Goal: Information Seeking & Learning: Learn about a topic

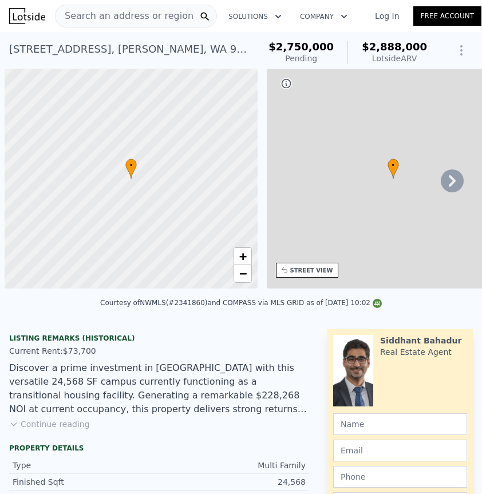
scroll to position [0, 5]
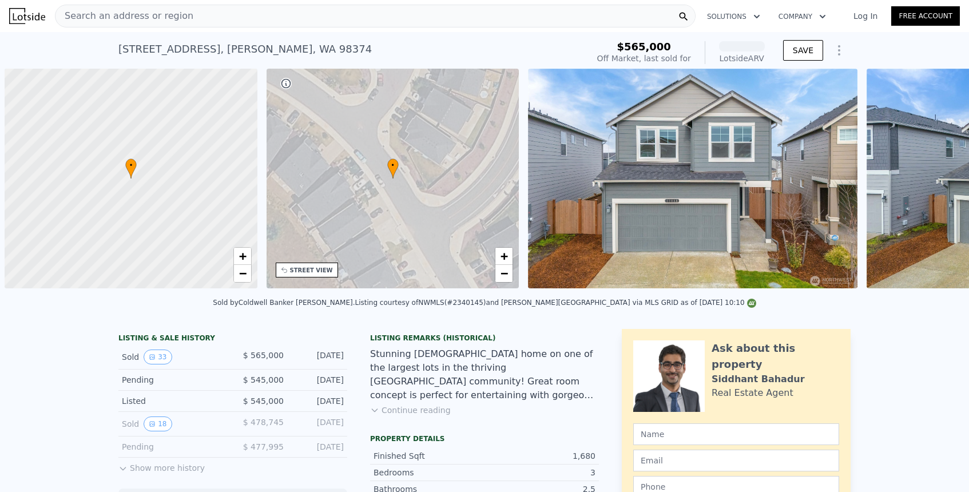
scroll to position [0, 5]
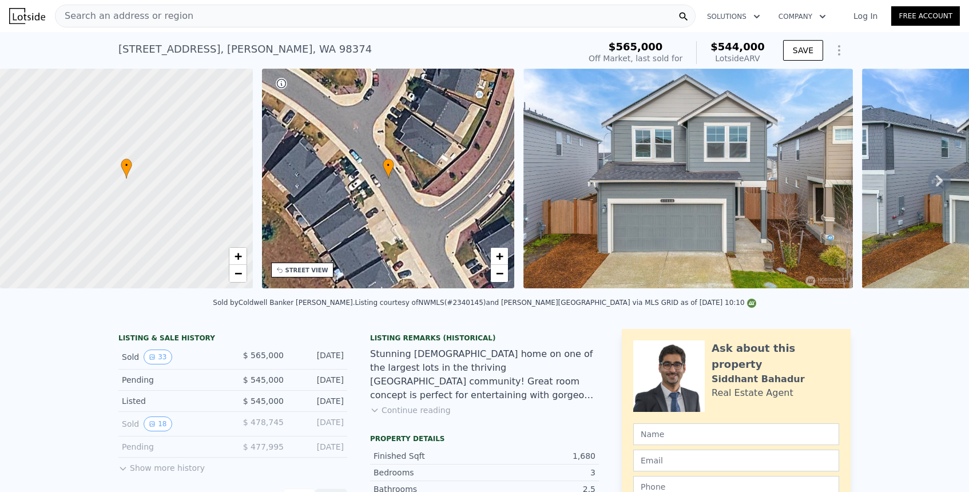
click at [864, 17] on link "Log In" at bounding box center [866, 15] width 52 height 11
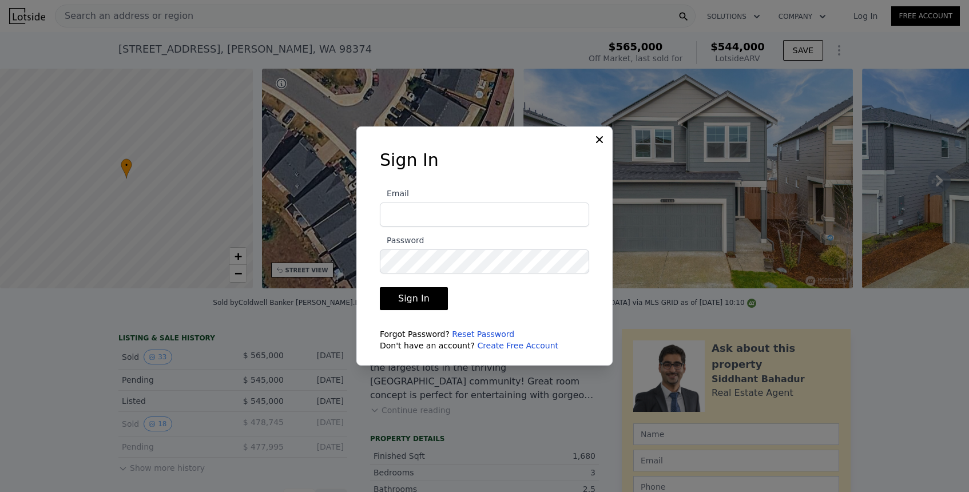
click at [577, 221] on input "Email" at bounding box center [484, 215] width 209 height 24
click at [0, 492] on com-1password-button at bounding box center [0, 492] width 0 height 0
type input "nathan.a.carnahan@gmail.com"
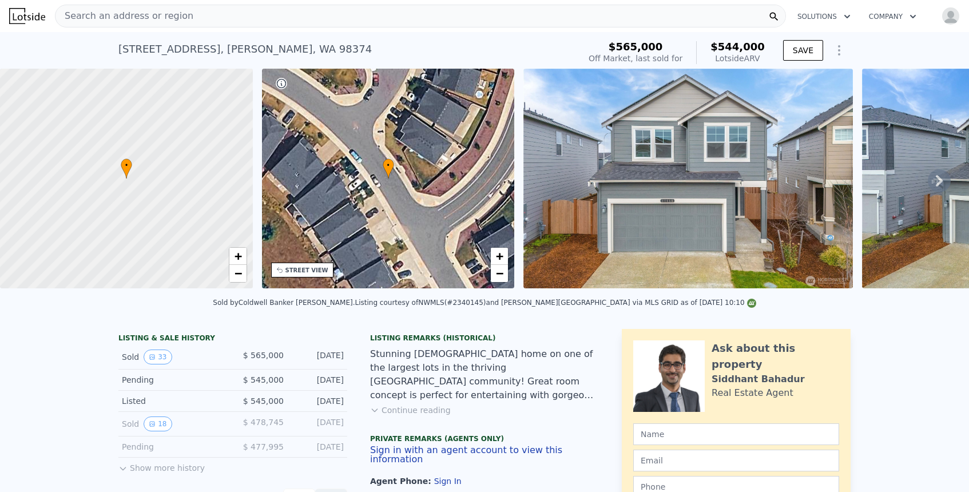
click at [235, 18] on div "Search an address or region" at bounding box center [420, 16] width 731 height 23
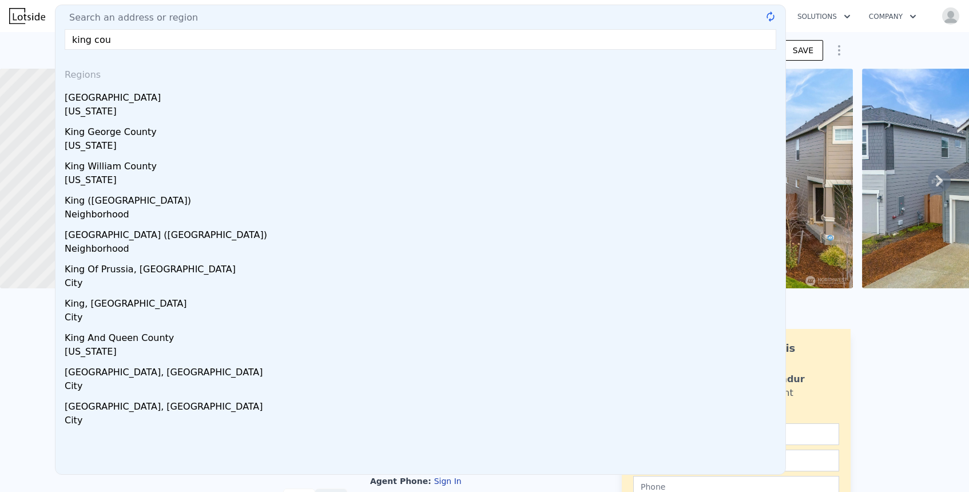
type input "king coun"
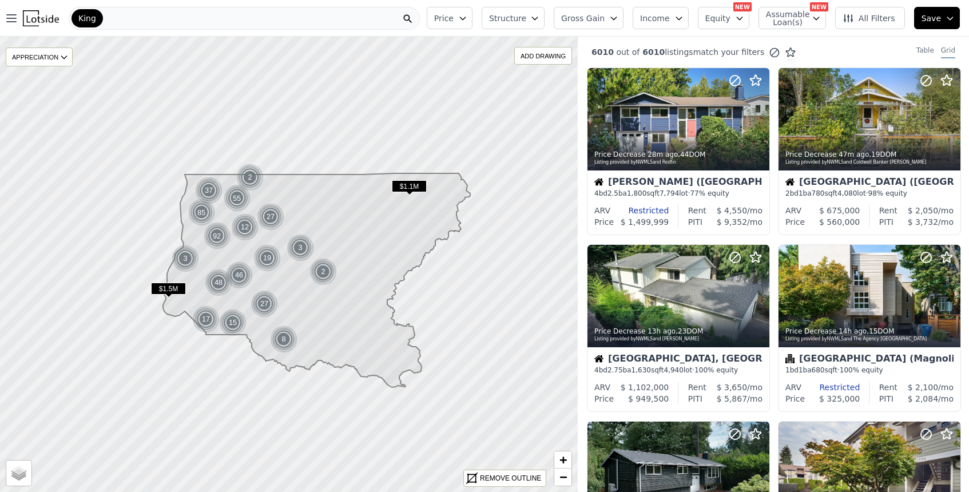
click at [464, 21] on button "Price" at bounding box center [450, 18] width 46 height 22
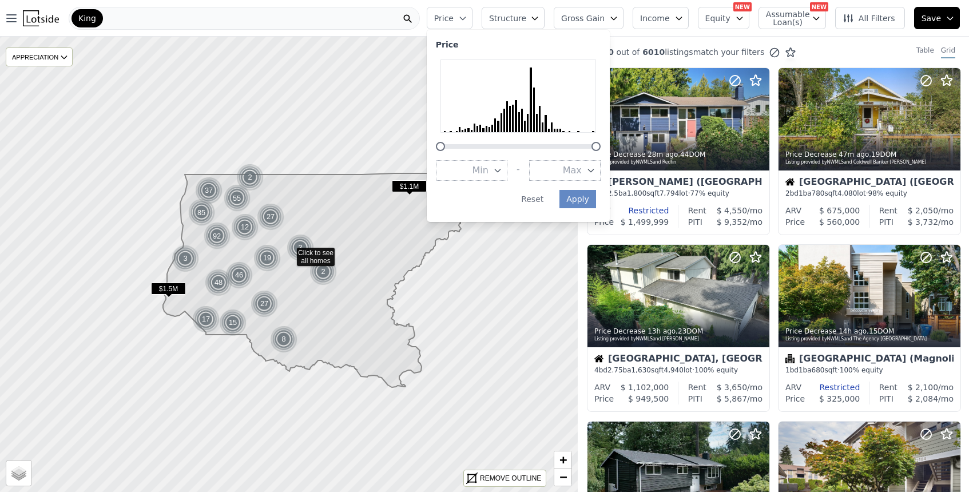
click at [863, 19] on span "All Filters" at bounding box center [869, 18] width 53 height 11
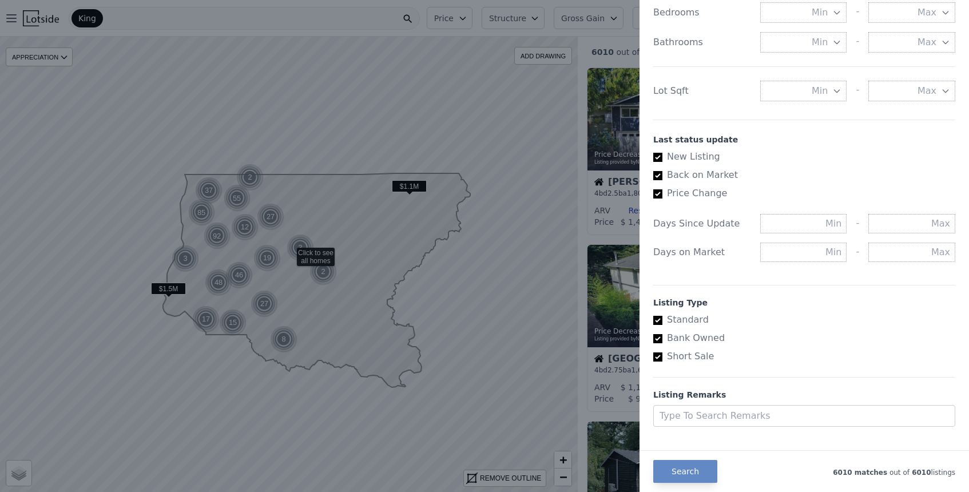
scroll to position [552, 0]
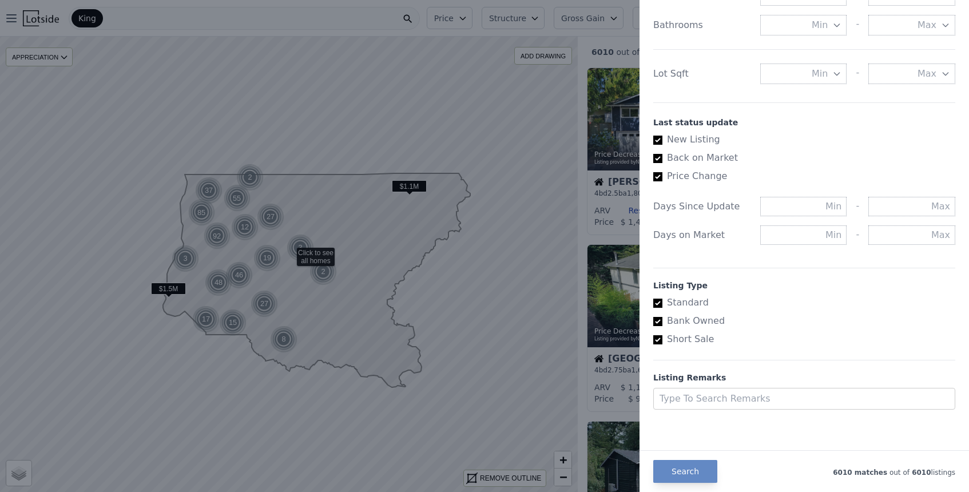
click at [450, 16] on div at bounding box center [484, 246] width 969 height 492
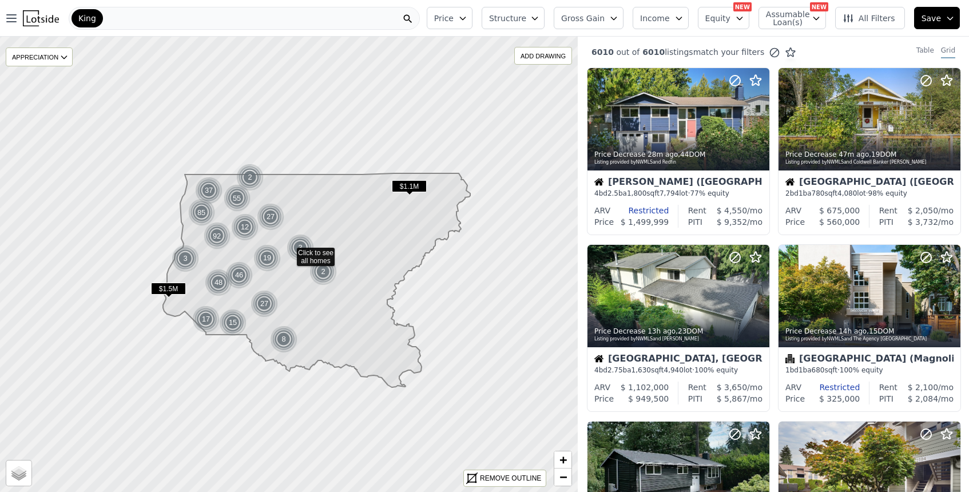
click at [450, 16] on span "Price" at bounding box center [443, 18] width 19 height 11
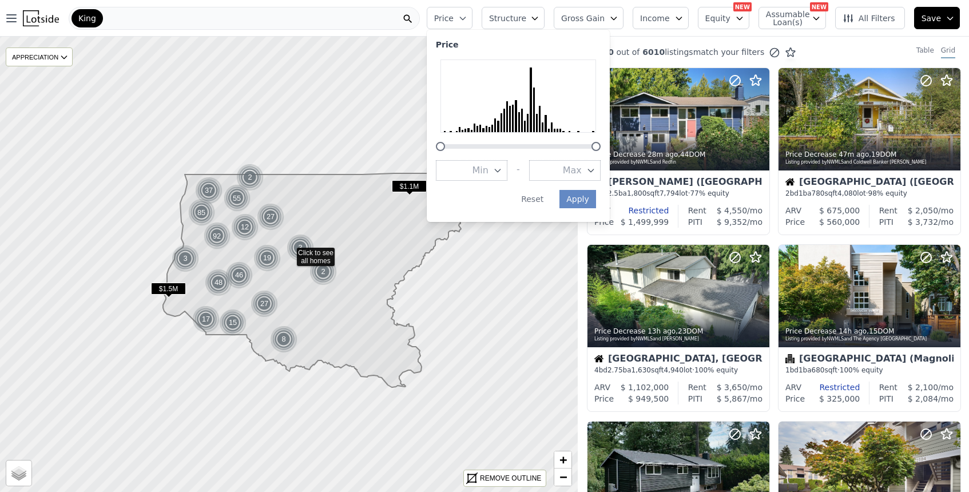
click at [476, 170] on button "Min" at bounding box center [472, 170] width 72 height 21
click at [489, 249] on button "$300K" at bounding box center [472, 253] width 72 height 21
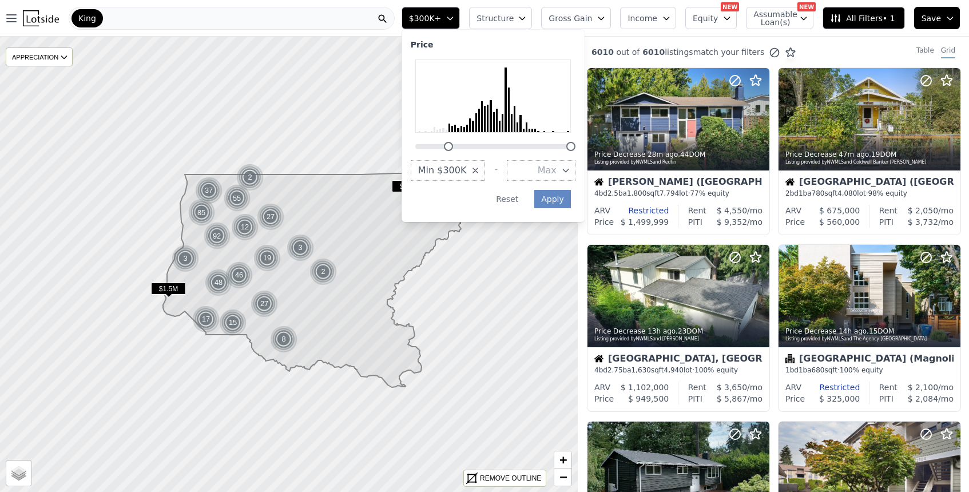
click at [569, 171] on button "Max" at bounding box center [541, 170] width 69 height 21
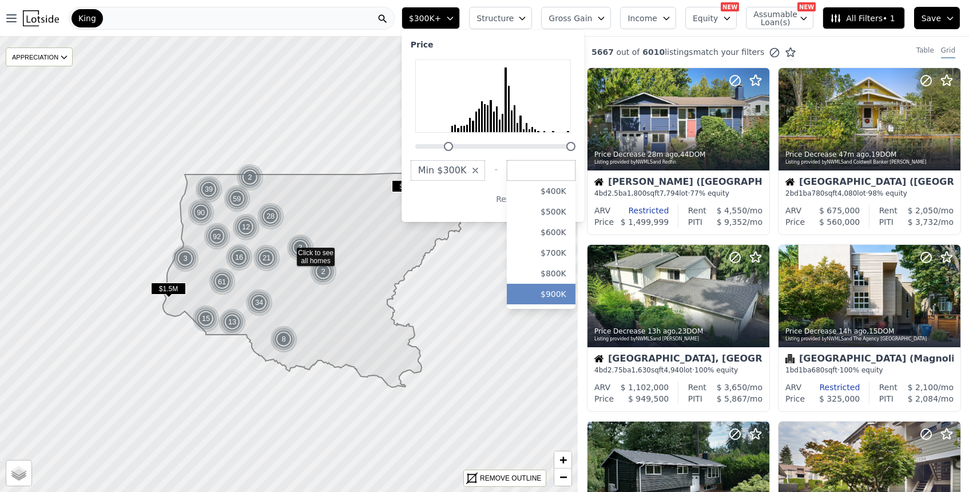
click at [566, 290] on button "$900K" at bounding box center [541, 294] width 69 height 21
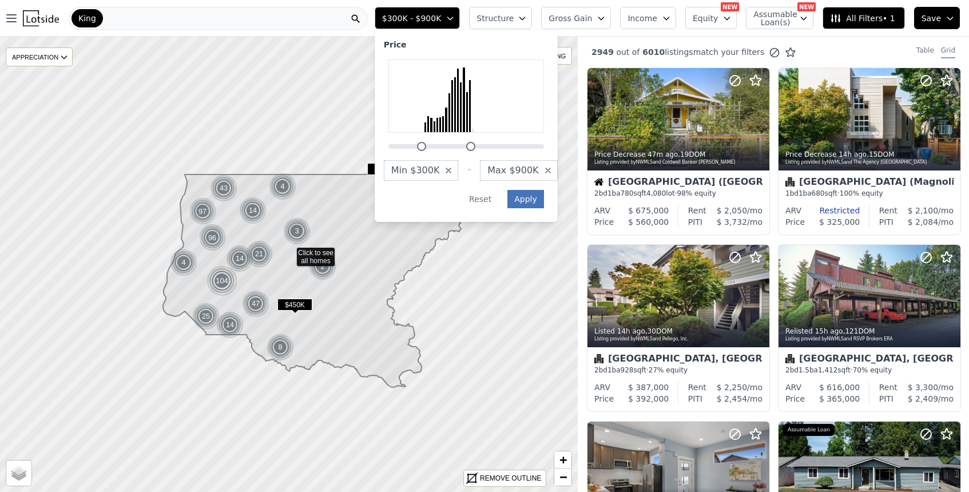
click at [544, 200] on button "Apply" at bounding box center [526, 199] width 37 height 18
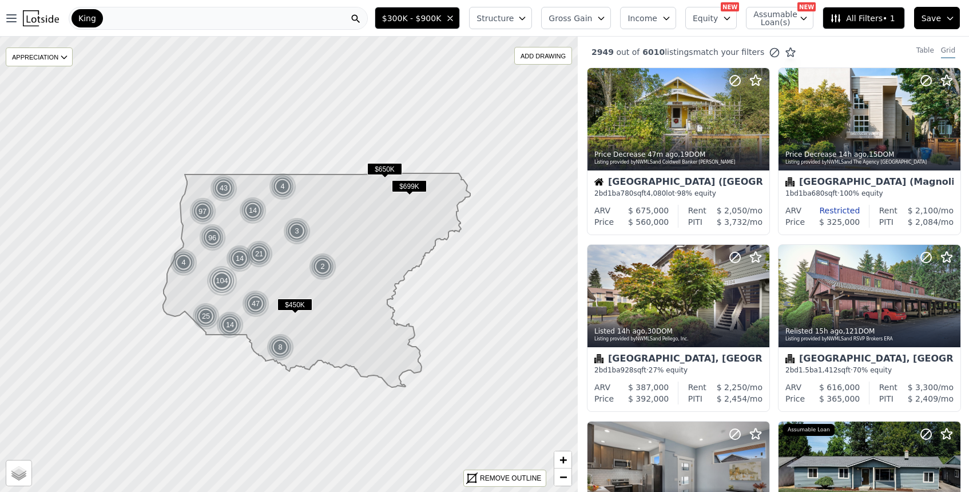
click at [513, 21] on span "Structure" at bounding box center [495, 18] width 37 height 11
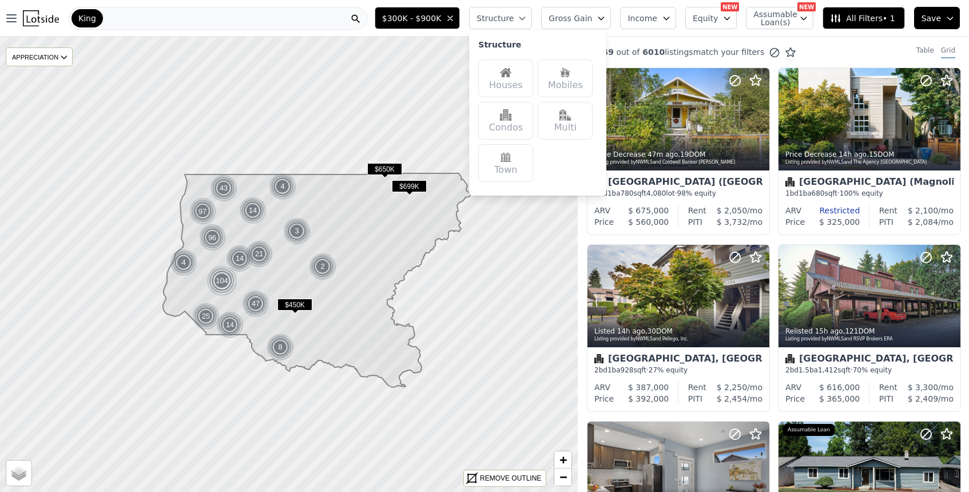
click at [530, 80] on div "Houses" at bounding box center [505, 79] width 55 height 38
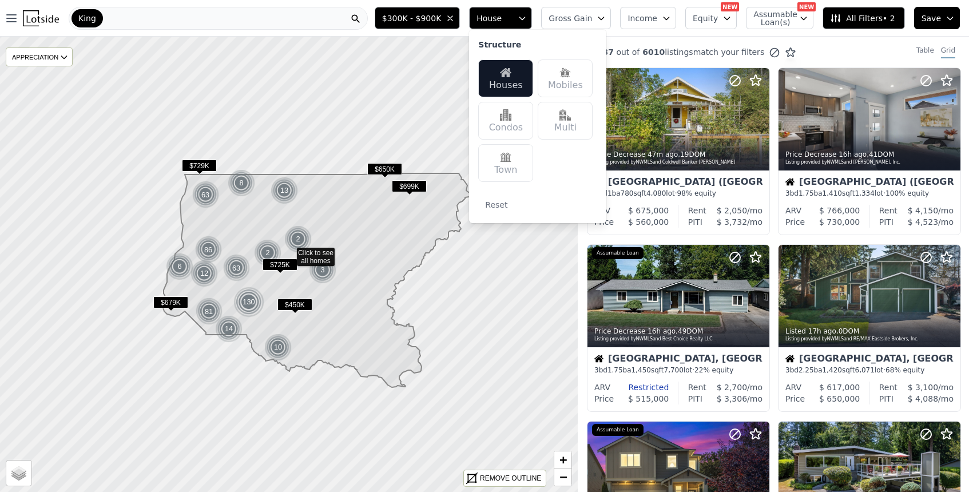
click at [864, 16] on span "All Filters • 2" at bounding box center [862, 18] width 65 height 11
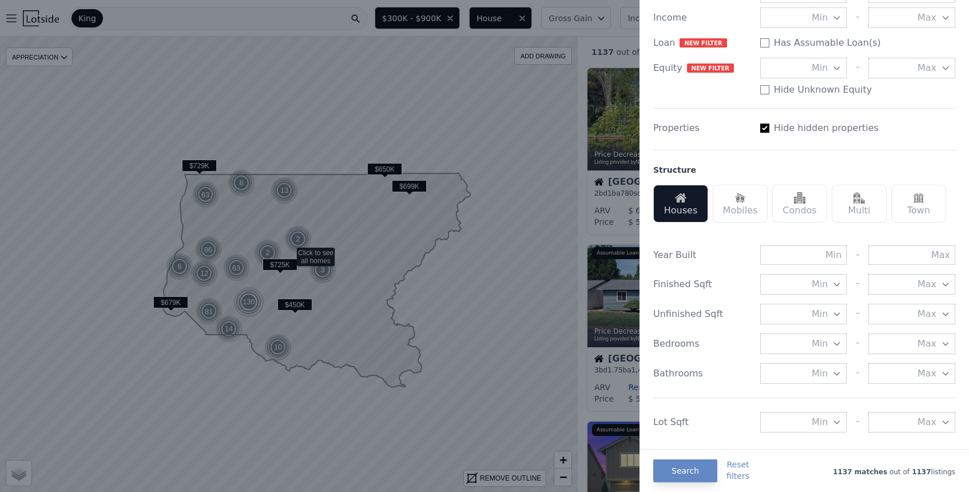
scroll to position [213, 0]
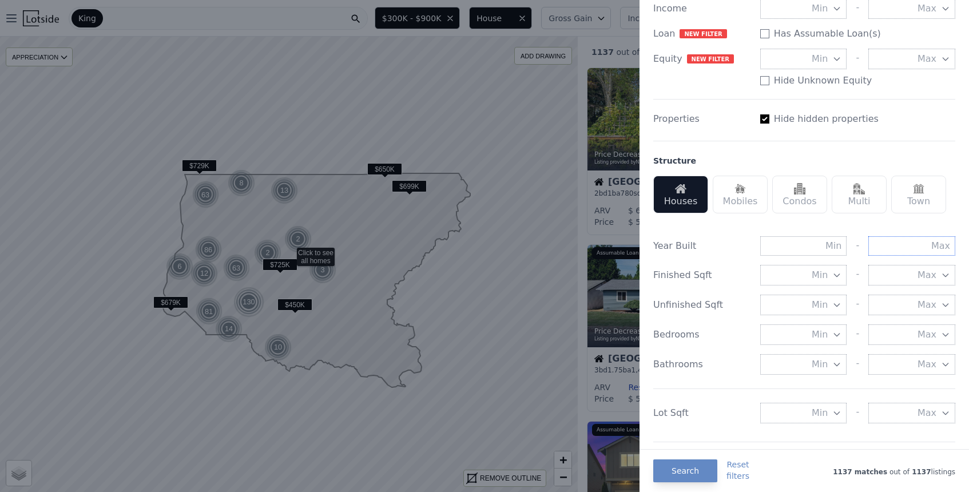
click at [915, 249] on input "text" at bounding box center [912, 245] width 87 height 19
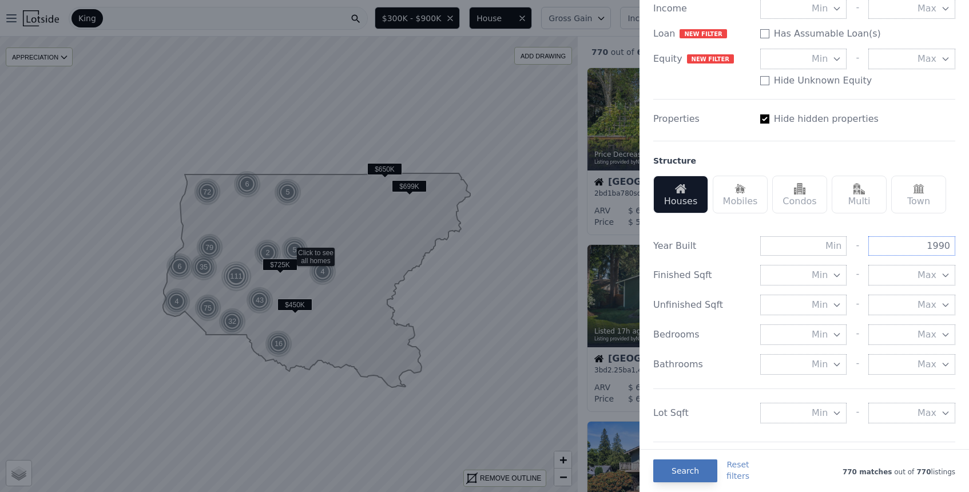
type input "1990"
click at [691, 470] on button "Search" at bounding box center [685, 471] width 64 height 23
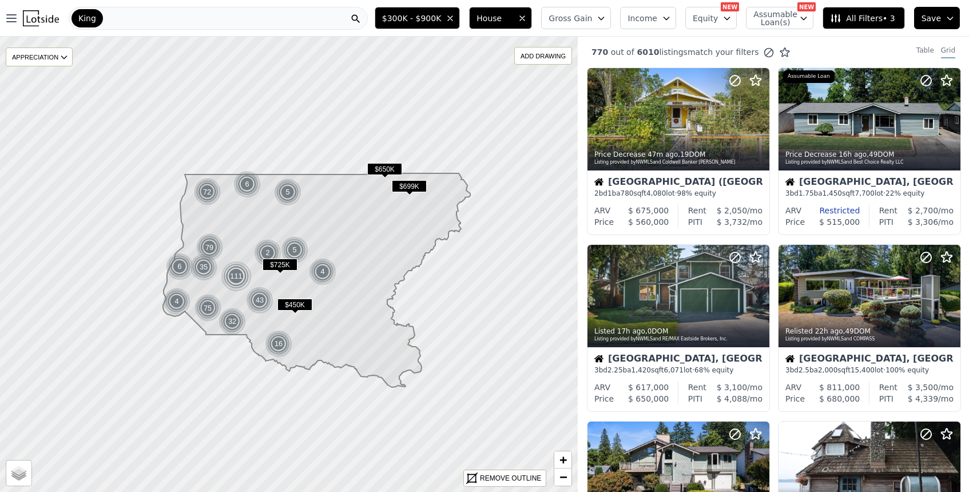
click at [592, 18] on span "Gross Gain" at bounding box center [570, 18] width 43 height 11
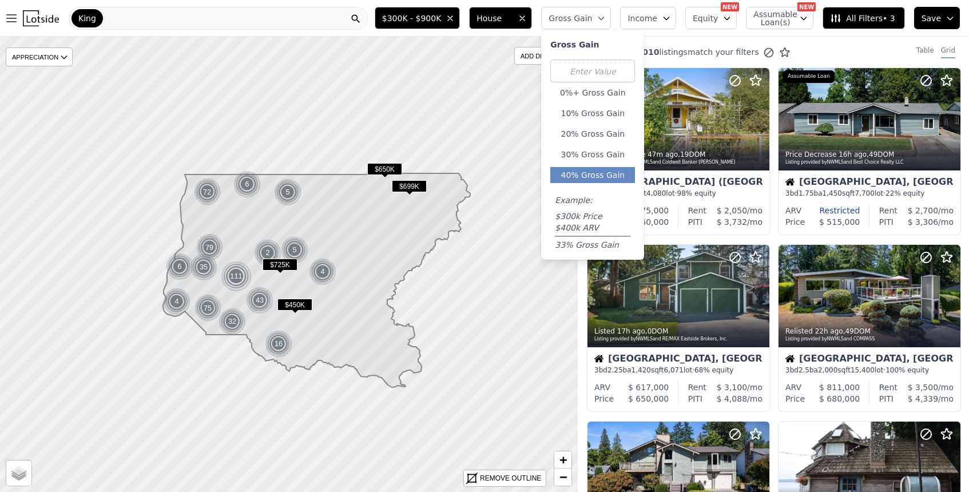
click at [590, 169] on button "40% Gross Gain" at bounding box center [592, 175] width 85 height 16
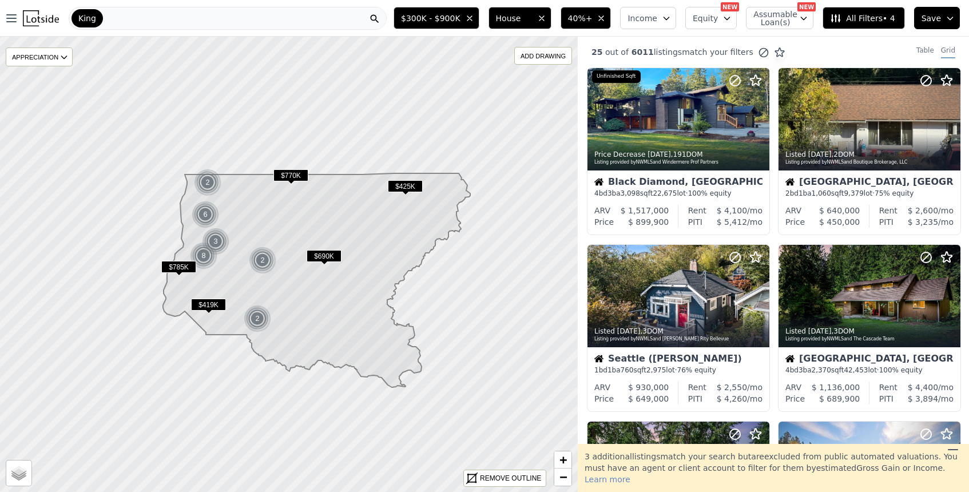
click at [177, 267] on span "$785K" at bounding box center [178, 267] width 35 height 12
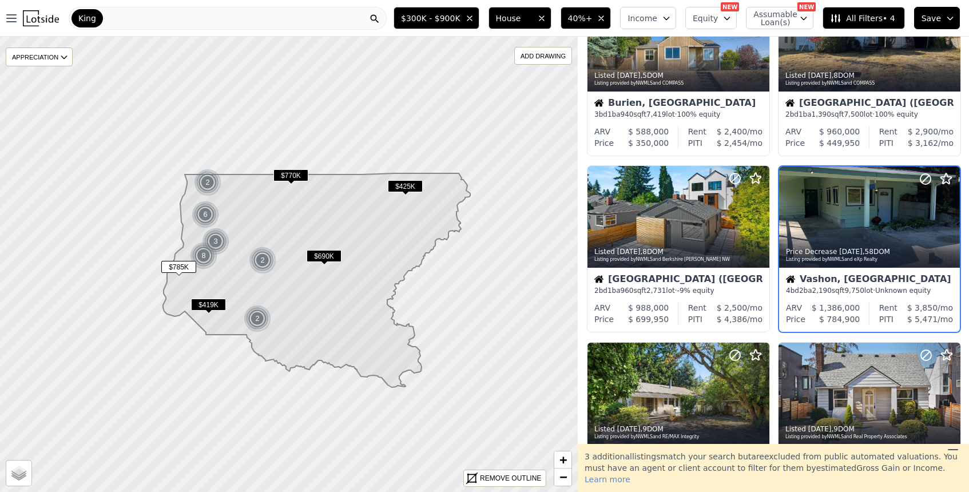
scroll to position [612, 0]
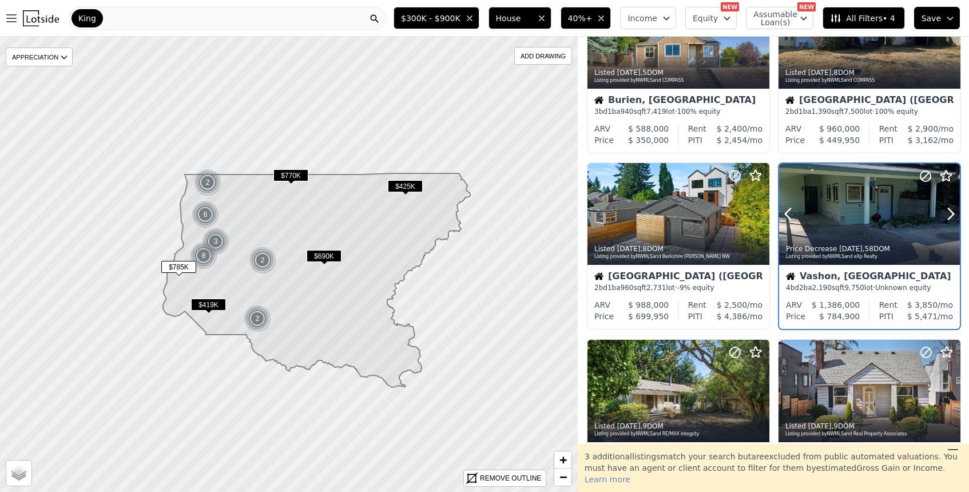
click at [872, 231] on div at bounding box center [869, 238] width 181 height 21
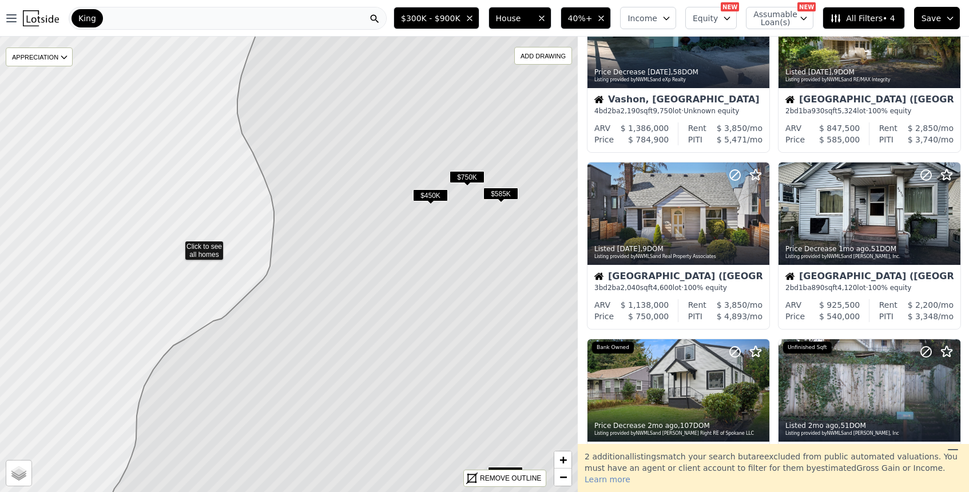
scroll to position [82, 0]
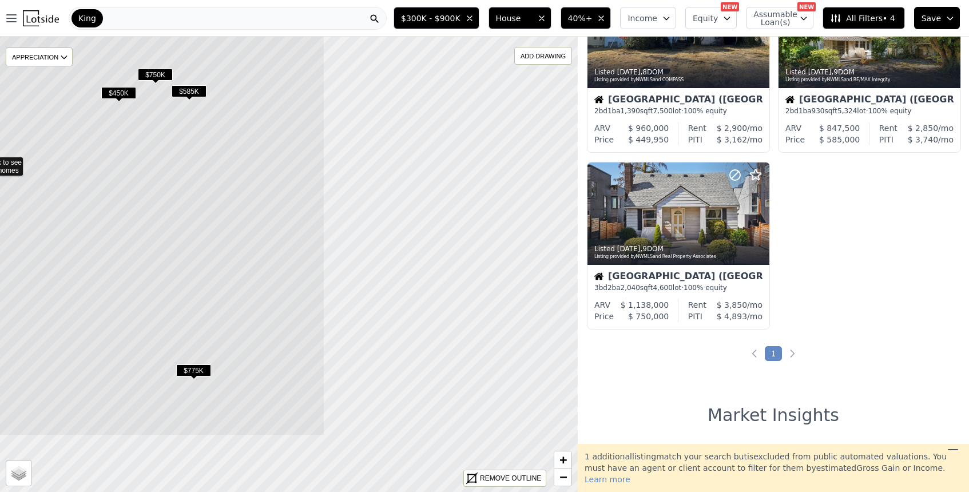
drag, startPoint x: 509, startPoint y: 336, endPoint x: 197, endPoint y: 233, distance: 328.3
click at [197, 233] on icon at bounding box center [51, 161] width 547 height 549
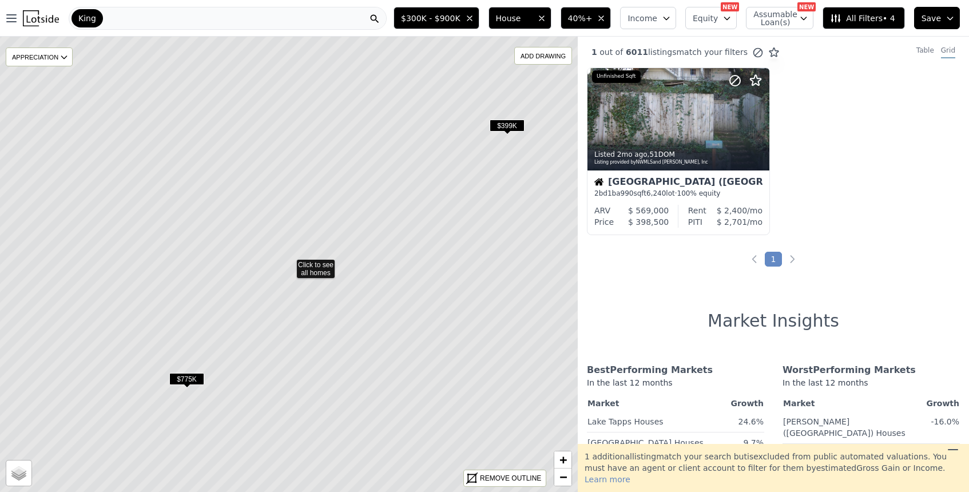
click at [506, 125] on span "$399K" at bounding box center [507, 126] width 35 height 12
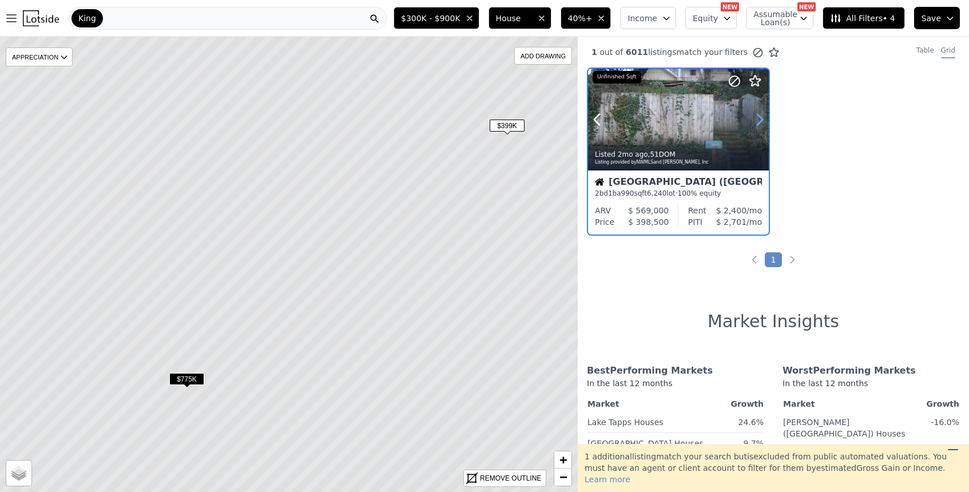
click at [765, 117] on icon at bounding box center [760, 119] width 18 height 18
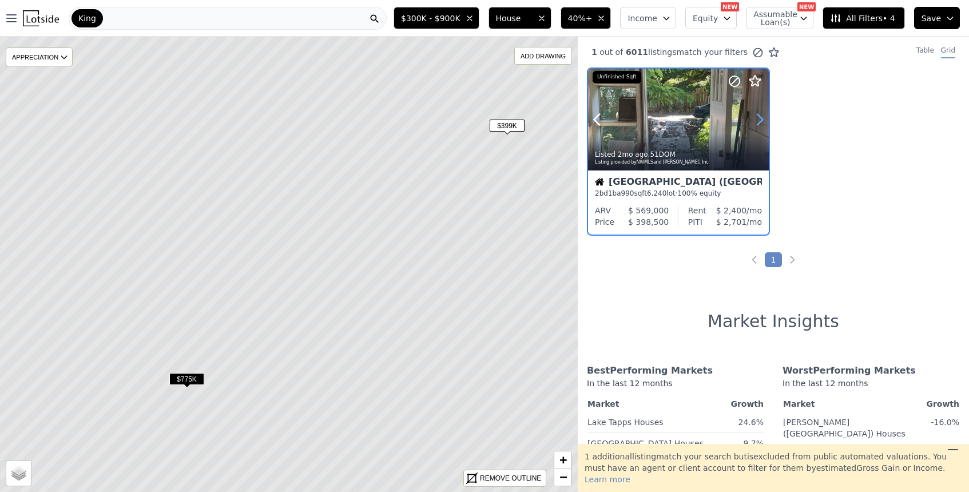
click at [765, 117] on icon at bounding box center [760, 119] width 18 height 18
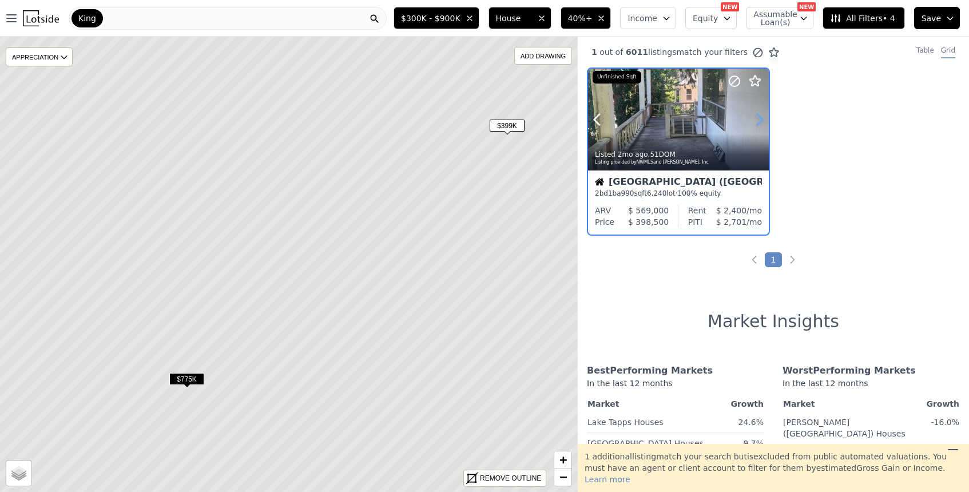
click at [765, 117] on icon at bounding box center [760, 119] width 18 height 18
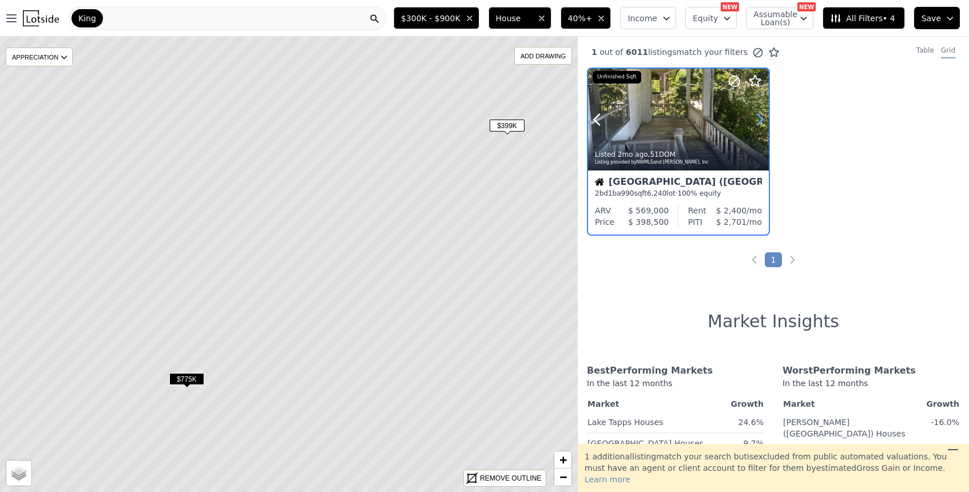
click at [765, 117] on icon at bounding box center [760, 119] width 18 height 18
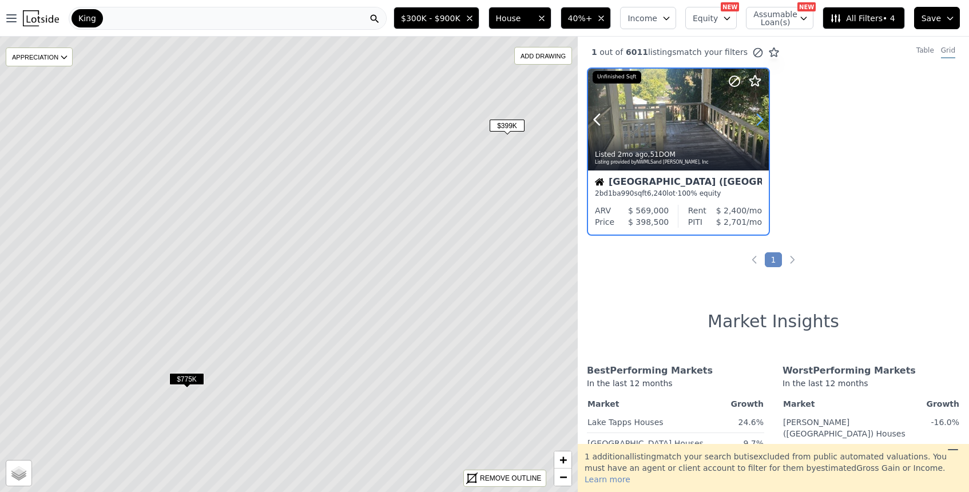
click at [765, 117] on icon at bounding box center [760, 119] width 18 height 18
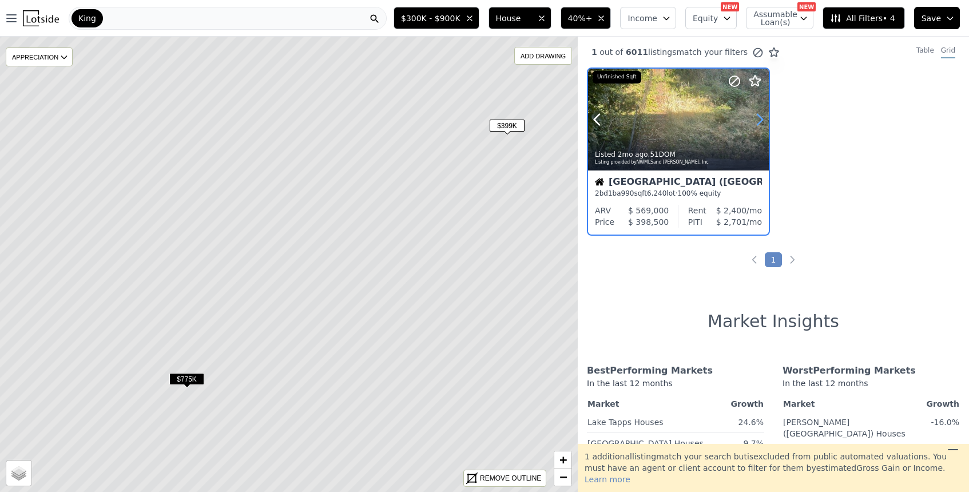
click at [765, 117] on icon at bounding box center [760, 119] width 18 height 18
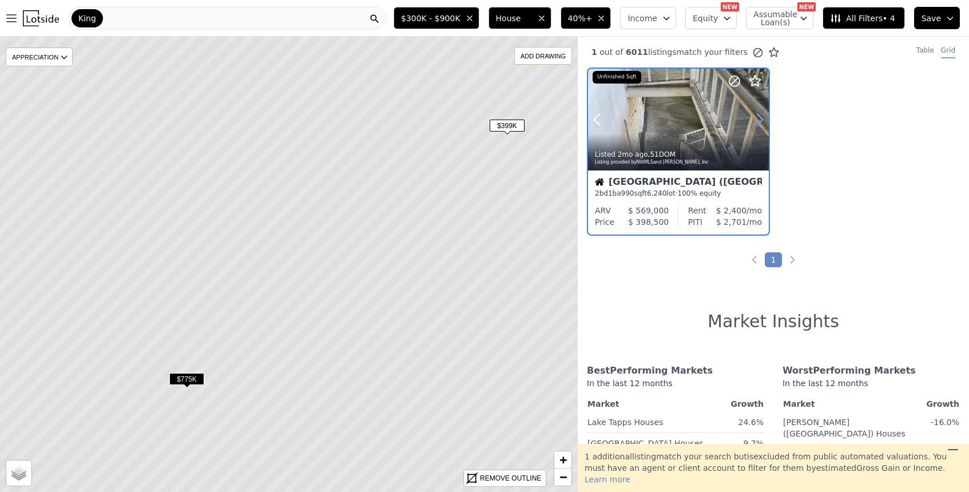
click at [765, 117] on icon at bounding box center [760, 119] width 18 height 18
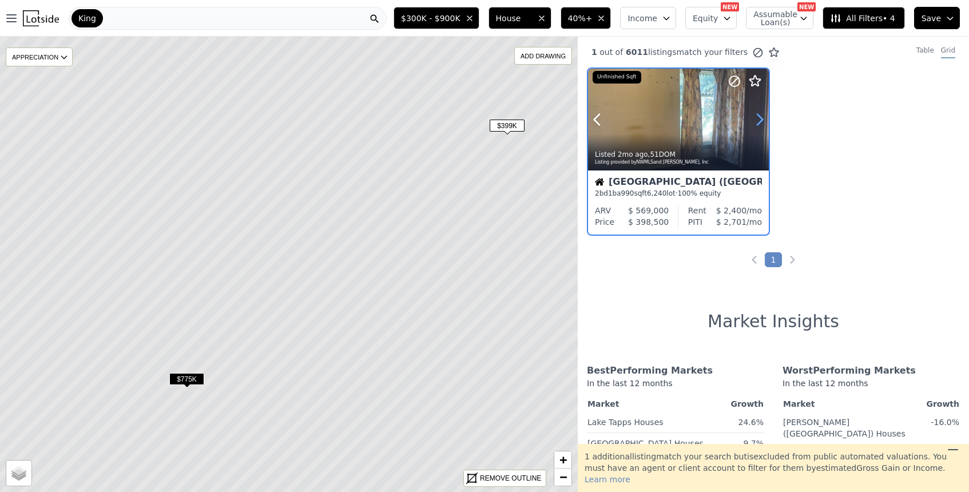
click at [765, 117] on icon at bounding box center [760, 119] width 18 height 18
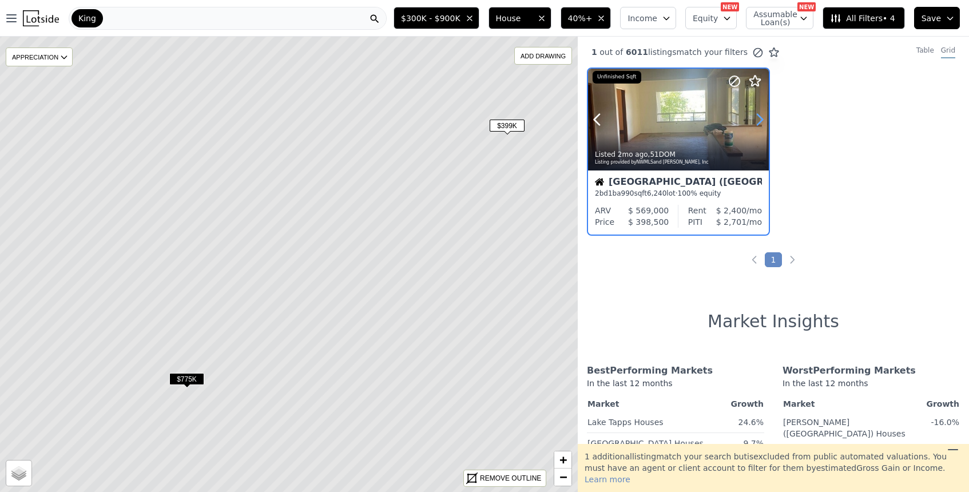
click at [765, 117] on icon at bounding box center [760, 119] width 18 height 18
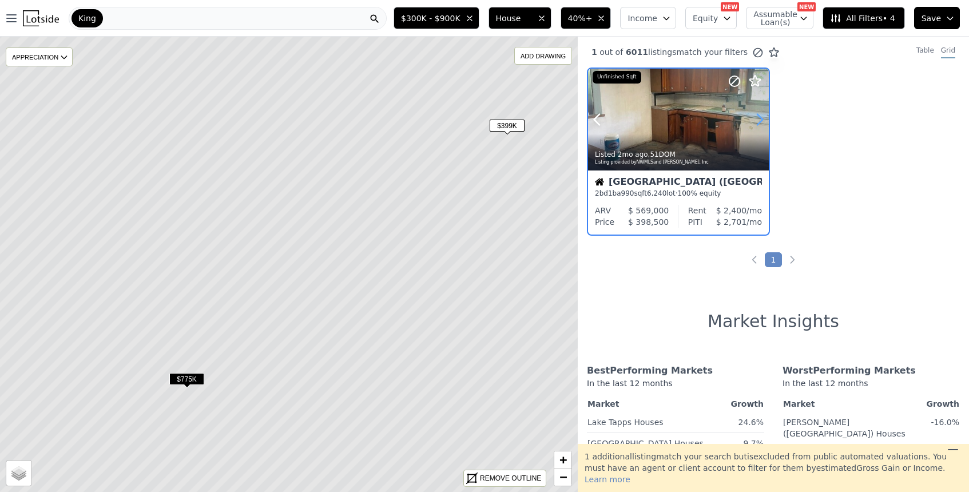
click at [765, 117] on icon at bounding box center [760, 119] width 18 height 18
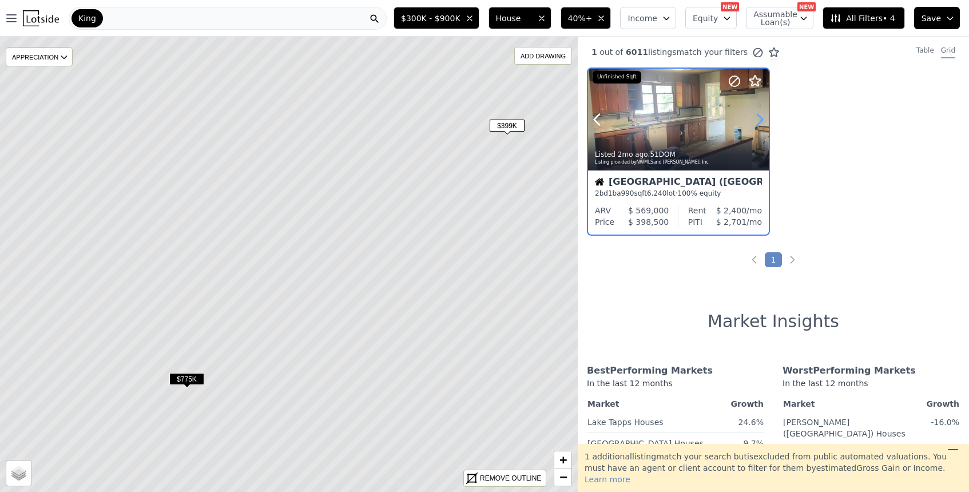
click at [765, 117] on icon at bounding box center [760, 119] width 18 height 18
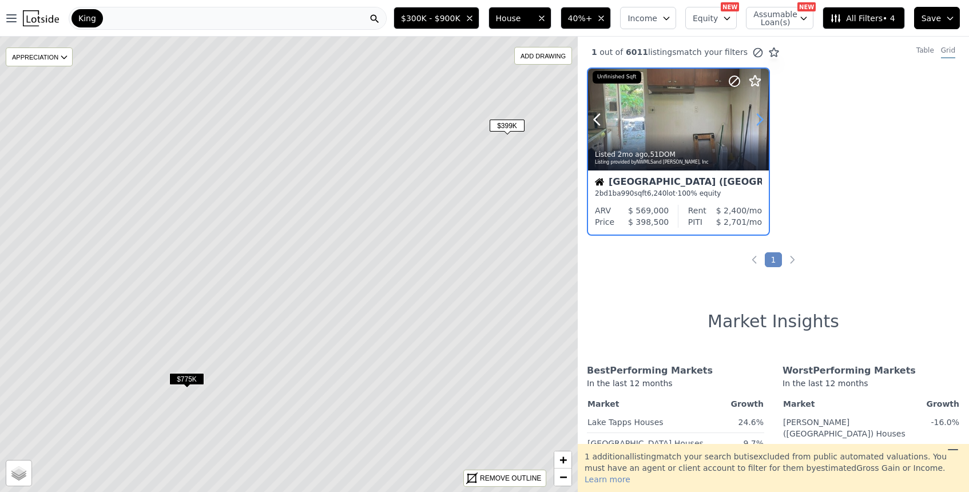
click at [765, 117] on icon at bounding box center [760, 119] width 18 height 18
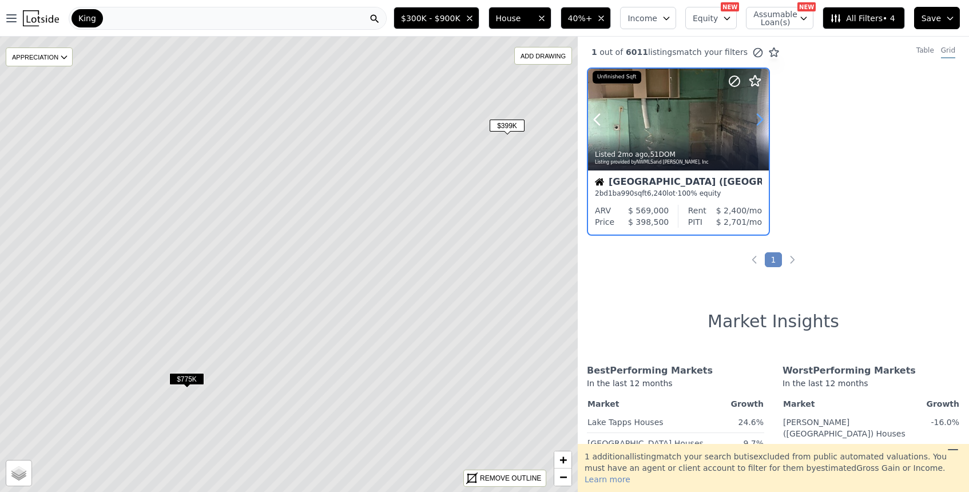
click at [765, 117] on icon at bounding box center [760, 119] width 18 height 18
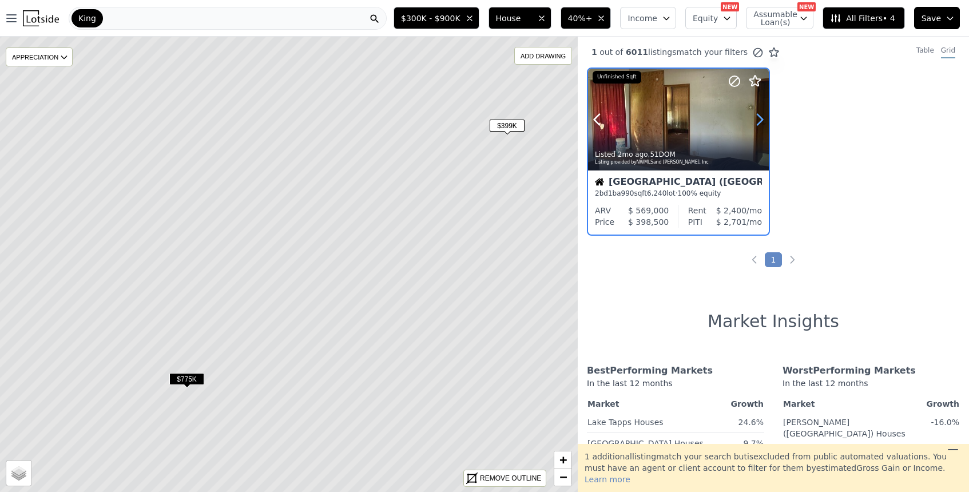
click at [765, 117] on icon at bounding box center [760, 119] width 18 height 18
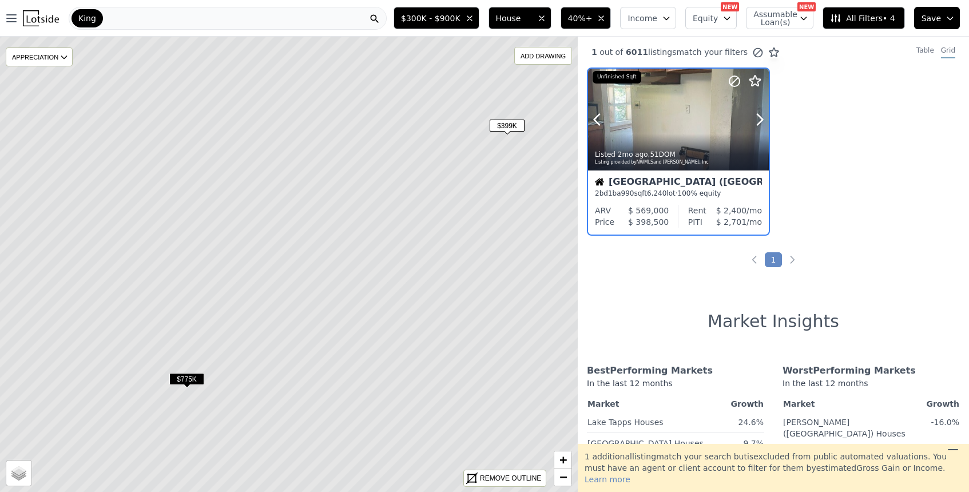
click at [707, 129] on div at bounding box center [732, 105] width 73 height 73
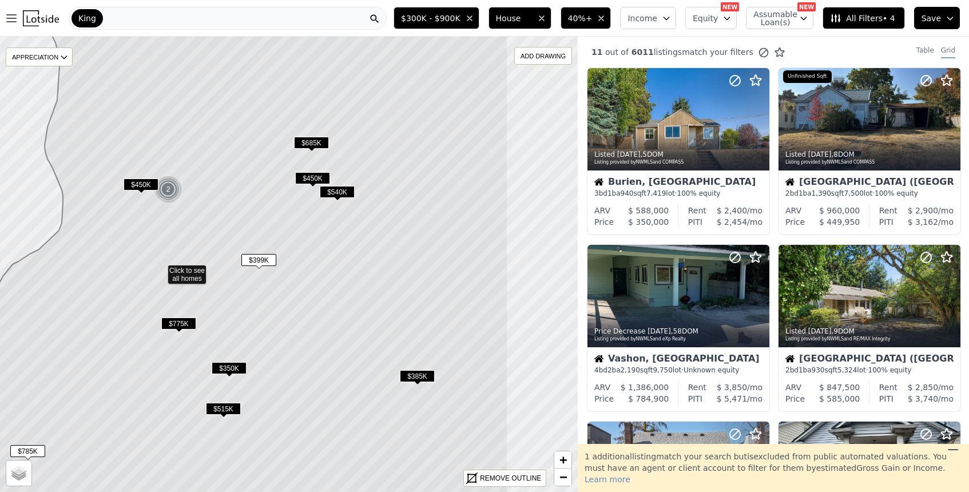
drag, startPoint x: 463, startPoint y: 304, endPoint x: 342, endPoint y: 302, distance: 120.8
click at [343, 302] on icon at bounding box center [213, 271] width 589 height 549
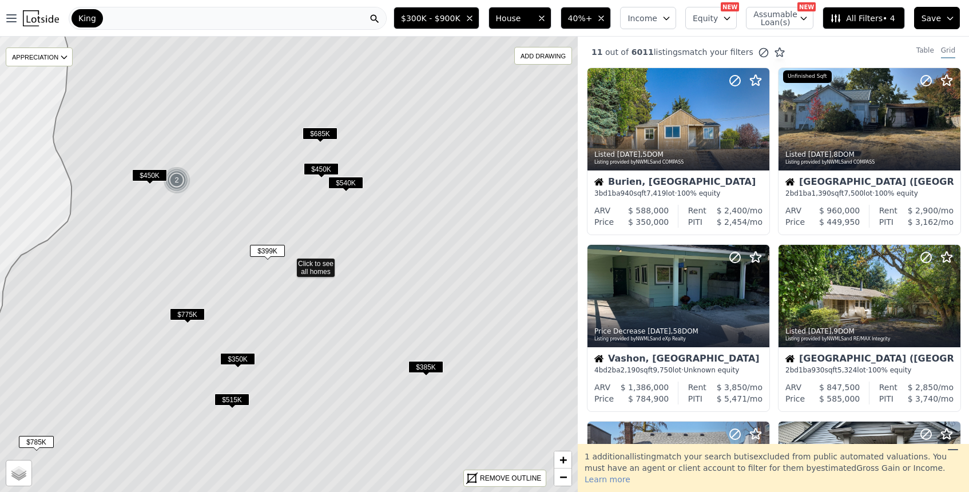
click at [238, 357] on span "$350K" at bounding box center [237, 359] width 35 height 12
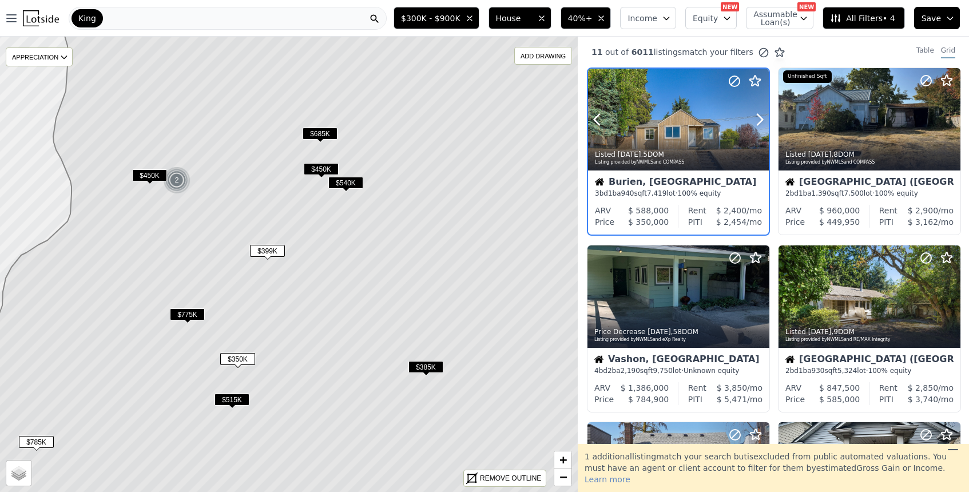
click at [667, 129] on div at bounding box center [678, 120] width 181 height 102
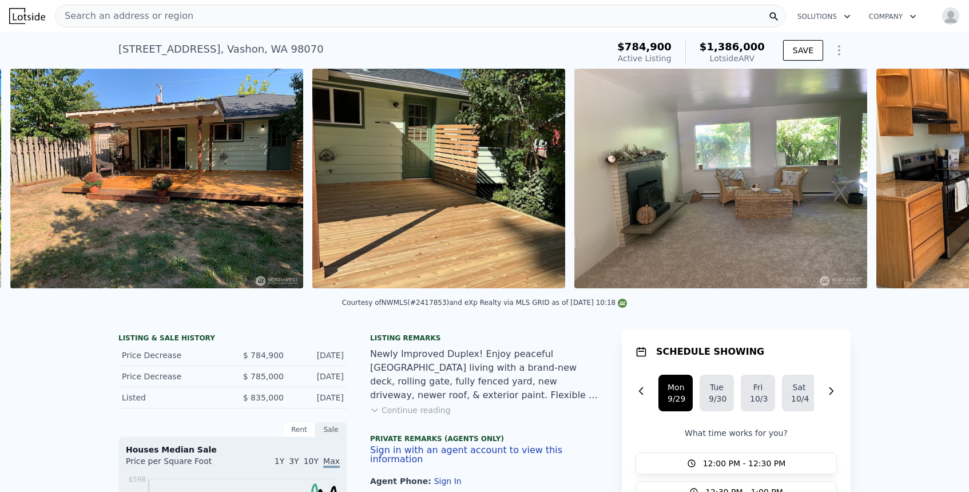
scroll to position [0, 2510]
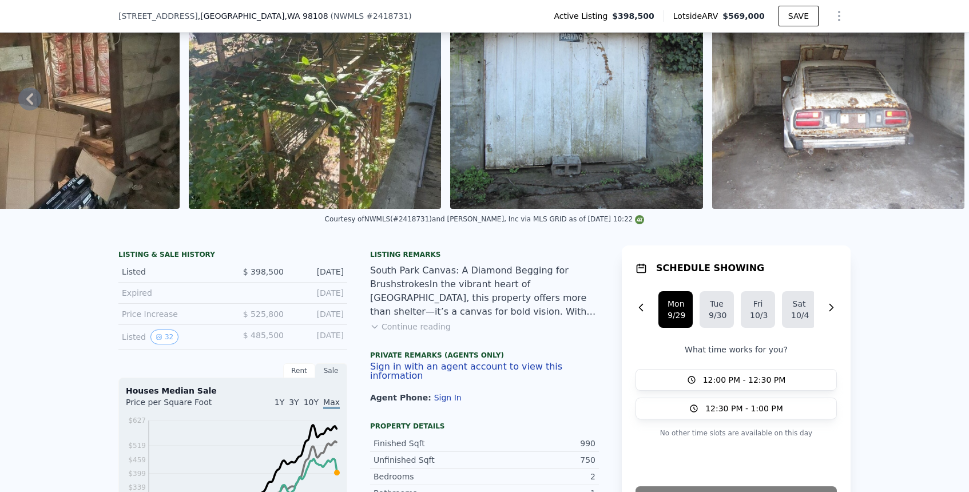
scroll to position [77, 0]
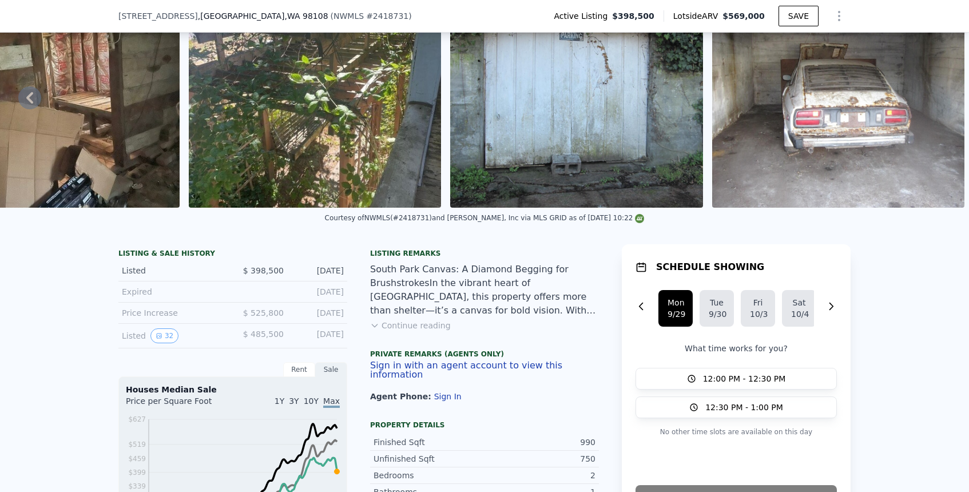
click at [841, 140] on img at bounding box center [838, 98] width 253 height 220
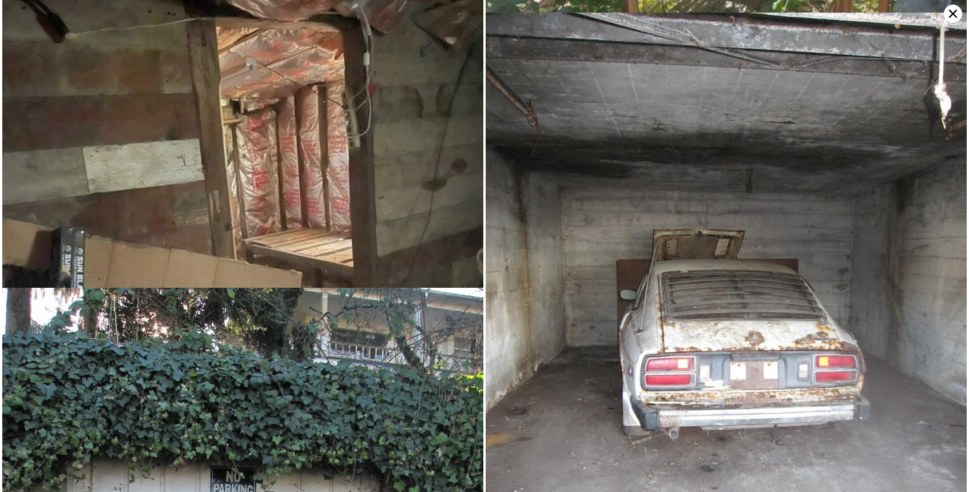
scroll to position [5896, 0]
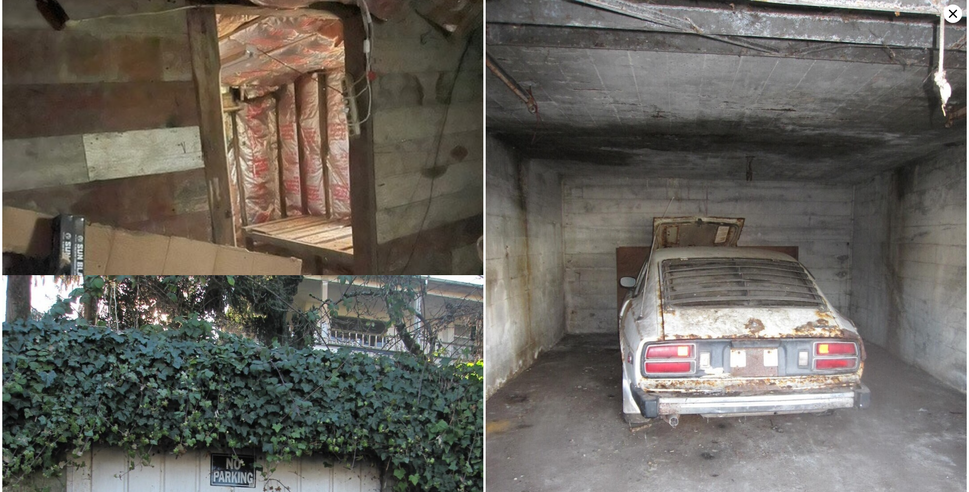
click at [682, 260] on img at bounding box center [726, 320] width 481 height 641
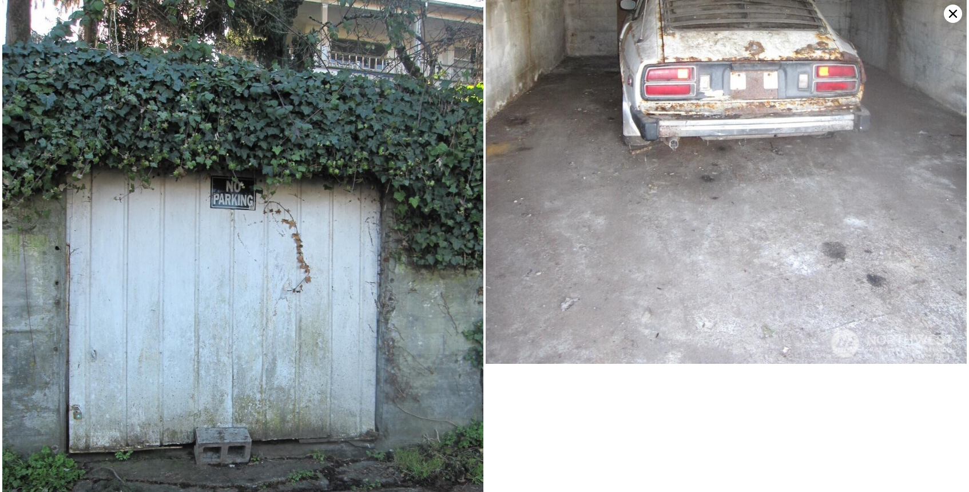
scroll to position [6172, 0]
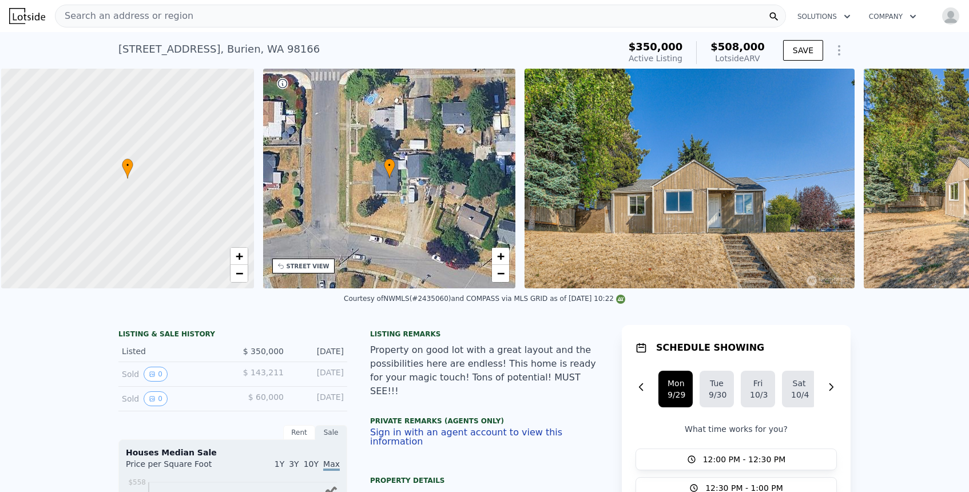
scroll to position [0, 5]
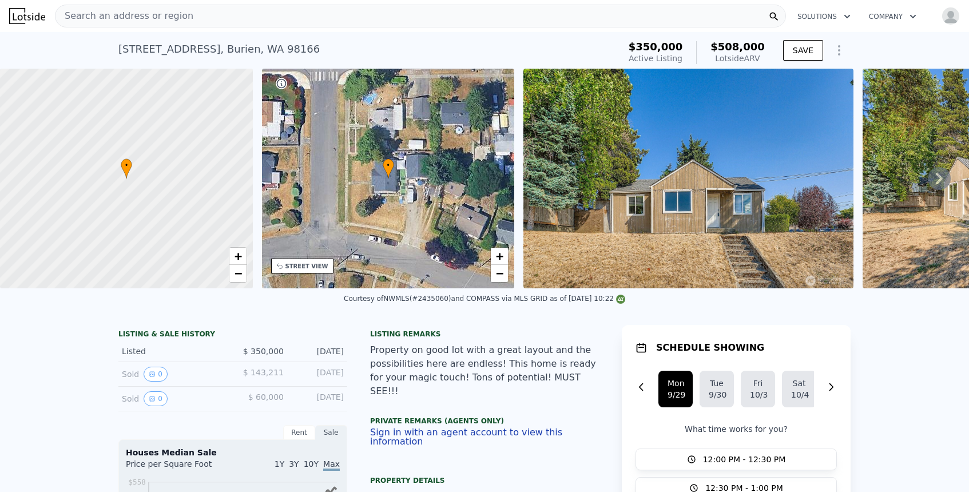
click at [387, 221] on div "• + −" at bounding box center [388, 179] width 253 height 220
click at [235, 253] on span "+" at bounding box center [237, 256] width 7 height 14
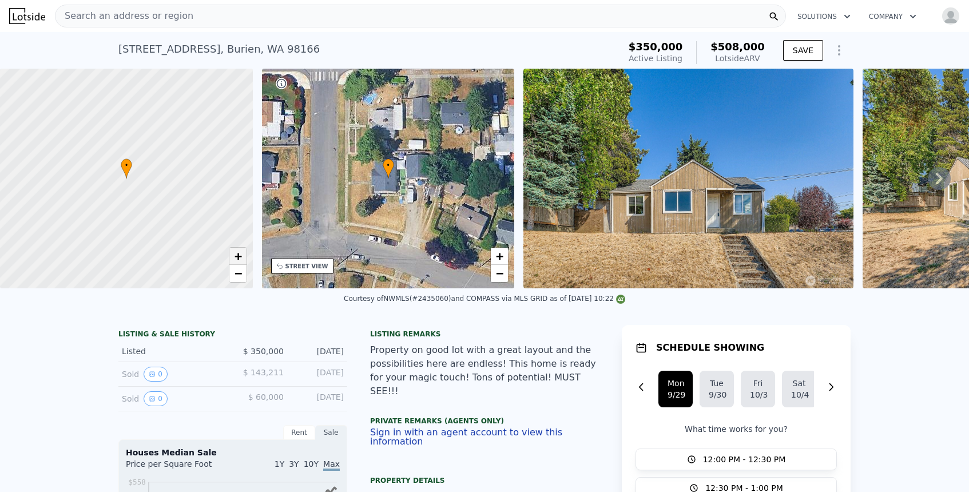
click at [235, 253] on span "+" at bounding box center [237, 256] width 7 height 14
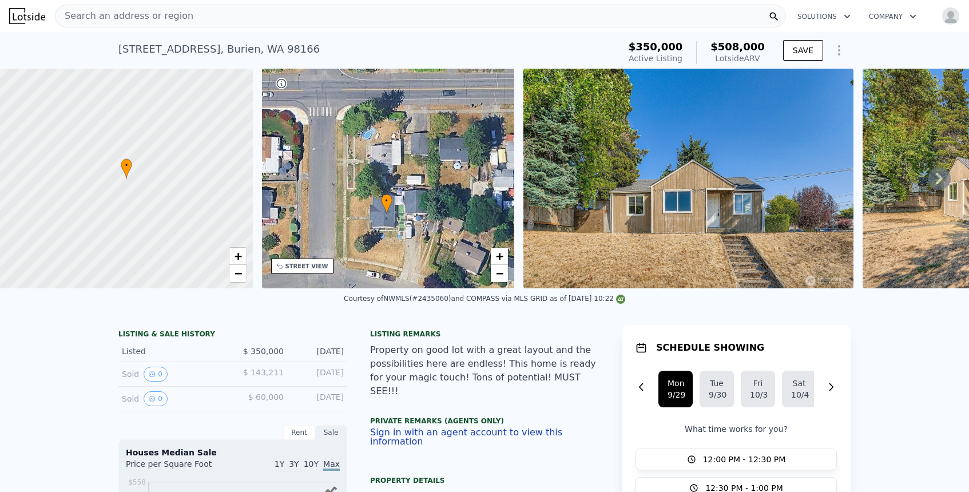
drag, startPoint x: 351, startPoint y: 175, endPoint x: 349, endPoint y: 207, distance: 32.7
click at [349, 209] on div "• + −" at bounding box center [388, 179] width 253 height 220
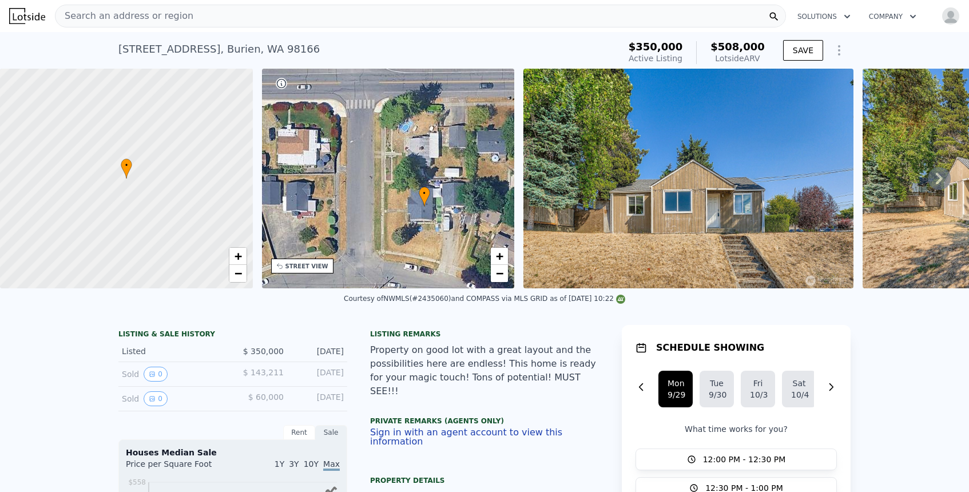
drag, startPoint x: 349, startPoint y: 207, endPoint x: 387, endPoint y: 200, distance: 38.4
click at [387, 200] on div "• + −" at bounding box center [388, 179] width 253 height 220
click at [235, 273] on span "−" at bounding box center [237, 273] width 7 height 14
drag, startPoint x: 106, startPoint y: 223, endPoint x: 158, endPoint y: 213, distance: 52.4
click at [158, 213] on div at bounding box center [125, 179] width 303 height 264
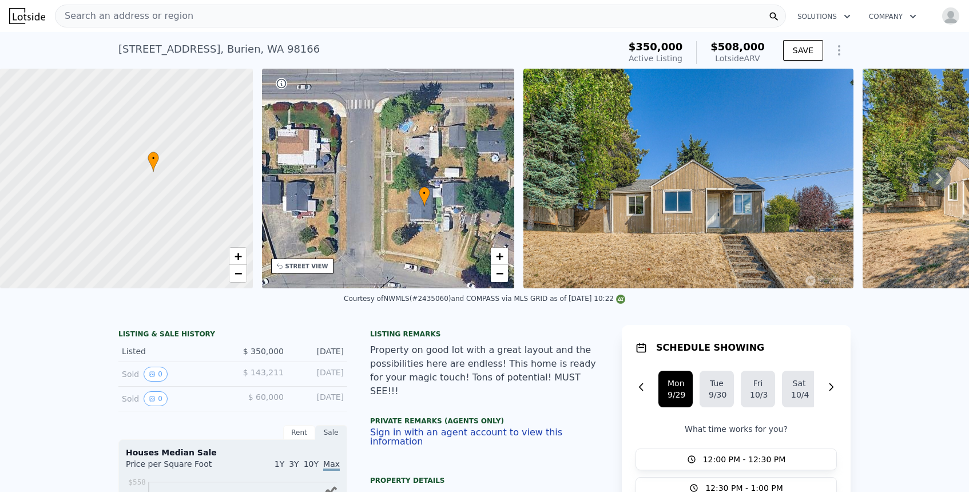
drag, startPoint x: 218, startPoint y: 190, endPoint x: 194, endPoint y: 192, distance: 24.1
click at [194, 192] on div at bounding box center [126, 179] width 303 height 264
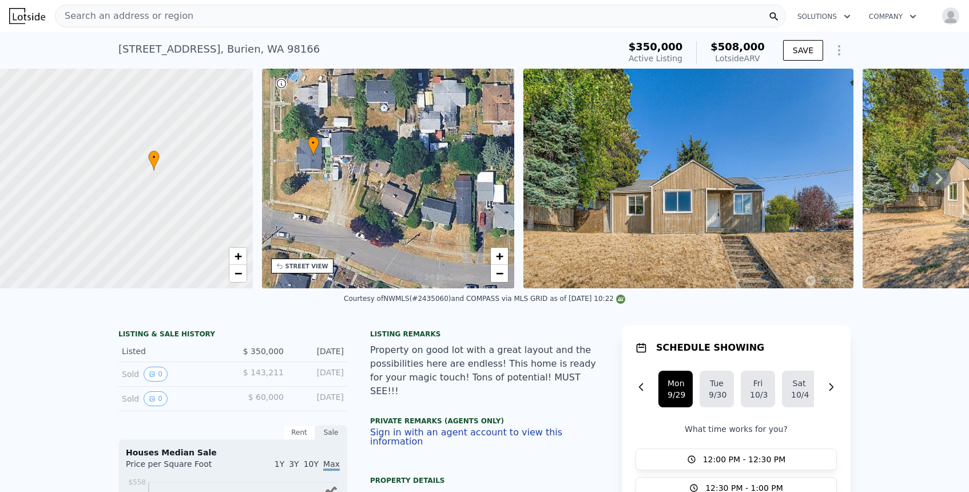
drag, startPoint x: 378, startPoint y: 174, endPoint x: 267, endPoint y: 122, distance: 122.4
click at [267, 123] on div "• + −" at bounding box center [388, 179] width 253 height 220
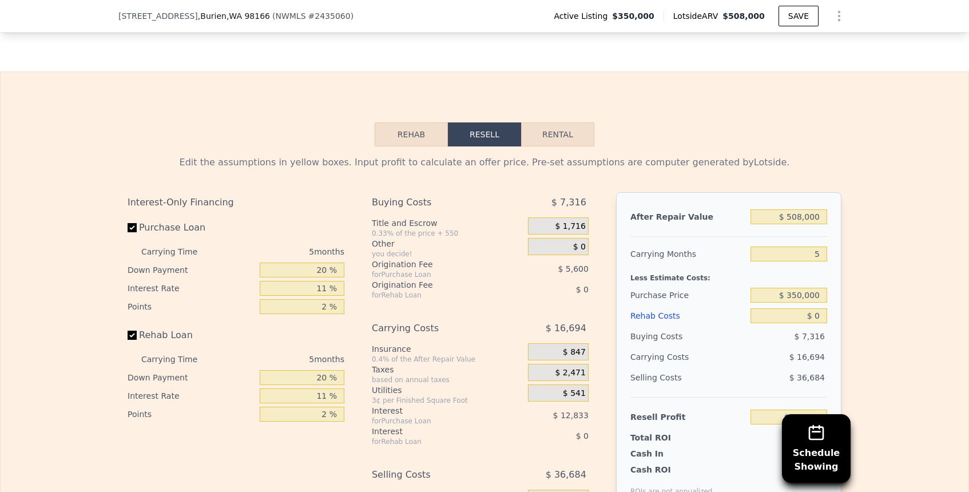
scroll to position [1586, 0]
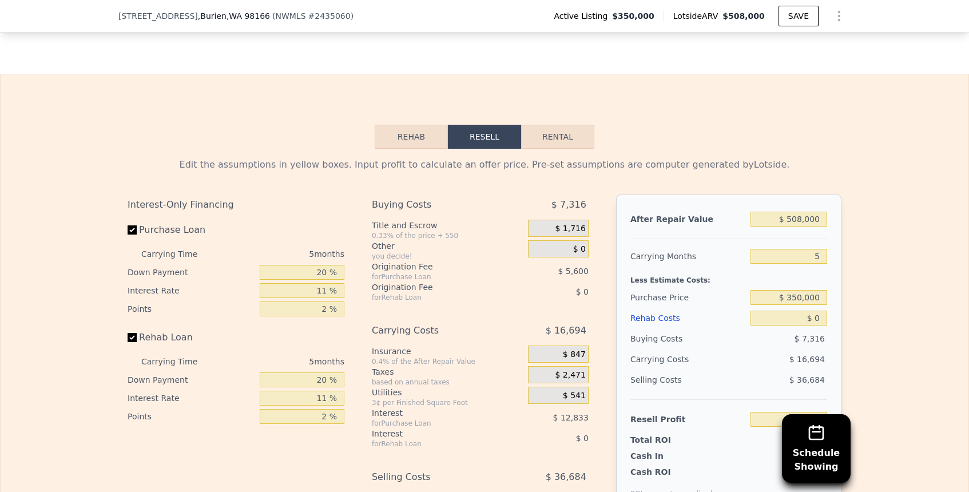
click at [572, 135] on button "Rental" at bounding box center [557, 137] width 73 height 24
select select "30"
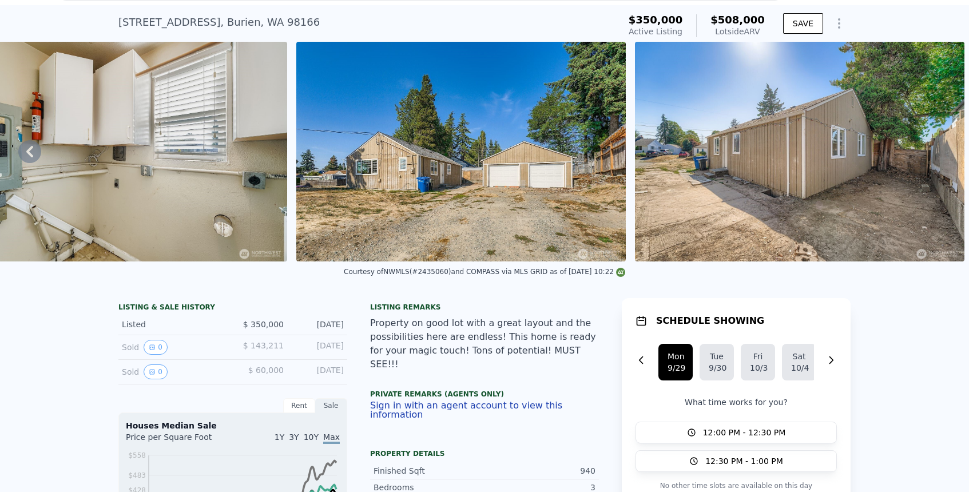
scroll to position [0, 0]
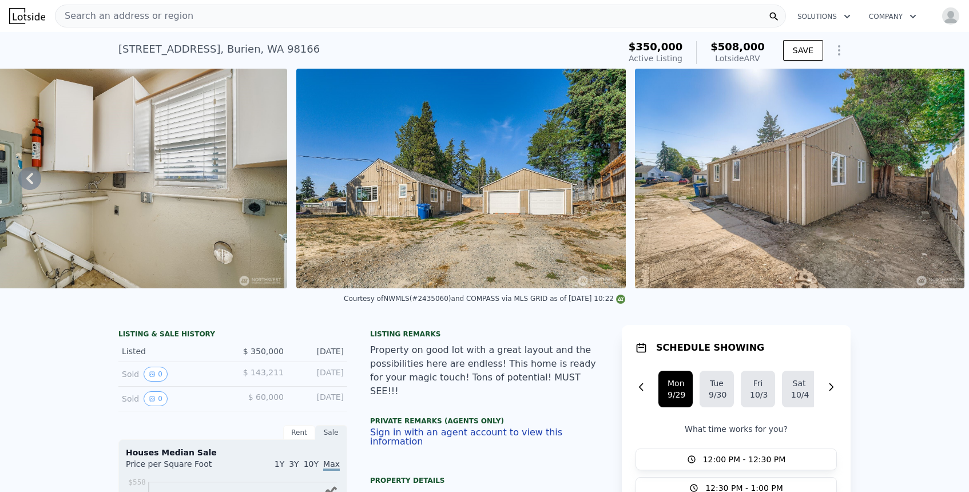
click at [136, 47] on div "13610 8th Ave SW , Burien , WA 98166" at bounding box center [218, 49] width 201 height 16
drag, startPoint x: 136, startPoint y: 47, endPoint x: 271, endPoint y: 51, distance: 134.5
click at [271, 51] on div "13610 8th Ave SW , Burien , WA 98166" at bounding box center [218, 49] width 201 height 16
copy div "13610 8th Ave SW , Burien , WA 98166"
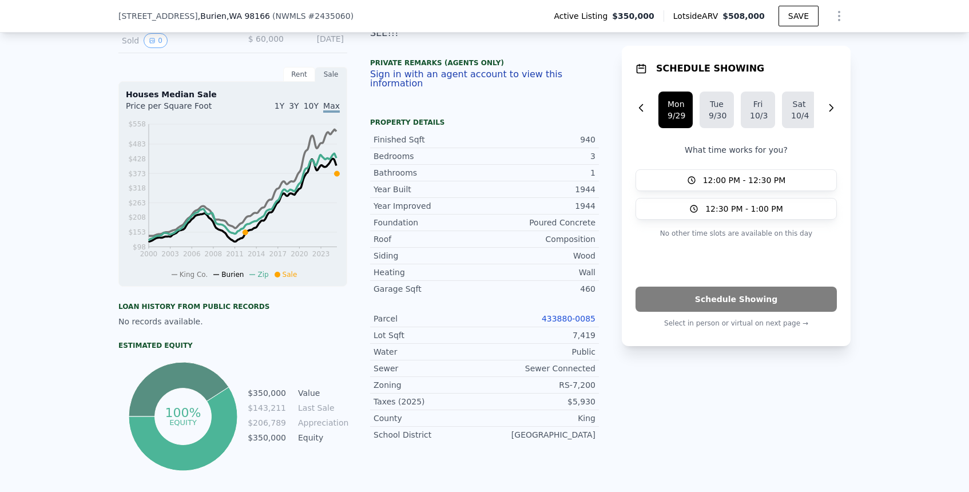
scroll to position [359, 0]
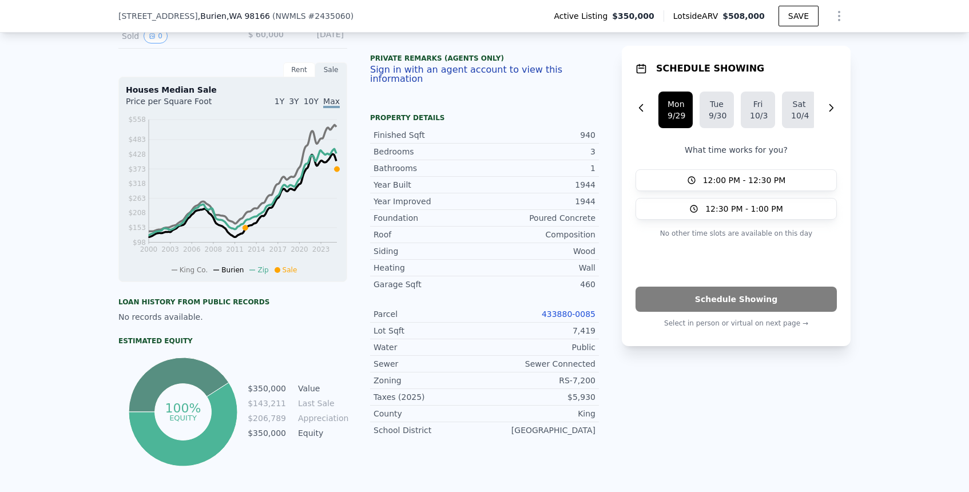
click at [565, 310] on link "433880-0085" at bounding box center [569, 314] width 54 height 9
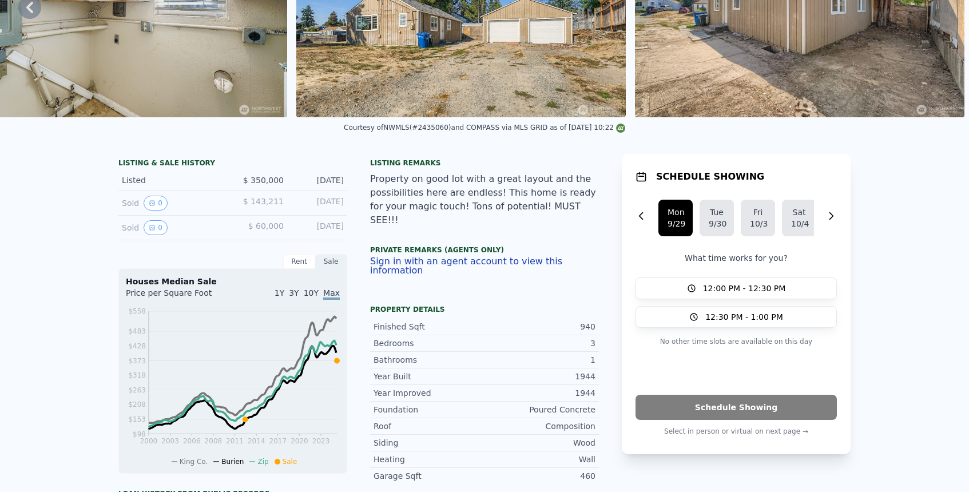
scroll to position [0, 0]
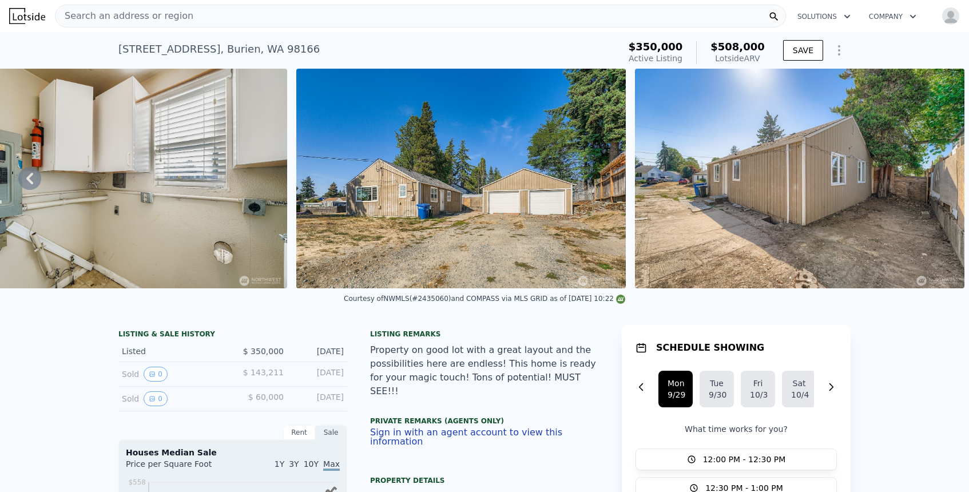
click at [845, 53] on icon "Show Options" at bounding box center [840, 50] width 14 height 14
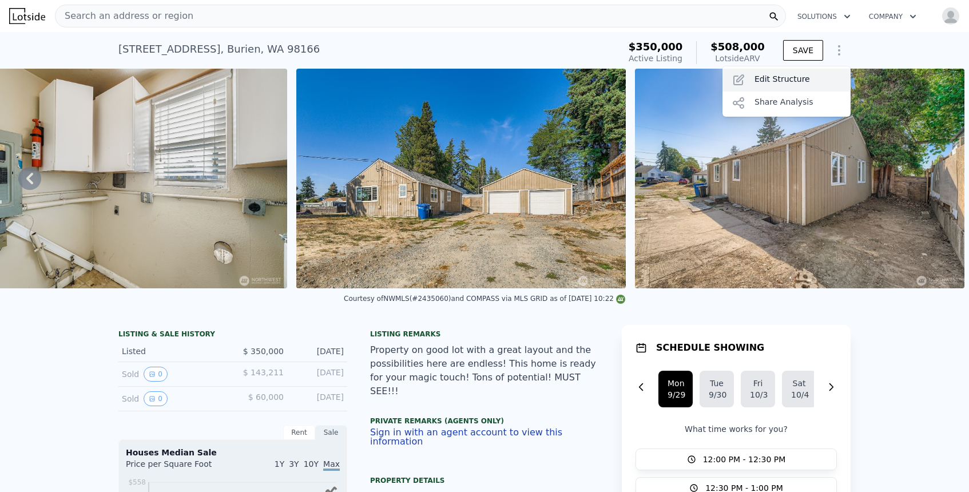
click at [797, 80] on div "Edit Structure" at bounding box center [787, 80] width 128 height 23
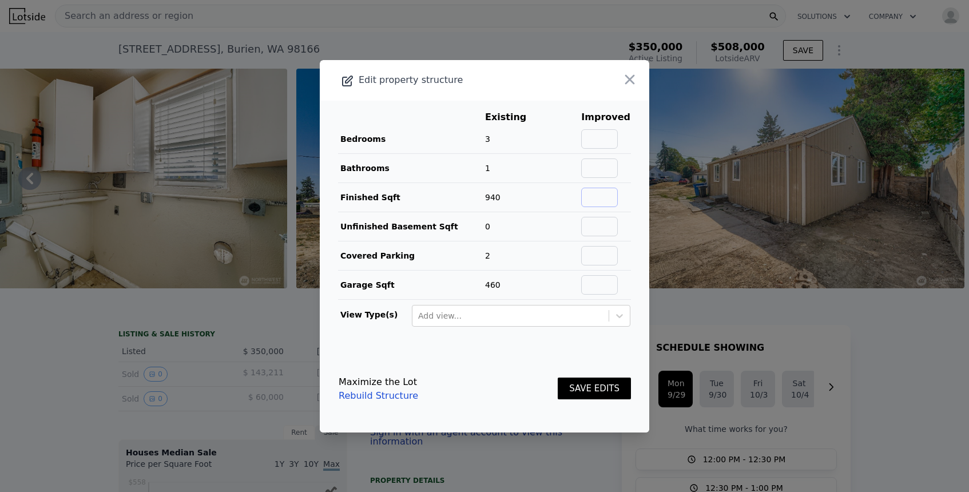
click at [607, 197] on input "text" at bounding box center [599, 197] width 37 height 19
click at [603, 135] on input "text" at bounding box center [599, 138] width 37 height 19
type input "4"
click at [607, 171] on input "text" at bounding box center [599, 168] width 37 height 19
type input "2"
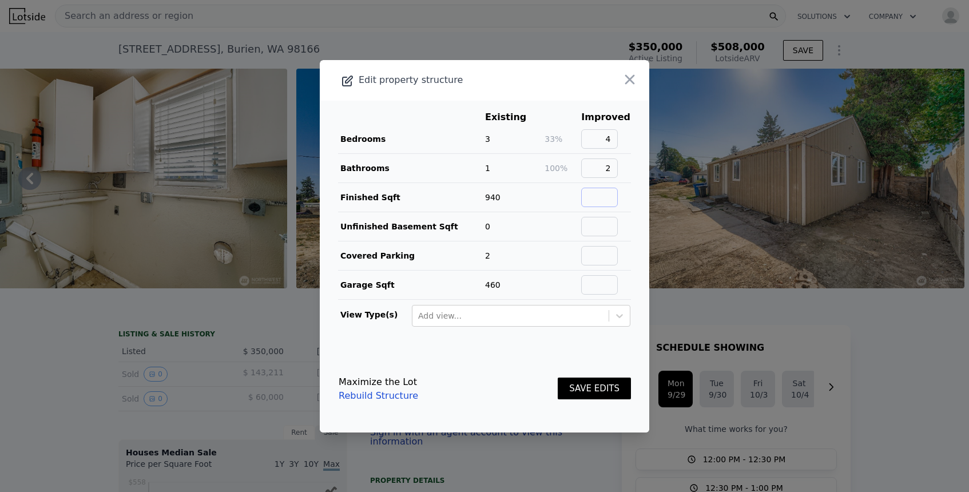
click at [605, 198] on input "text" at bounding box center [599, 197] width 37 height 19
type input "1170"
click at [558, 378] on button "SAVE EDITS" at bounding box center [594, 389] width 73 height 22
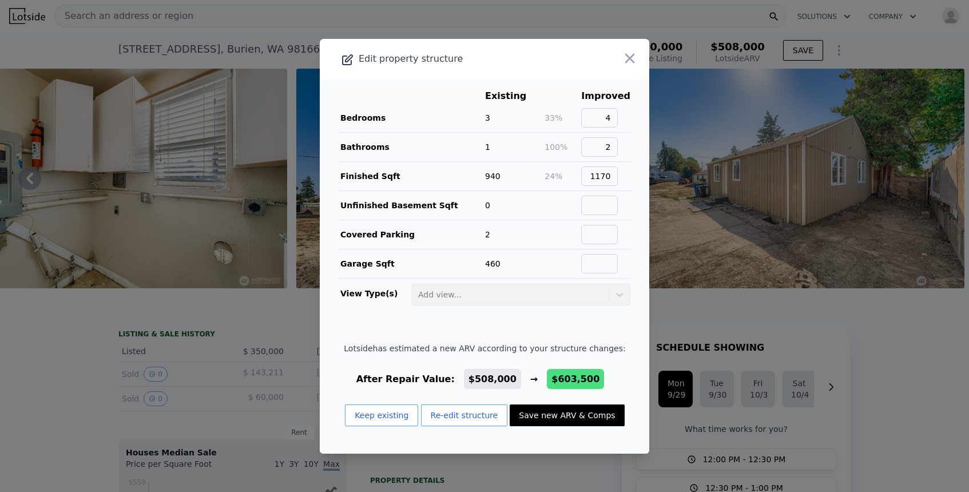
click at [611, 245] on td at bounding box center [606, 234] width 50 height 29
click at [581, 244] on td at bounding box center [562, 234] width 37 height 29
click at [449, 425] on button "Re-edit structure" at bounding box center [464, 416] width 87 height 22
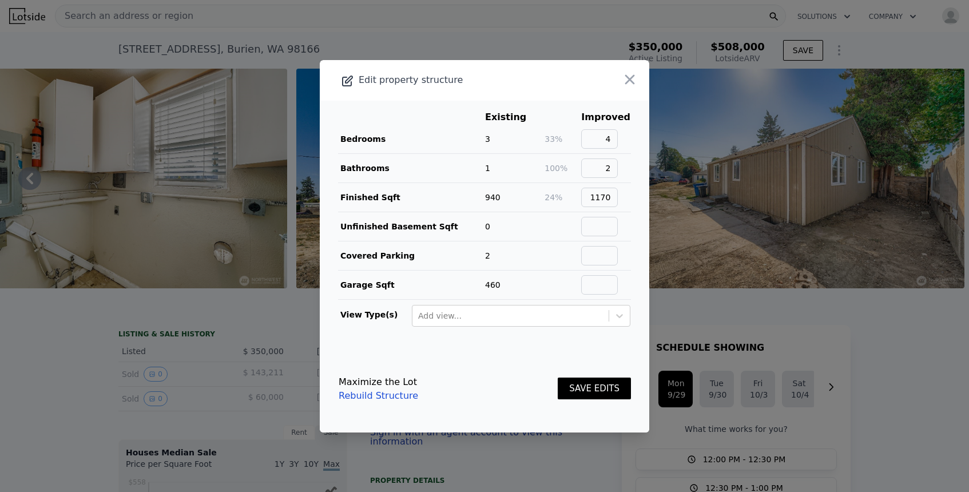
click at [450, 418] on footer "Maximize the Lot Rebuild Structure SAVE EDITS" at bounding box center [485, 389] width 330 height 87
click at [598, 223] on input "text" at bounding box center [599, 226] width 37 height 19
click at [606, 252] on input "text" at bounding box center [599, 255] width 37 height 19
type input "1"
click at [612, 284] on input "text" at bounding box center [599, 284] width 37 height 19
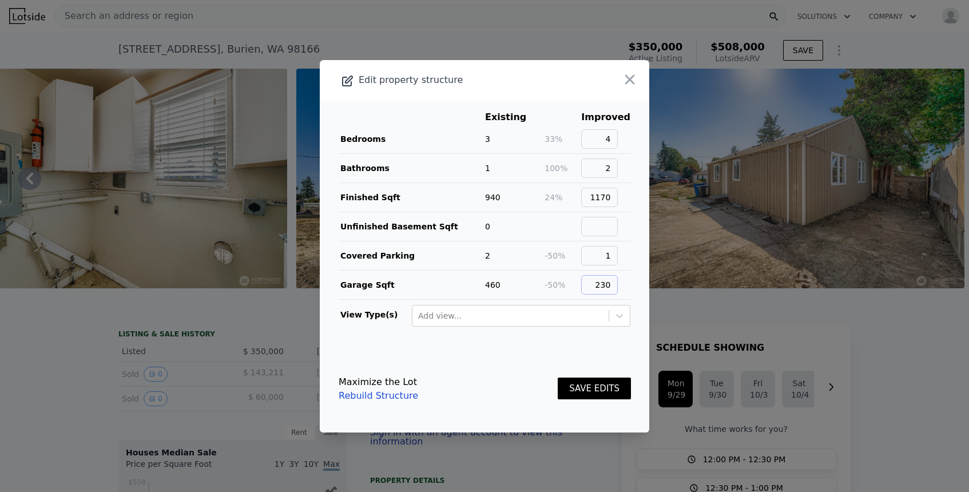
type input "230"
click at [591, 384] on button "SAVE EDITS" at bounding box center [594, 389] width 73 height 22
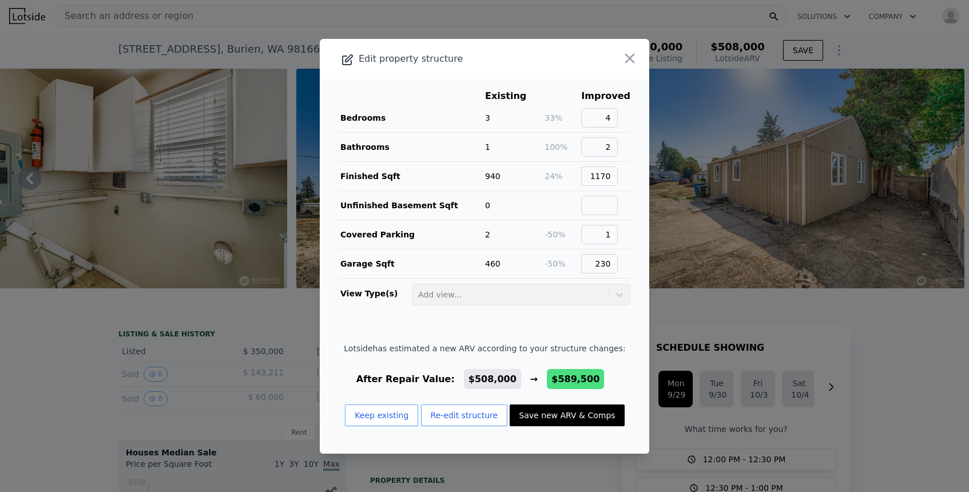
click at [576, 418] on button "Save new ARV & Comps" at bounding box center [567, 416] width 114 height 22
type input "2"
type input "910"
type input "1580"
type input "11085"
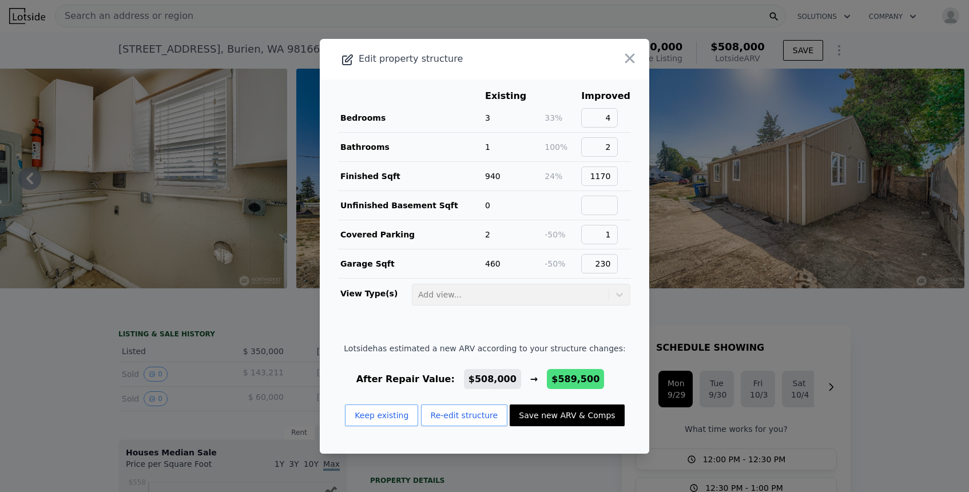
checkbox input "false"
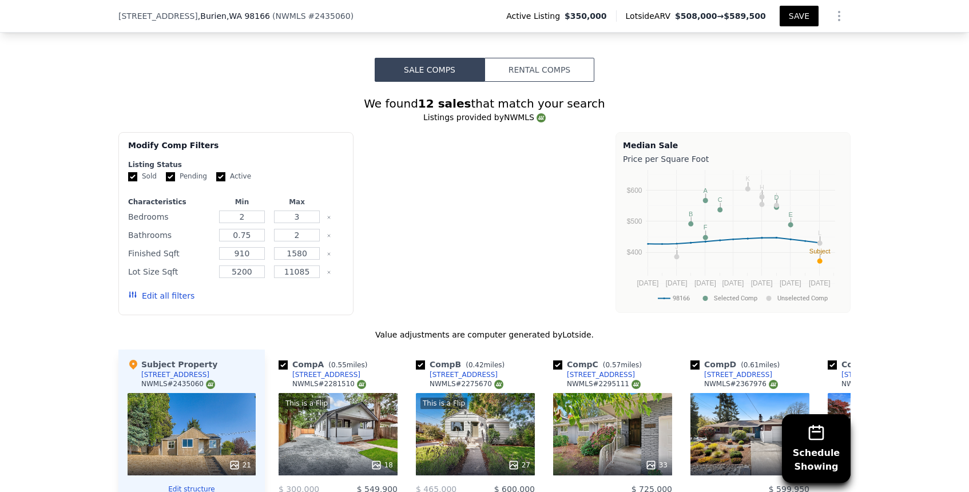
scroll to position [870, 0]
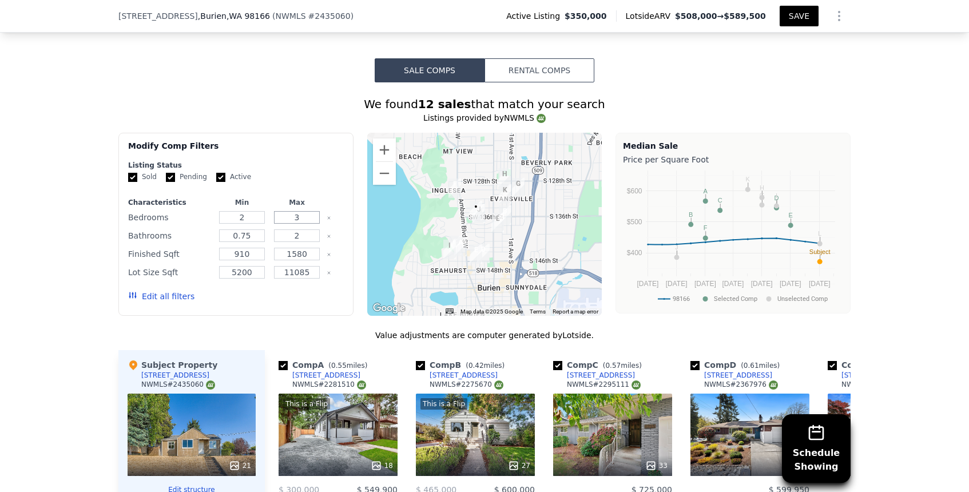
click at [303, 215] on input "3" at bounding box center [296, 217] width 45 height 13
type input "4"
click at [238, 256] on input "910" at bounding box center [241, 254] width 45 height 13
type input "900"
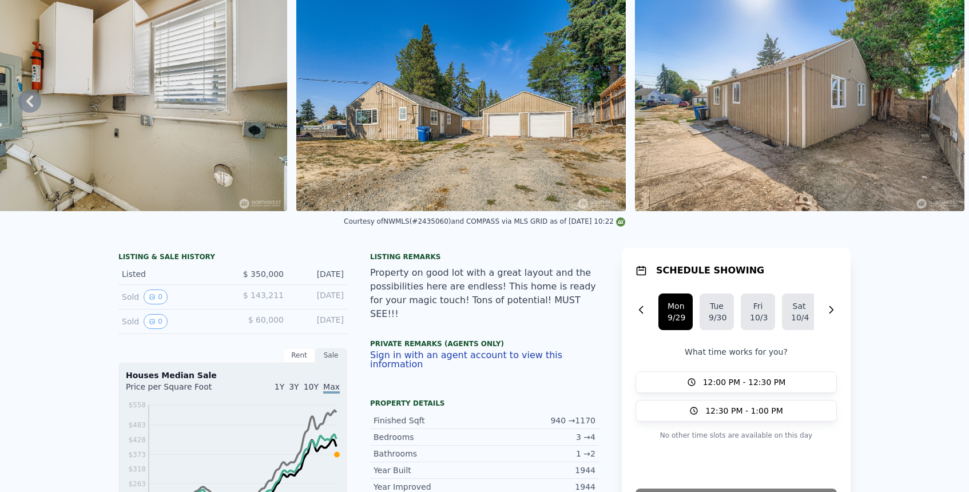
scroll to position [0, 0]
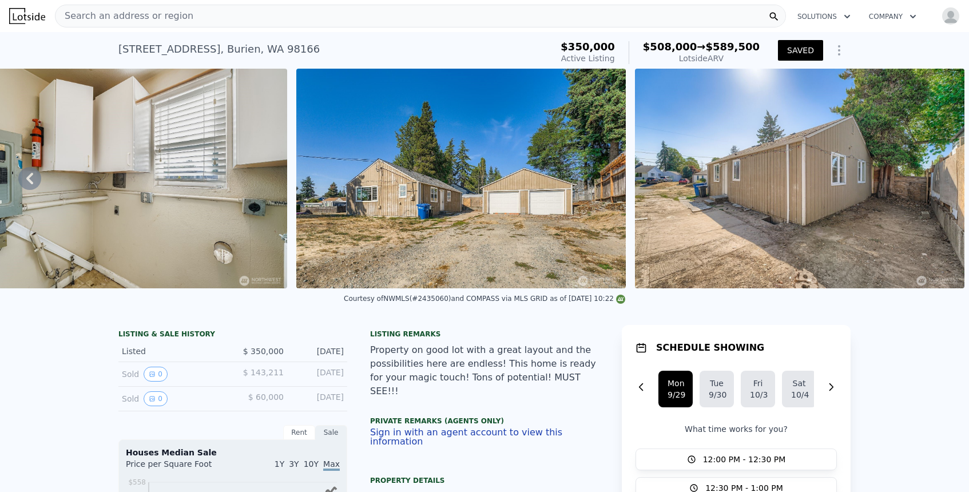
type input "1370"
click at [839, 55] on icon "Show Options" at bounding box center [839, 50] width 1 height 9
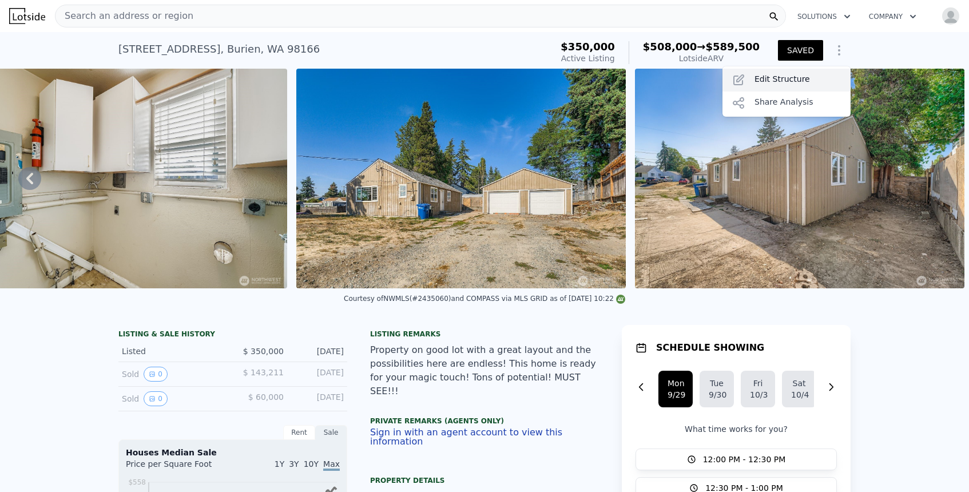
click at [799, 92] on div "Edit Structure" at bounding box center [787, 80] width 128 height 23
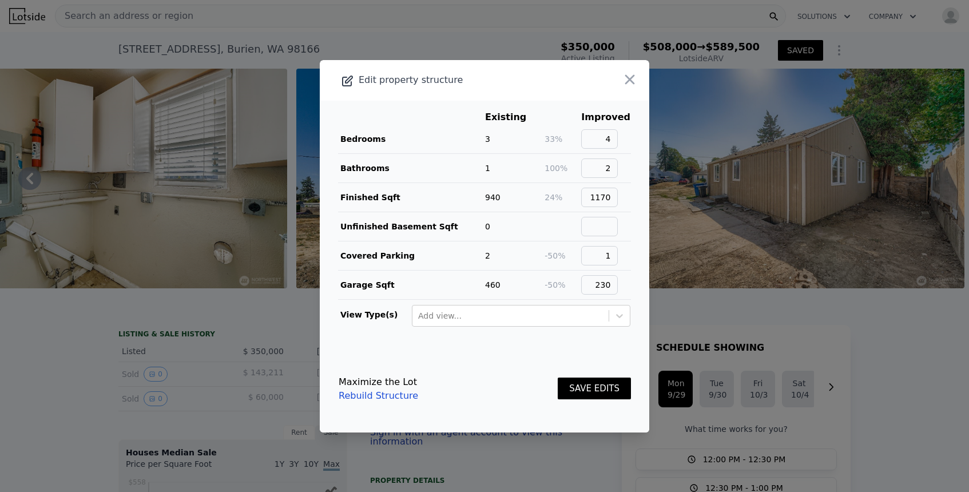
click at [589, 387] on button "SAVE EDITS" at bounding box center [594, 389] width 73 height 22
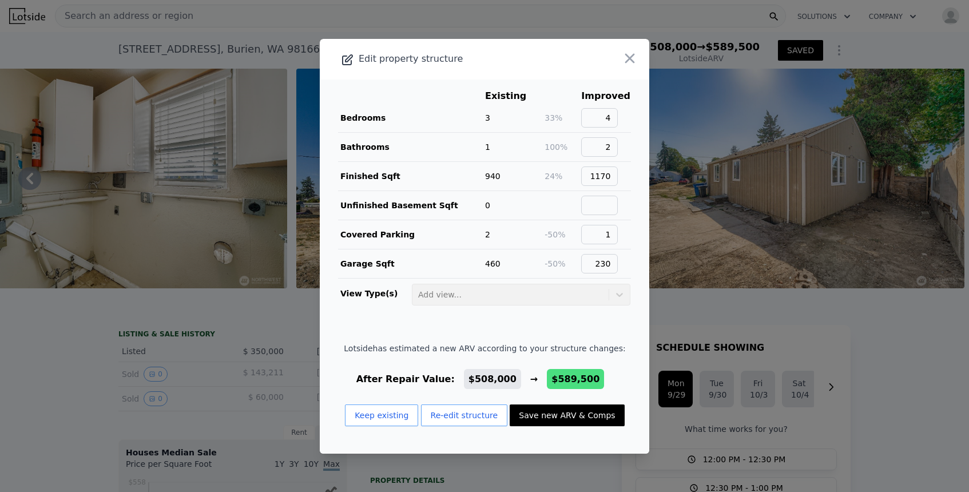
click at [579, 426] on div "Keep existing Re-edit structure Save new ARV & Comps" at bounding box center [485, 420] width 282 height 31
click at [582, 415] on button "Save new ARV & Comps" at bounding box center [567, 416] width 114 height 22
type input "3"
type input "910"
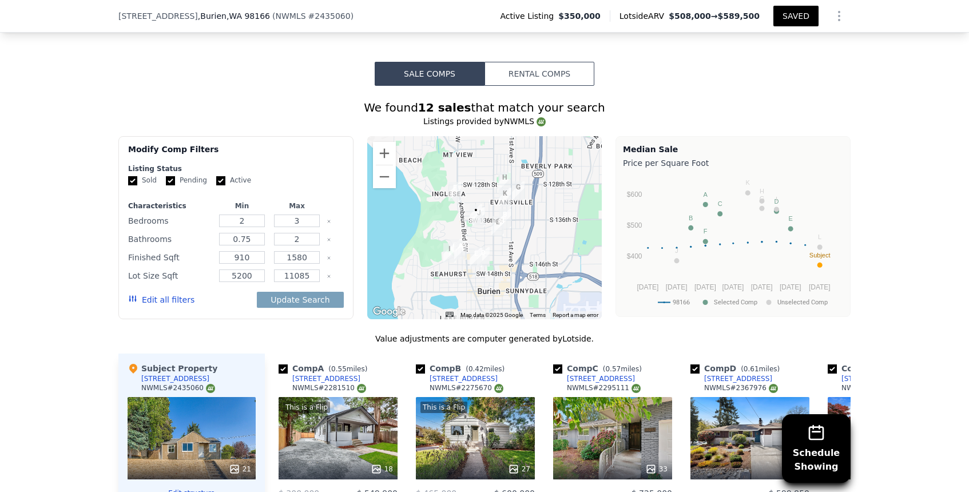
scroll to position [864, 0]
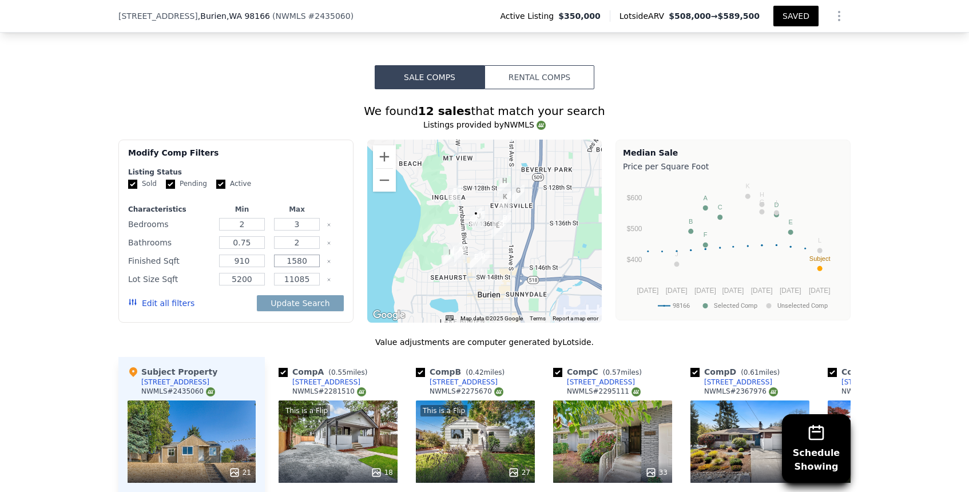
click at [306, 260] on input "1580" at bounding box center [296, 261] width 45 height 13
type input "1370"
type input "90"
type input "400"
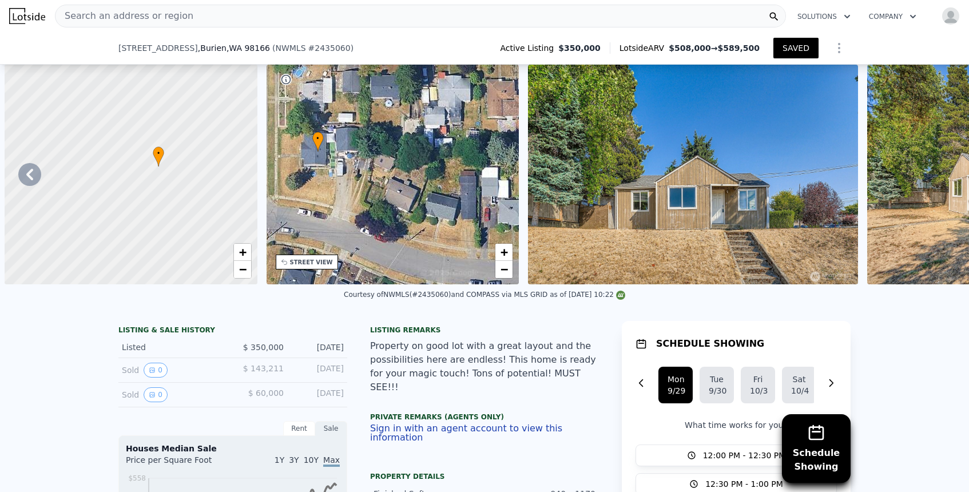
select select "30"
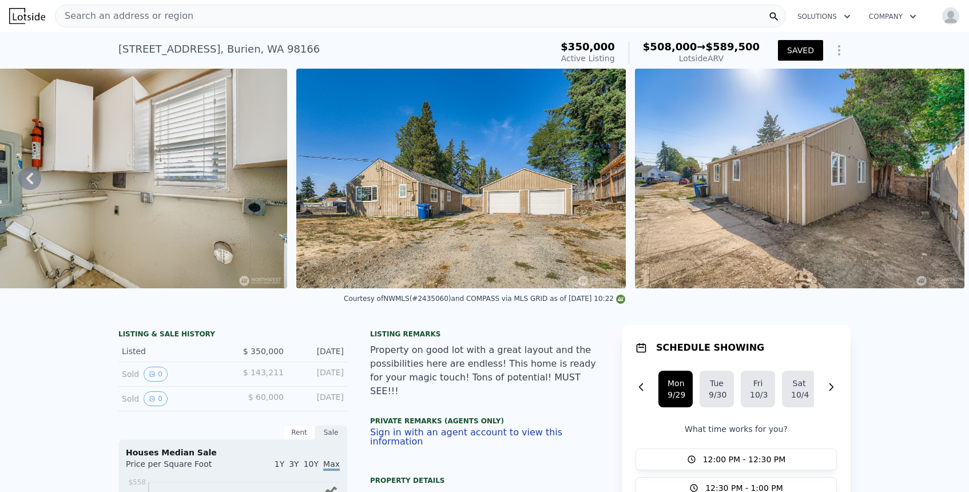
click at [837, 57] on icon "Show Options" at bounding box center [840, 50] width 14 height 14
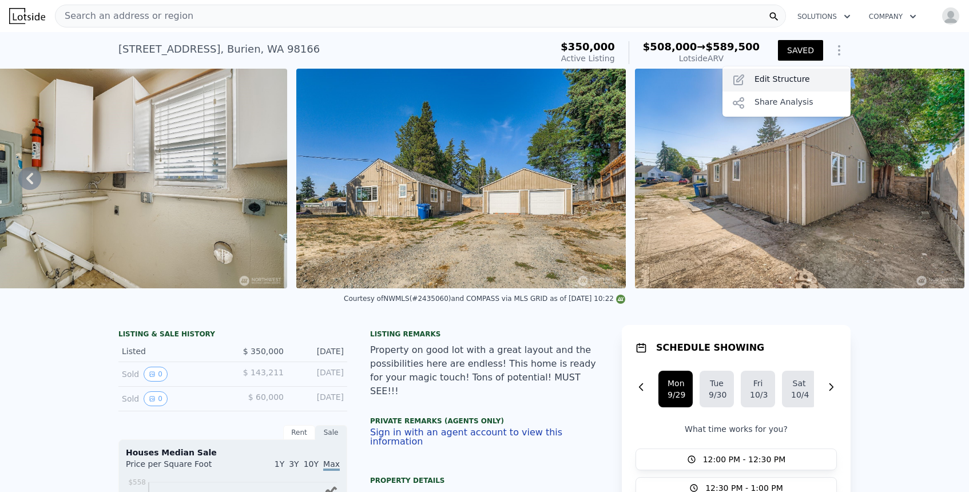
click at [799, 85] on div "Edit Structure" at bounding box center [787, 80] width 128 height 23
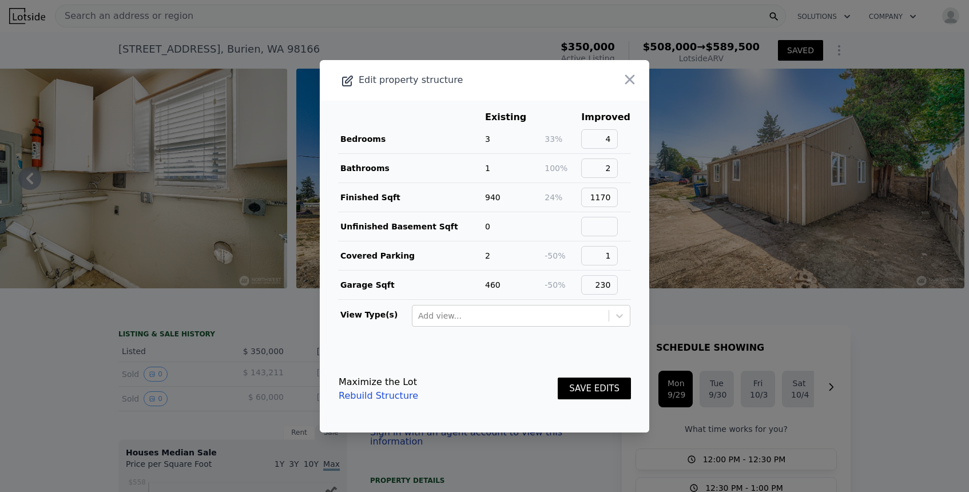
click at [375, 397] on link "Rebuild Structure" at bounding box center [379, 396] width 80 height 14
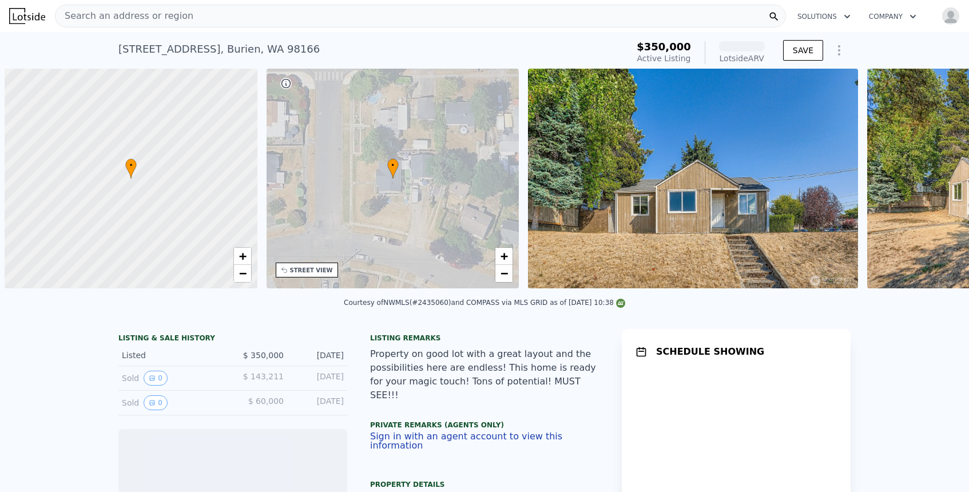
scroll to position [0, 5]
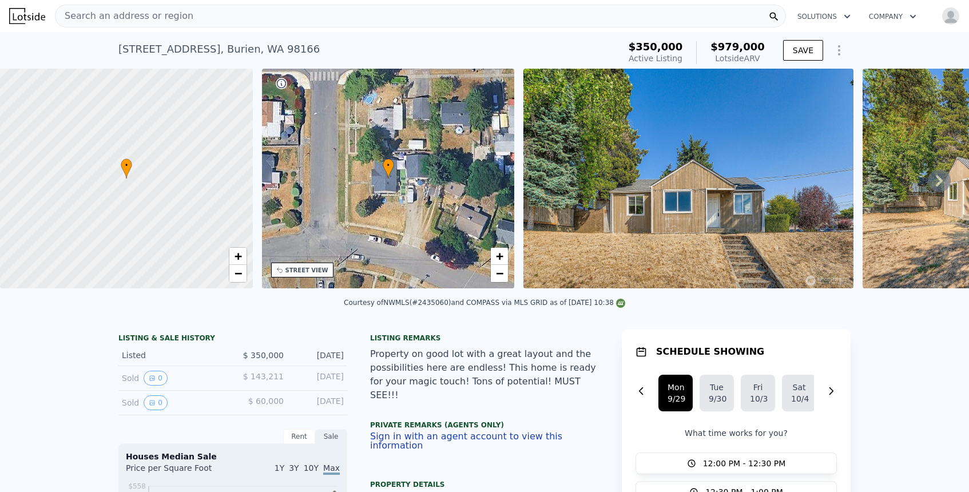
click at [837, 50] on icon "Show Options" at bounding box center [840, 50] width 14 height 14
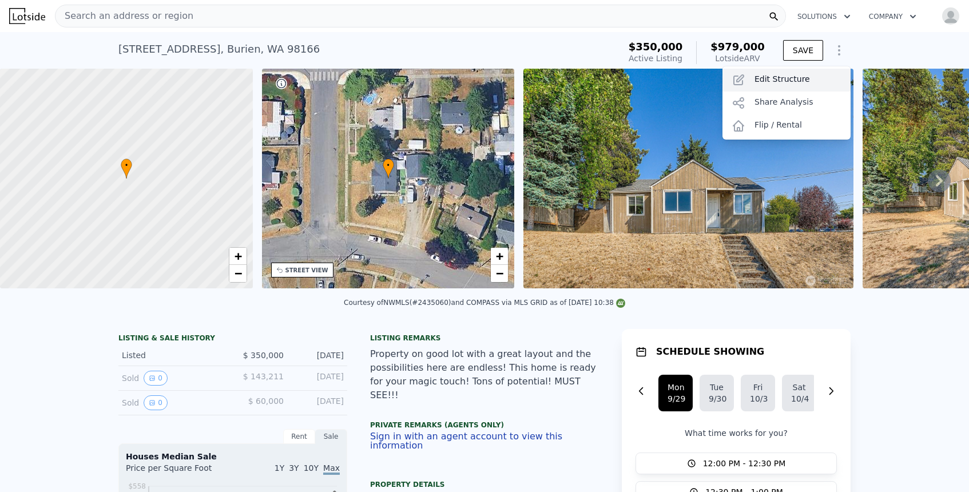
click at [794, 85] on div "Edit Structure" at bounding box center [787, 80] width 128 height 23
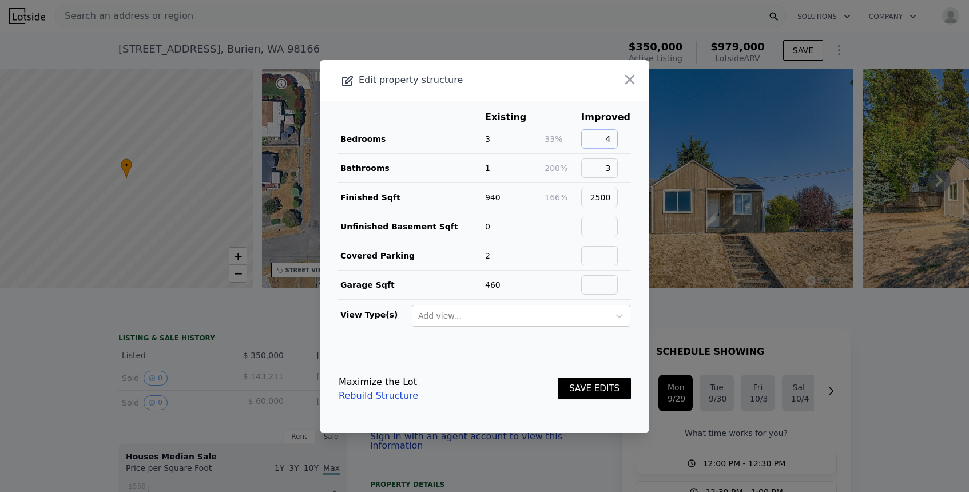
click at [612, 140] on input "4" at bounding box center [599, 138] width 37 height 19
type input "3"
type input "1"
type input "1170"
type input "0"
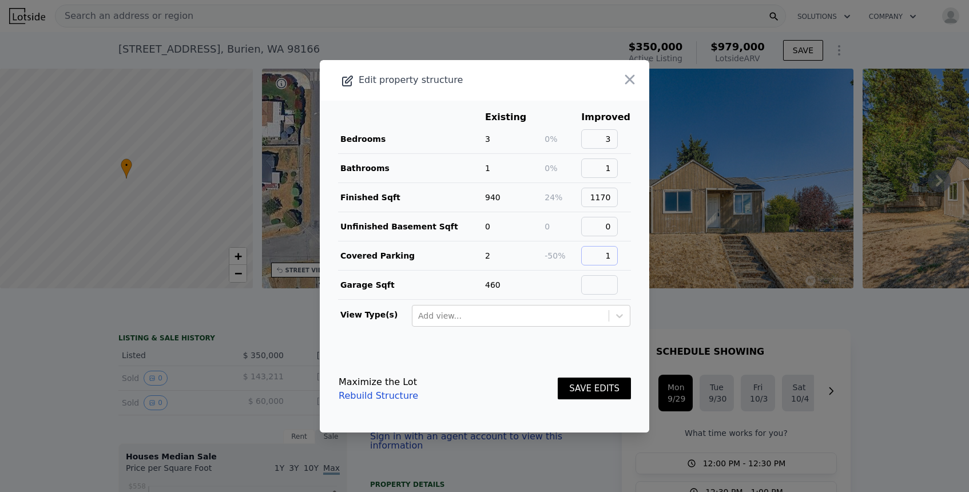
type input "1"
type input "230"
click at [615, 387] on button "SAVE EDITS" at bounding box center [594, 389] width 73 height 22
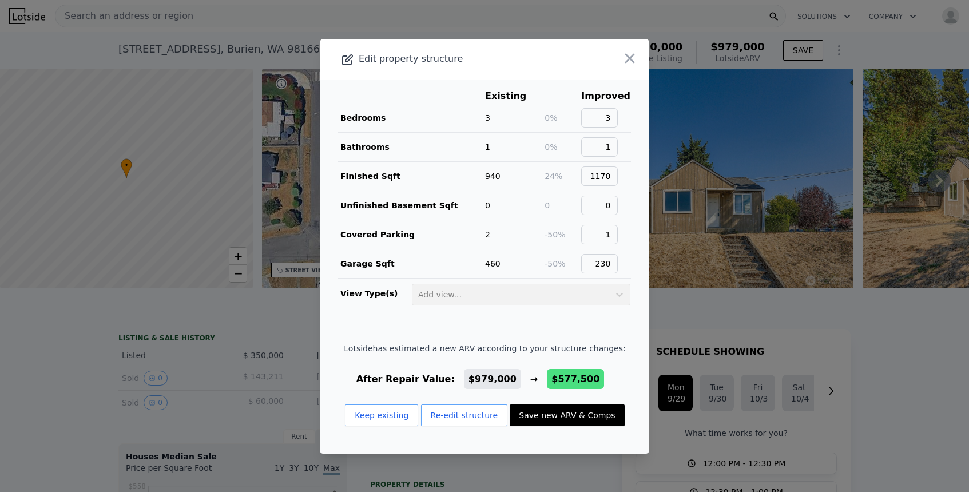
click at [575, 416] on button "Save new ARV & Comps" at bounding box center [567, 416] width 114 height 22
type input "3"
type input "2.25"
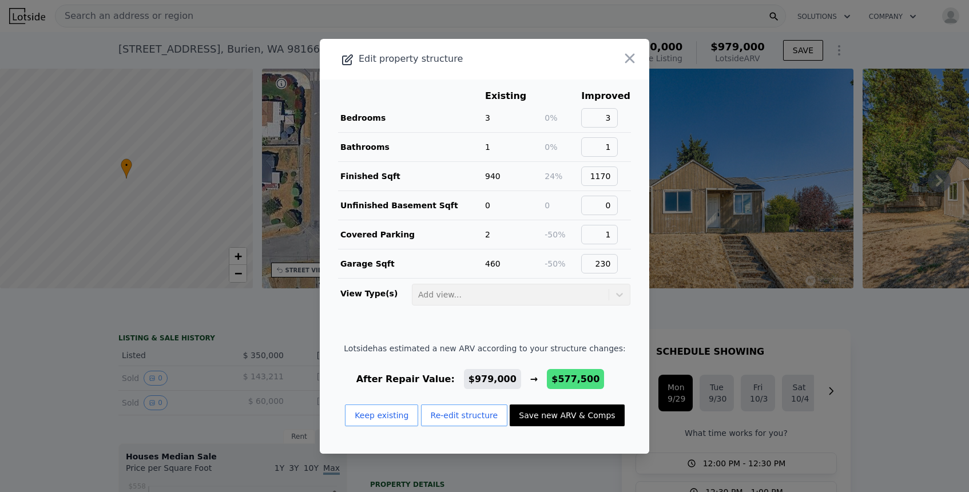
type input "1080"
type input "5427"
type input "$ 577,500"
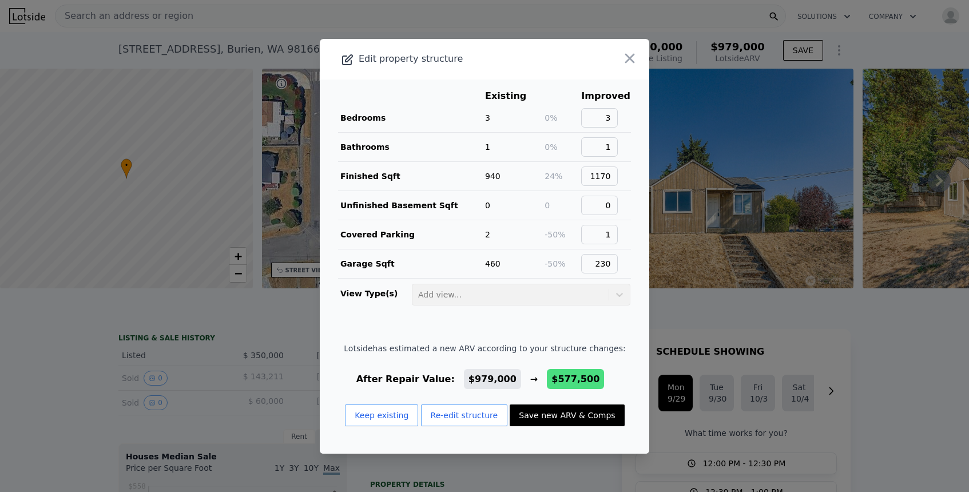
type input "-$ 331,436"
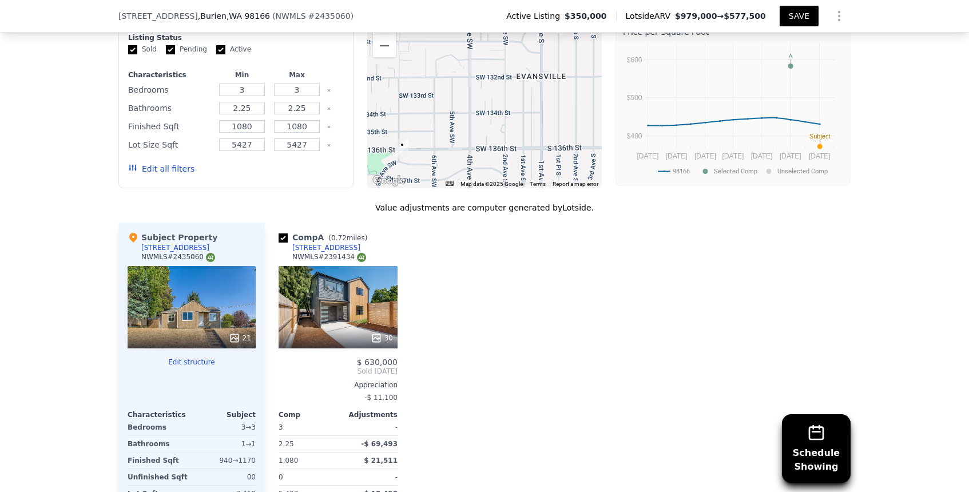
scroll to position [1001, 0]
click at [335, 312] on div "30" at bounding box center [338, 308] width 119 height 82
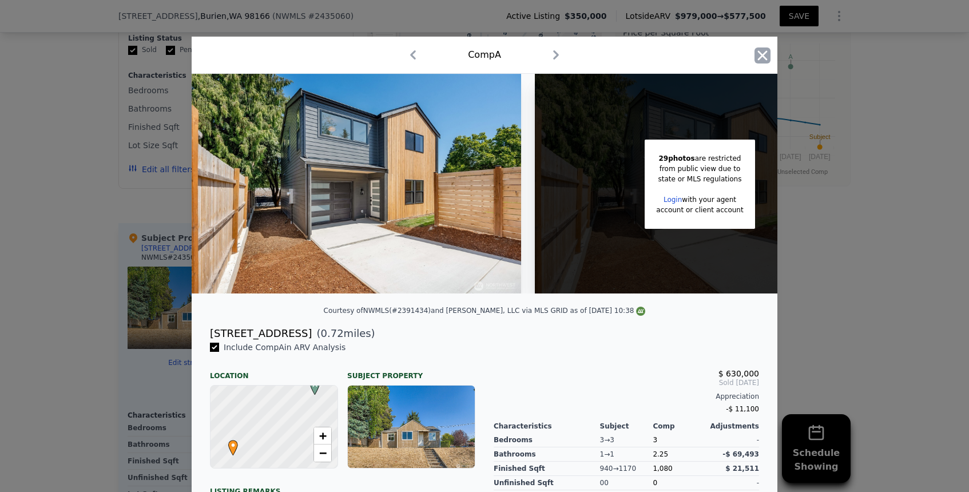
click at [761, 55] on icon "button" at bounding box center [763, 55] width 16 height 16
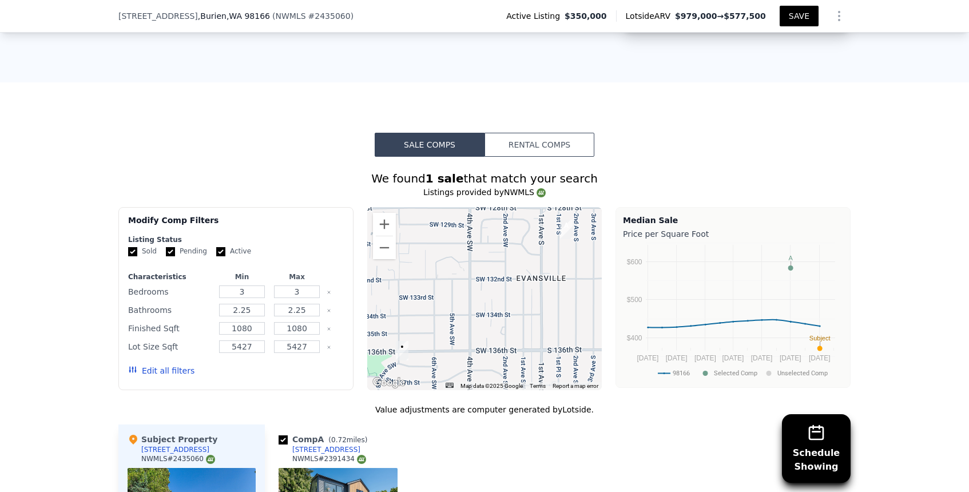
scroll to position [825, 0]
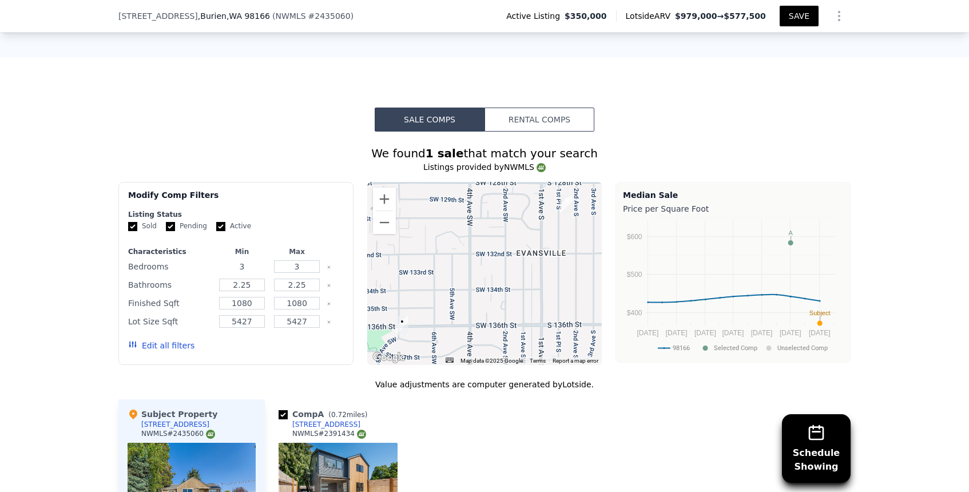
click at [254, 267] on input "3" at bounding box center [241, 266] width 45 height 13
click at [327, 266] on icon "Clear" at bounding box center [329, 267] width 5 height 5
click at [328, 286] on icon "Clear" at bounding box center [329, 285] width 5 height 5
click at [328, 298] on div at bounding box center [335, 303] width 17 height 16
click at [328, 302] on icon "Clear" at bounding box center [329, 304] width 5 height 5
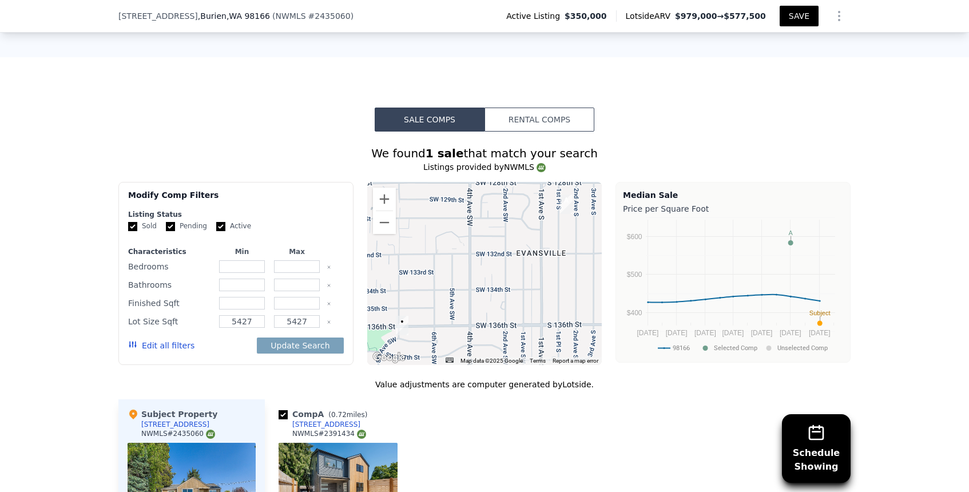
click at [330, 321] on icon "Clear" at bounding box center [329, 322] width 2 height 2
click at [320, 343] on button "Update Search" at bounding box center [300, 346] width 86 height 16
checkbox input "false"
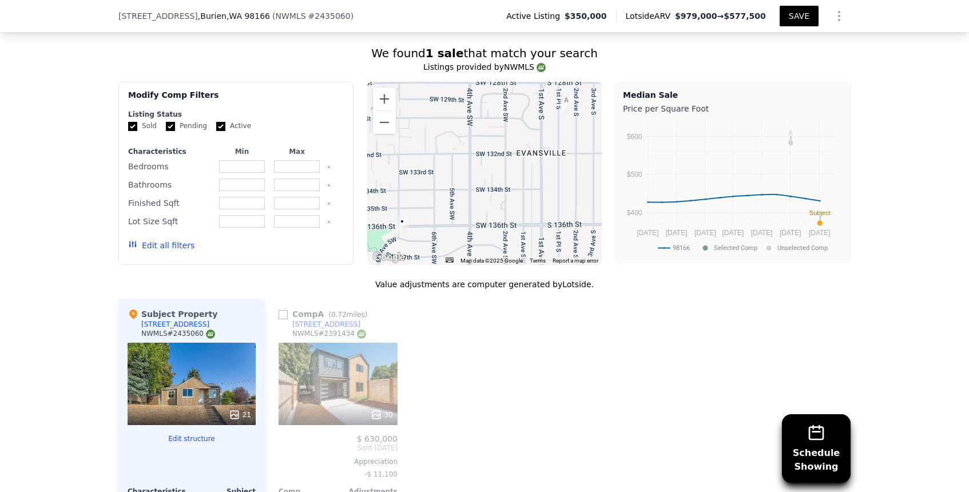
scroll to position [924, 0]
type input "3"
type input "2.25"
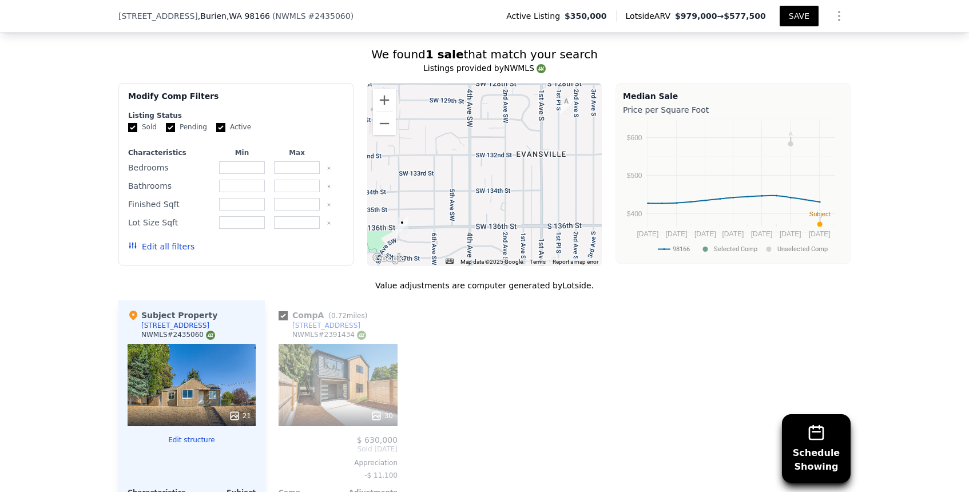
type input "1080"
type input "5427"
checkbox input "true"
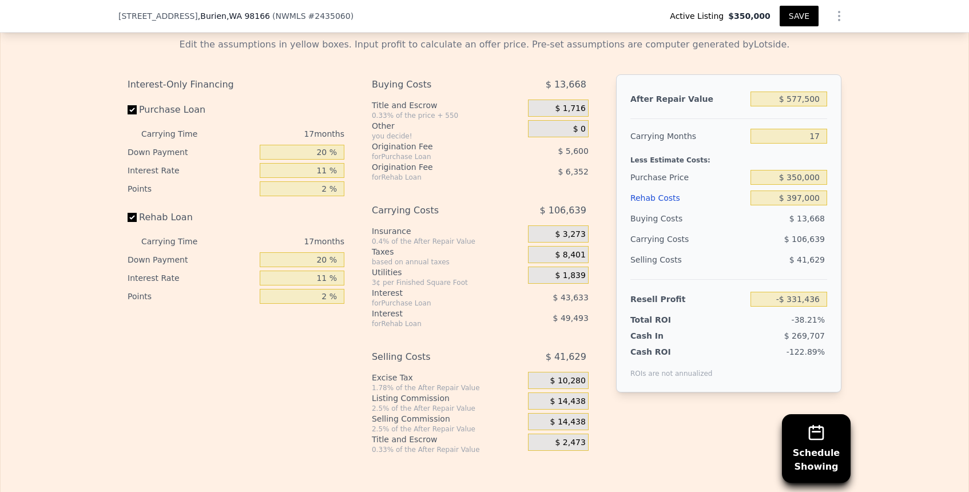
scroll to position [1689, 0]
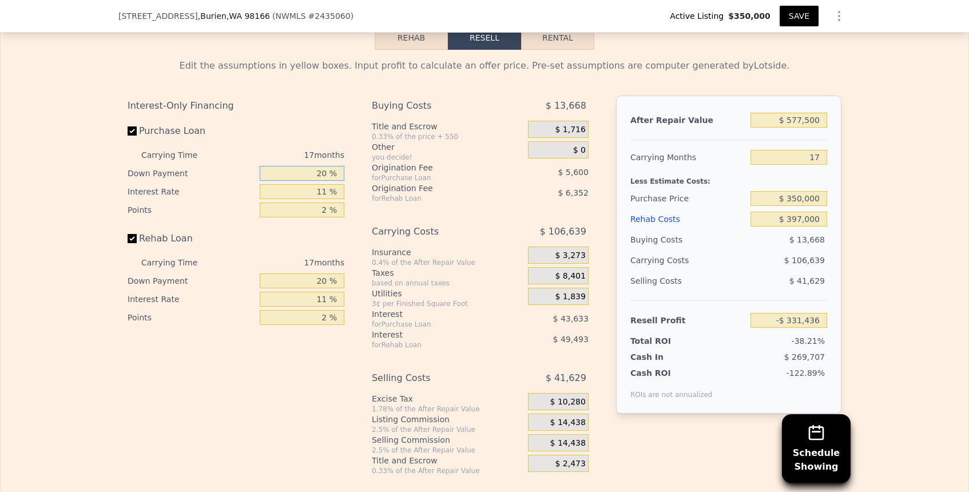
click at [325, 169] on input "20 %" at bounding box center [302, 173] width 85 height 15
type input "1 %"
type input "-$ 343,119"
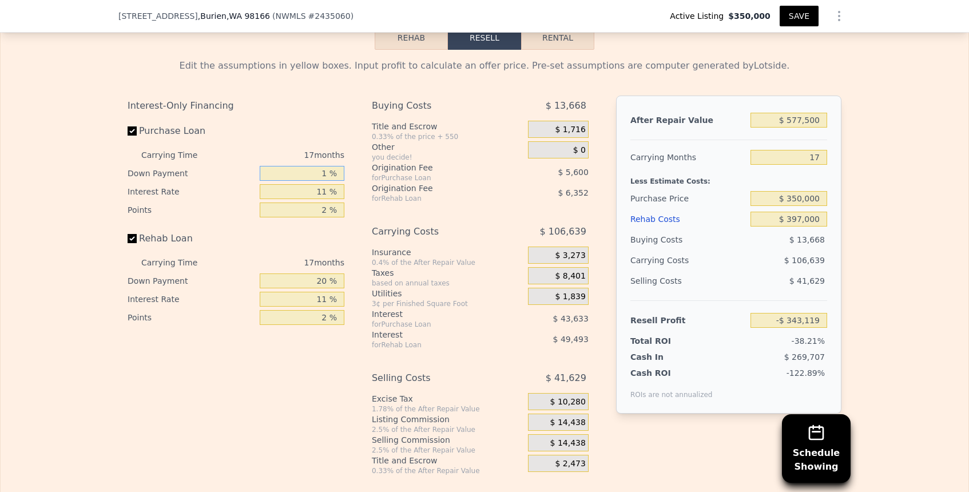
type input "10 %"
type input "-$ 337,593"
type input "10 %"
type input "-$ 333,122"
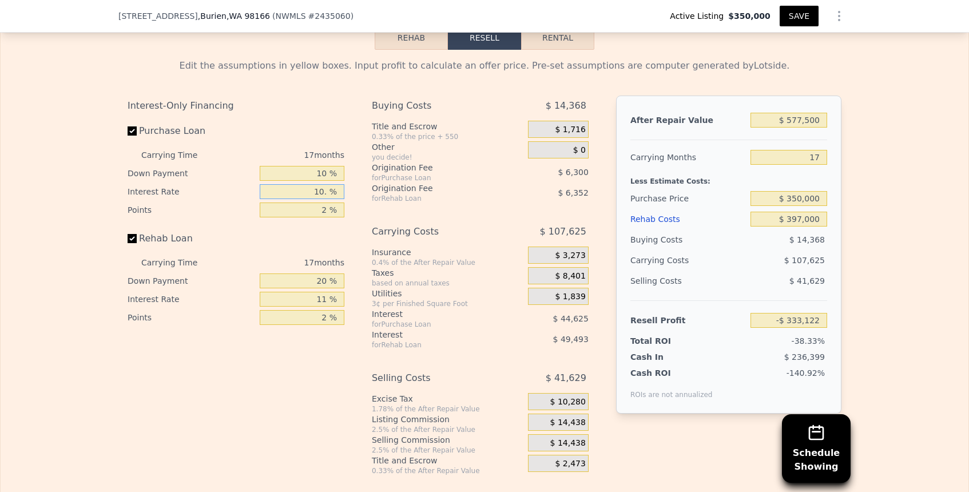
type input "10.5 %"
type input "-$ 335,349"
type input "10.5 %"
type input "1 %"
type input "-$ 332,199"
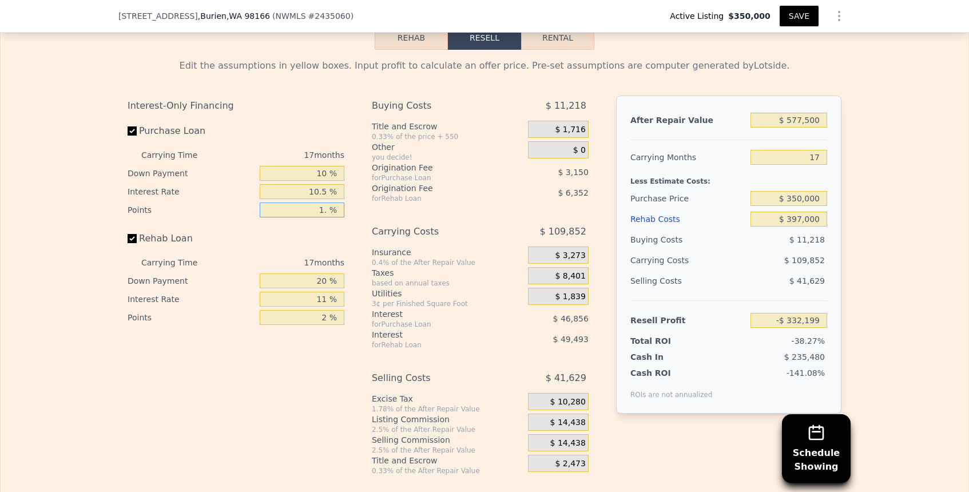
type input "1.5 %"
type input "-$ 333,774"
type input "1.5 %"
type input "1 %"
type input "-$ 347,047"
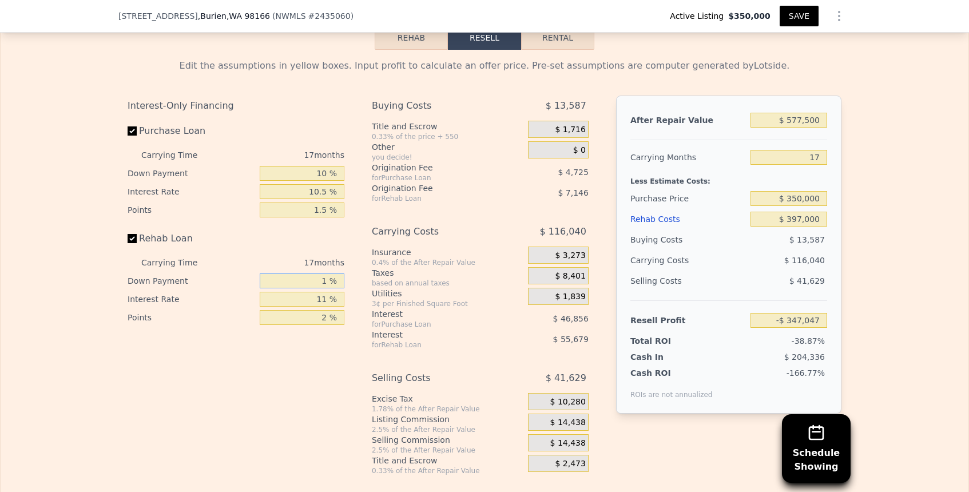
type input "10 %"
type input "-$ 340,756"
type input "10 %"
type input "-$ 335,707"
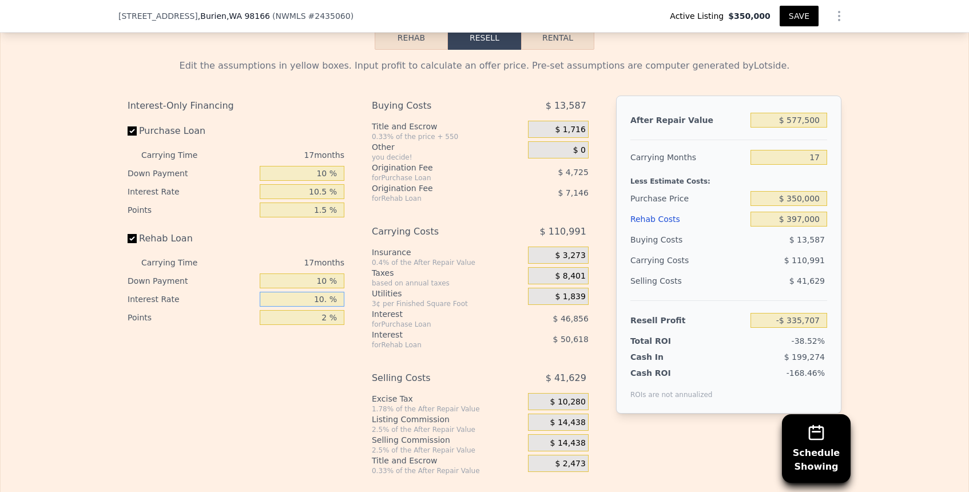
type input "10.5 %"
type input "-$ 338,223"
type input "10.5 %"
type input ". %"
type input "1 %"
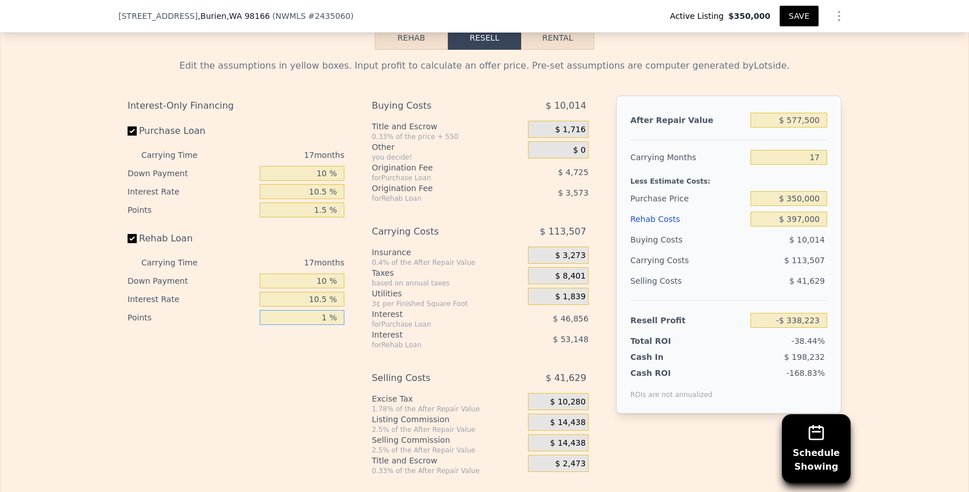
type input "-$ 334,650"
type input "1.5 %"
type input "-$ 336,437"
type input "1.5 %"
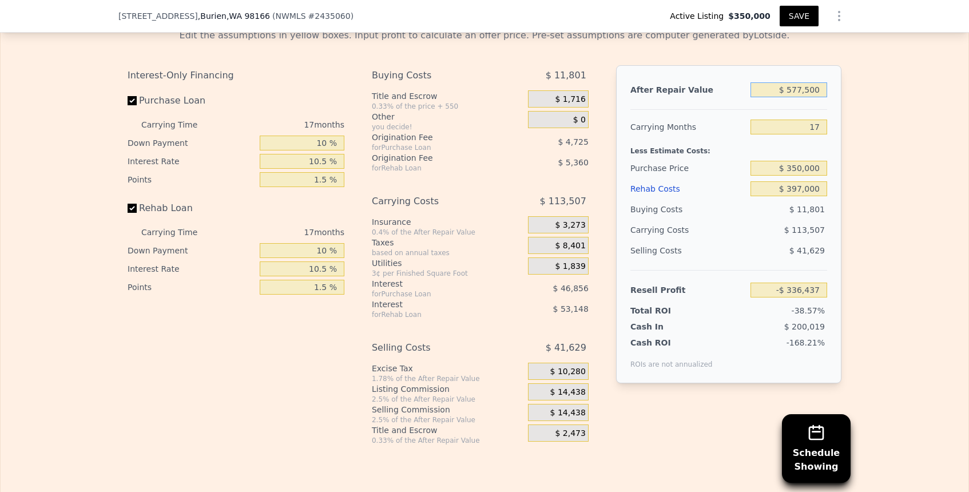
scroll to position [1718, 0]
click at [567, 390] on span "$ 14,438" at bounding box center [567, 394] width 35 height 10
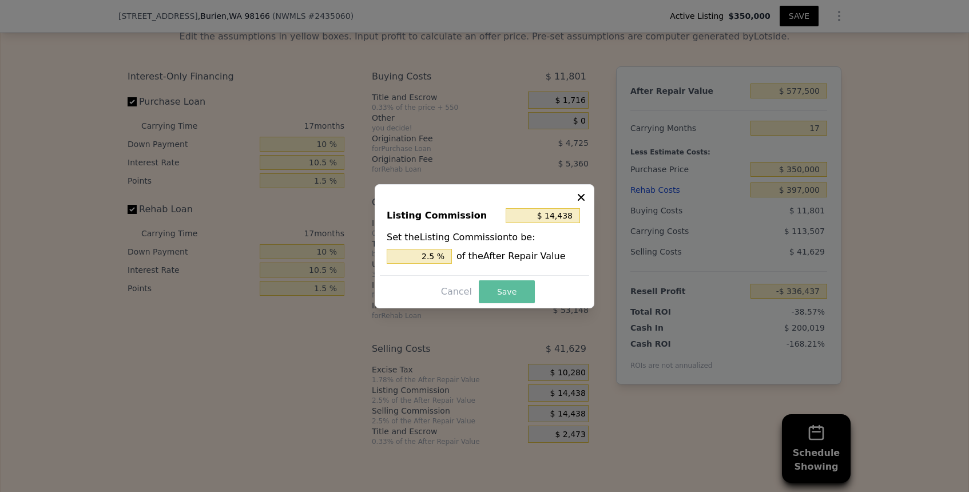
click at [518, 288] on button "Save" at bounding box center [507, 291] width 56 height 23
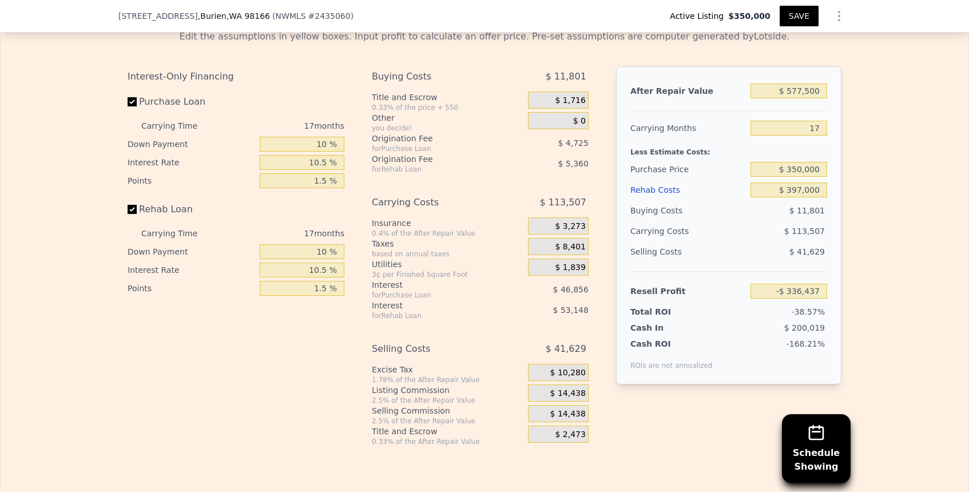
click at [574, 410] on span "$ 14,438" at bounding box center [567, 414] width 35 height 10
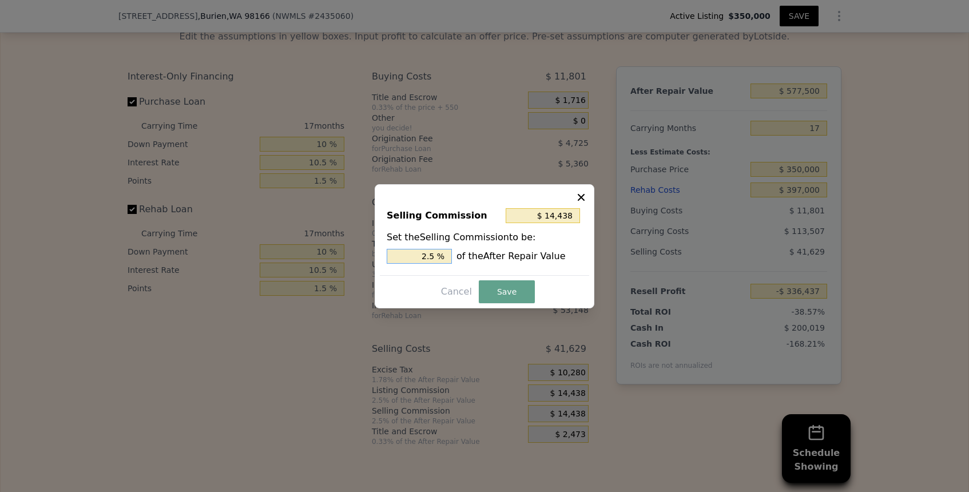
drag, startPoint x: 448, startPoint y: 256, endPoint x: 389, endPoint y: 252, distance: 59.1
click at [389, 252] on input "2.5 %" at bounding box center [419, 256] width 65 height 15
type input "$ 5,775"
type input "1. %"
type input "$ 8,663"
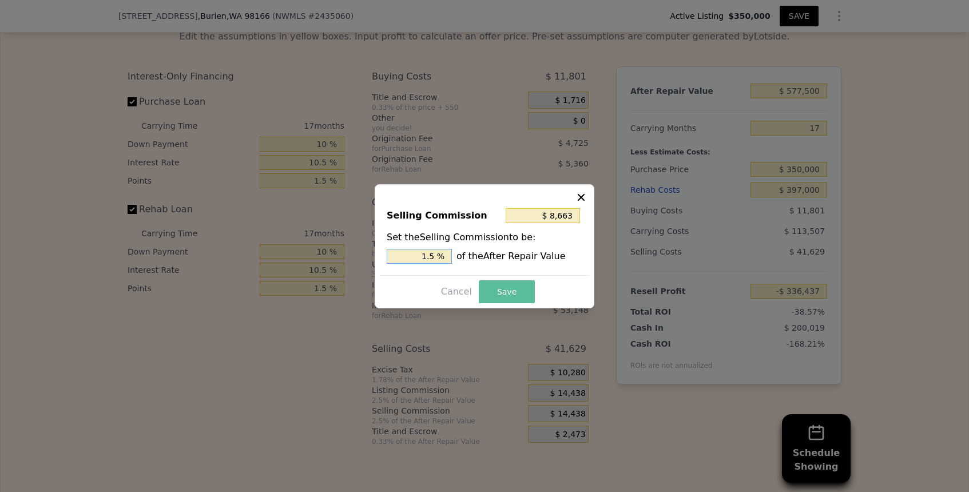
type input "1.5 %"
click at [516, 292] on button "Save" at bounding box center [507, 291] width 56 height 23
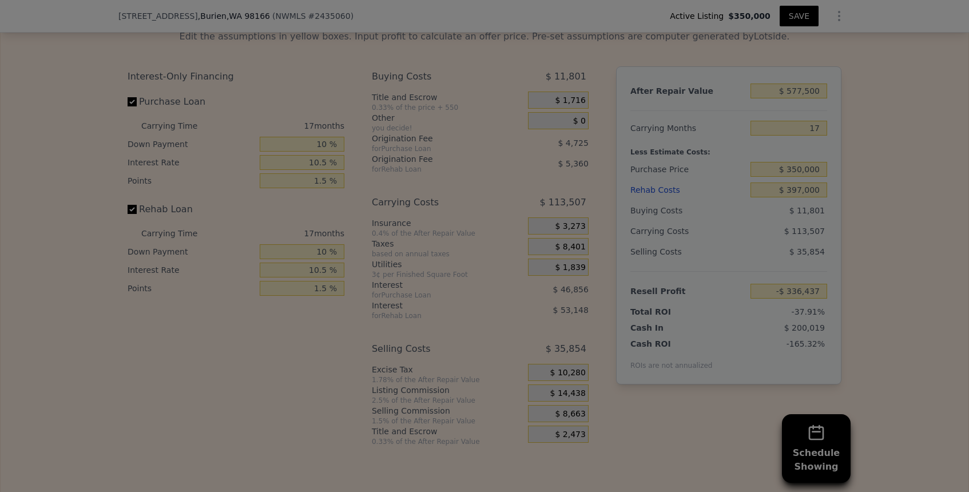
type input "-$ 330,662"
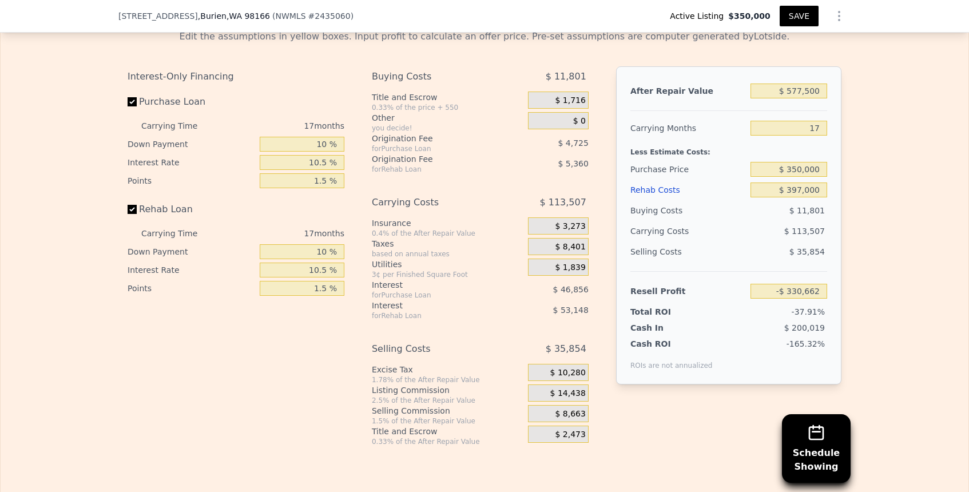
click at [802, 81] on div "$ 577,500" at bounding box center [789, 91] width 77 height 21
click at [802, 87] on input "$ 577,500" at bounding box center [789, 91] width 77 height 15
type input "$ 5"
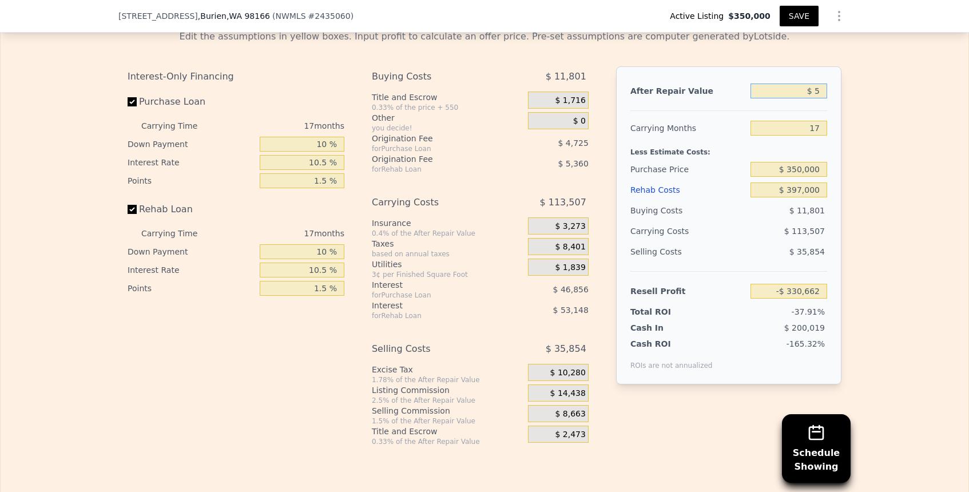
type input "-$ 869,580"
type input "$ 58"
type input "-$ 869,530"
type input "$ 585"
type input "-$ 869,039"
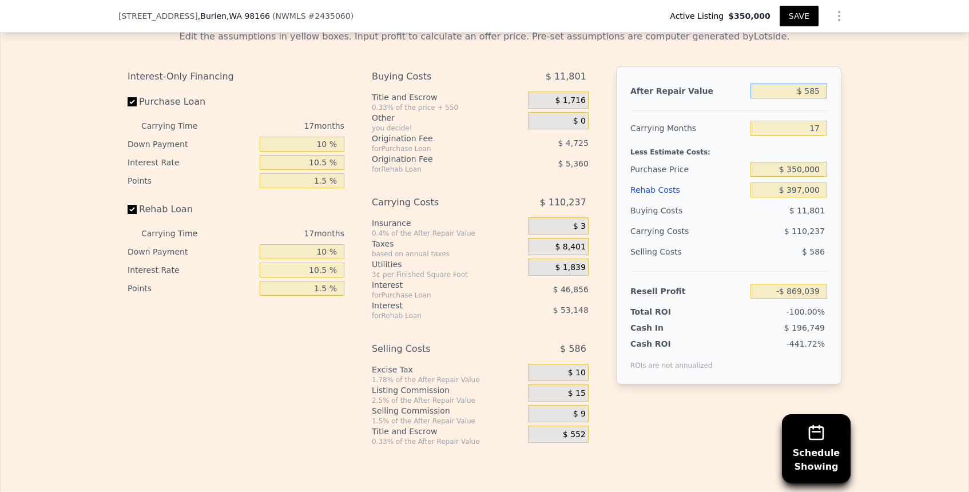
type input "$ 5,850"
type input "-$ 864,125"
type input "$ 58,500"
type input "-$ 814,994"
type input "$ 585,000"
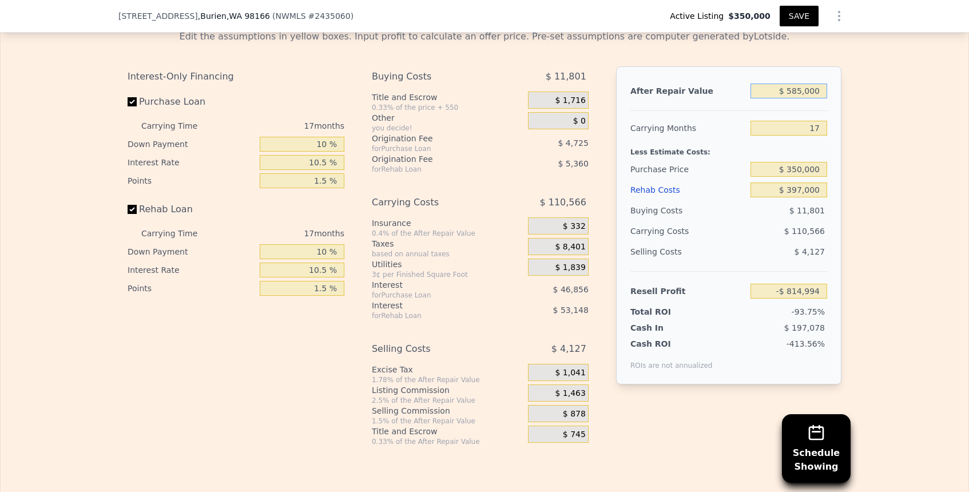
type input "-$ 323,661"
type input "$ 585,000"
type input "4"
type input "-$ 236,830"
type input "5"
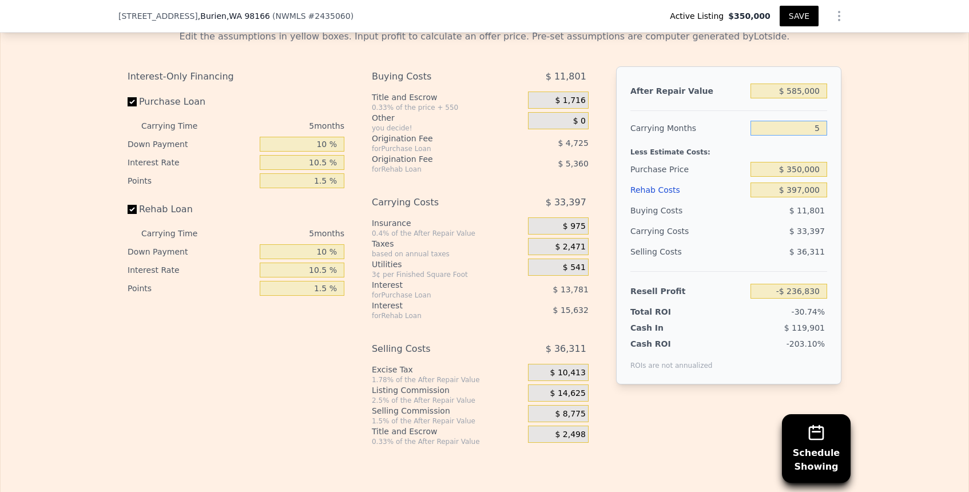
type input "-$ 243,509"
type input "55"
type input "-$ 577,477"
type input "5"
type input "-$ 243,509"
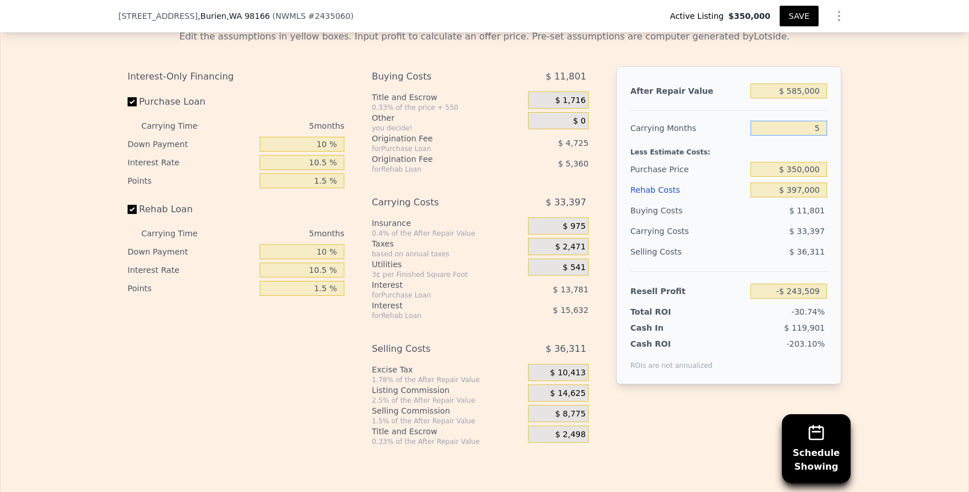
type input "56"
type input "-$ 584,156"
type input "5"
type input "-$ 243,509"
type input "5"
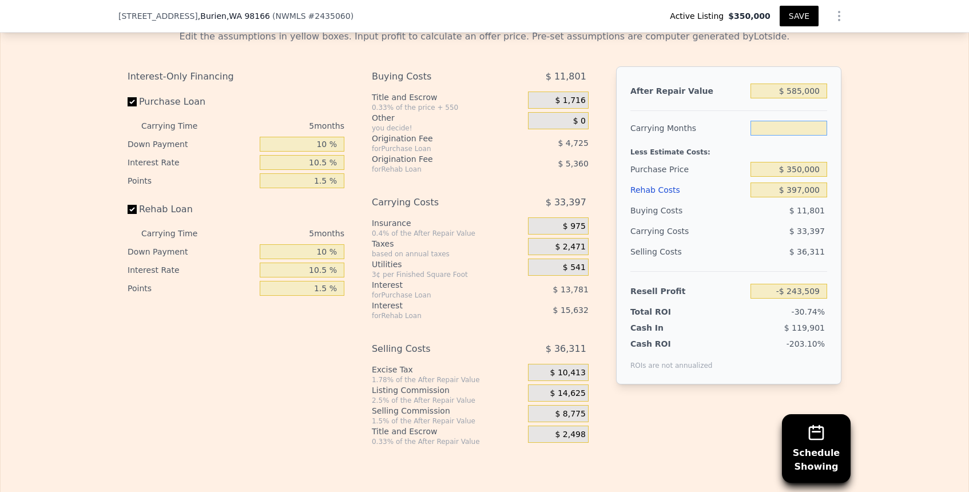
type input "6"
type input "-$ 250,188"
type input "6"
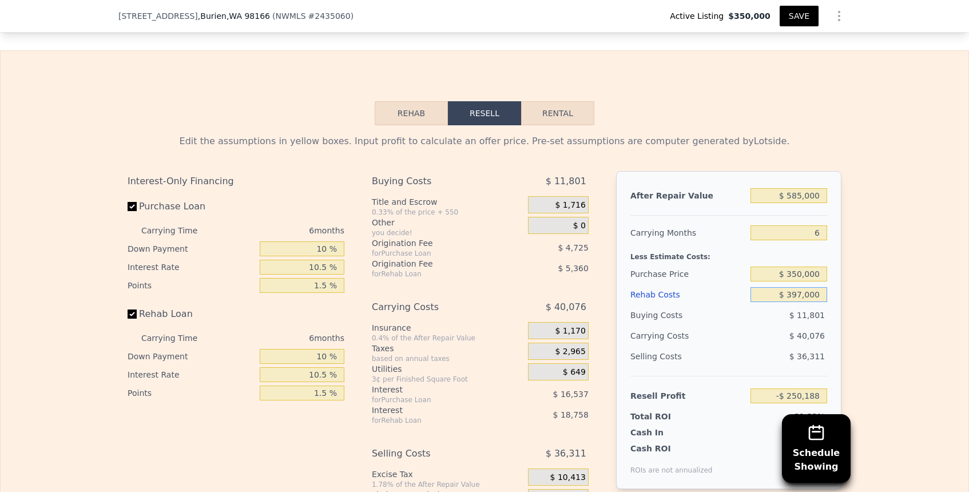
scroll to position [1612, 0]
click at [415, 123] on button "Rehab" at bounding box center [411, 114] width 73 height 24
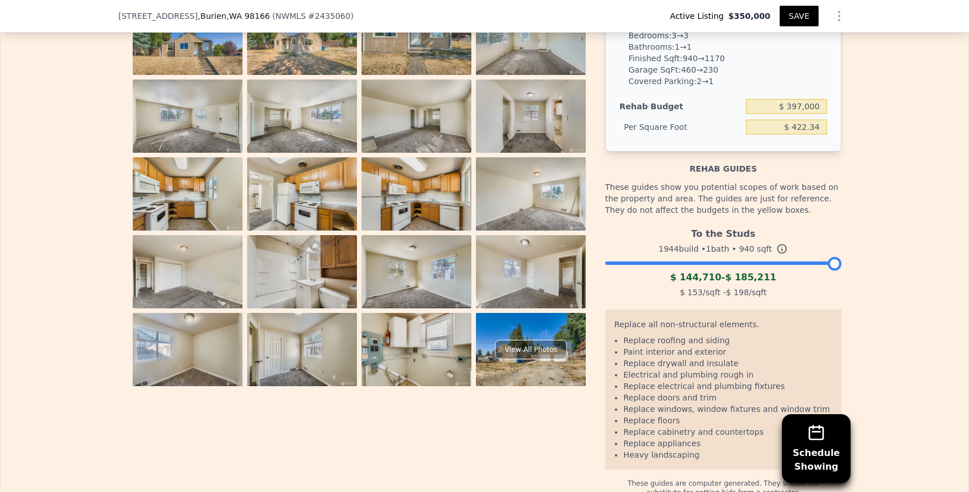
scroll to position [1780, 0]
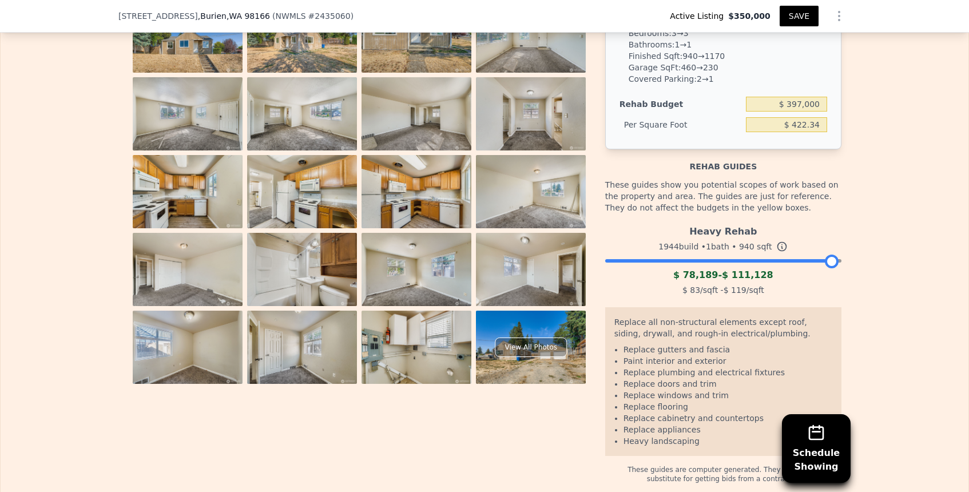
drag, startPoint x: 832, startPoint y: 263, endPoint x: 821, endPoint y: 262, distance: 11.5
click at [821, 262] on div at bounding box center [723, 258] width 236 height 7
drag, startPoint x: 834, startPoint y: 260, endPoint x: 793, endPoint y: 254, distance: 42.2
click at [793, 255] on div at bounding box center [790, 262] width 14 height 14
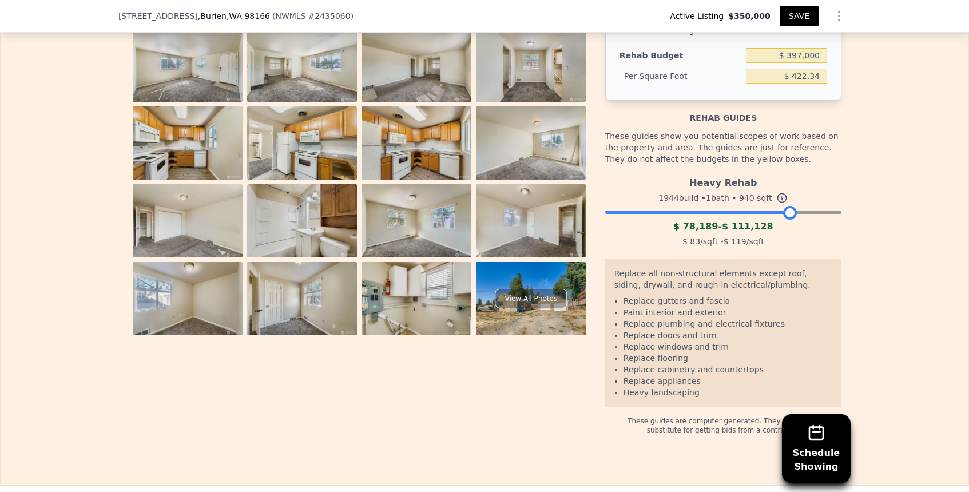
scroll to position [1830, 0]
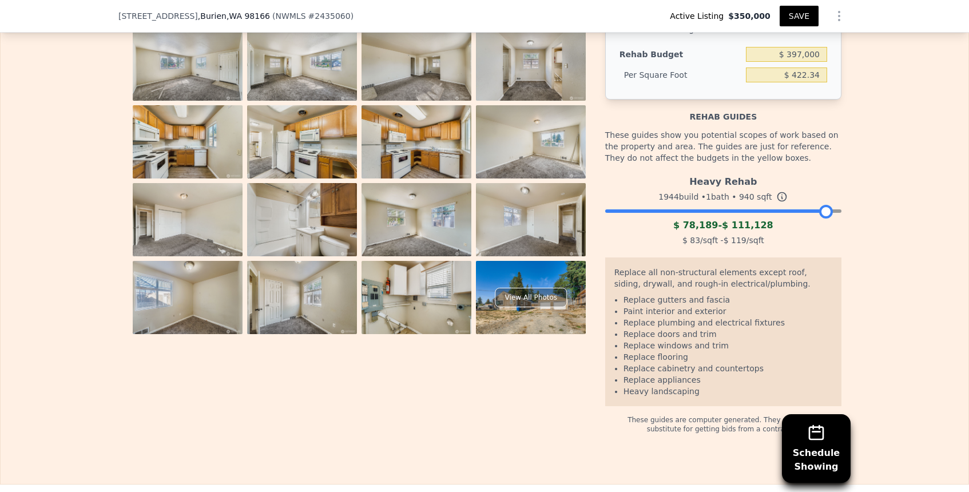
drag, startPoint x: 785, startPoint y: 212, endPoint x: 822, endPoint y: 212, distance: 37.2
click at [822, 212] on div at bounding box center [826, 212] width 14 height 14
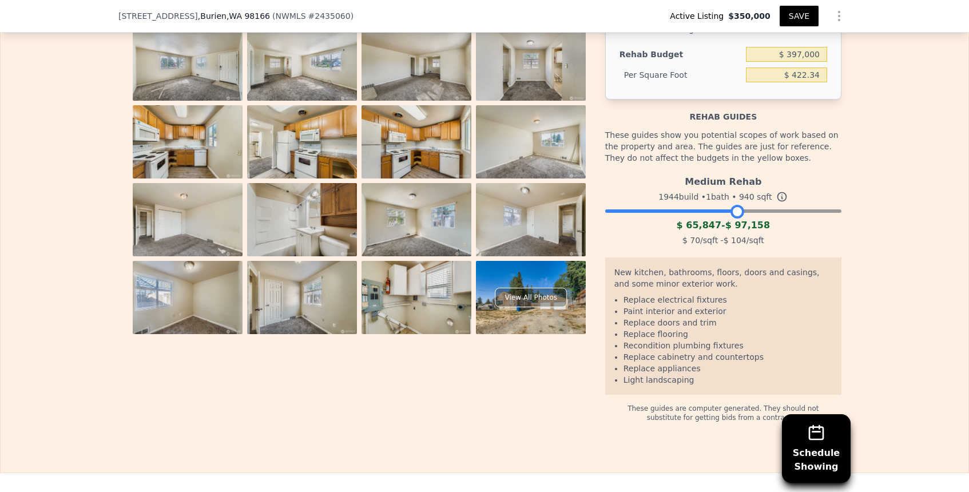
drag, startPoint x: 822, startPoint y: 212, endPoint x: 735, endPoint y: 219, distance: 87.8
click at [735, 218] on div "Medium Rehab 1944 build • 1 bath • 940 sqft $ 65,847 - $ 97,158 $ 70 /sqft - $ …" at bounding box center [723, 210] width 236 height 78
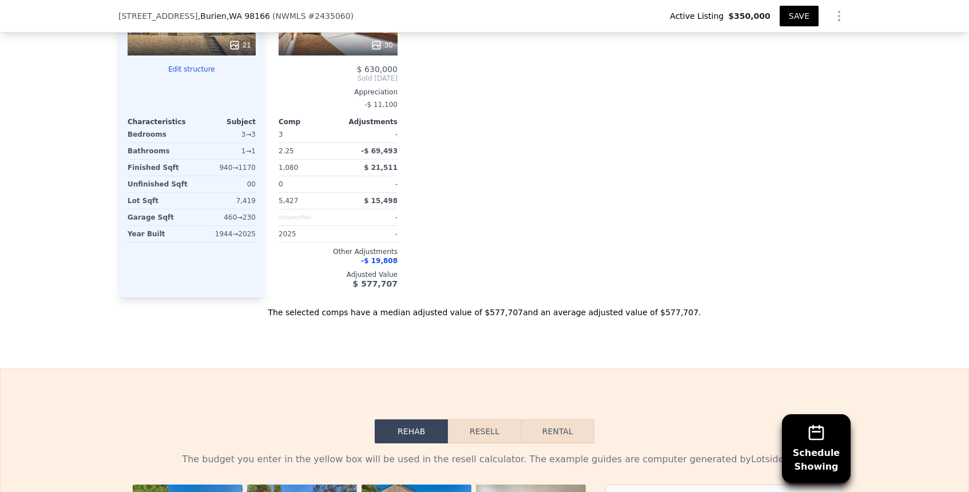
scroll to position [1305, 0]
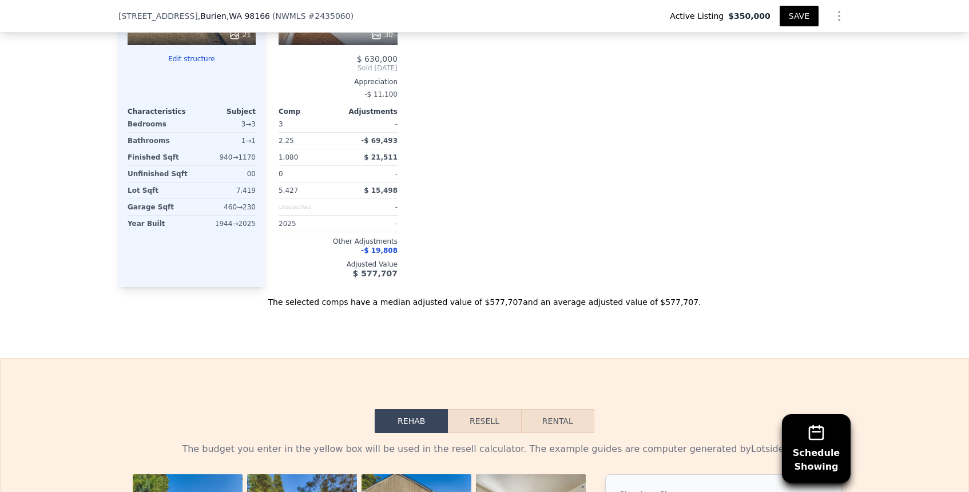
click at [494, 413] on button "Resell" at bounding box center [484, 421] width 73 height 24
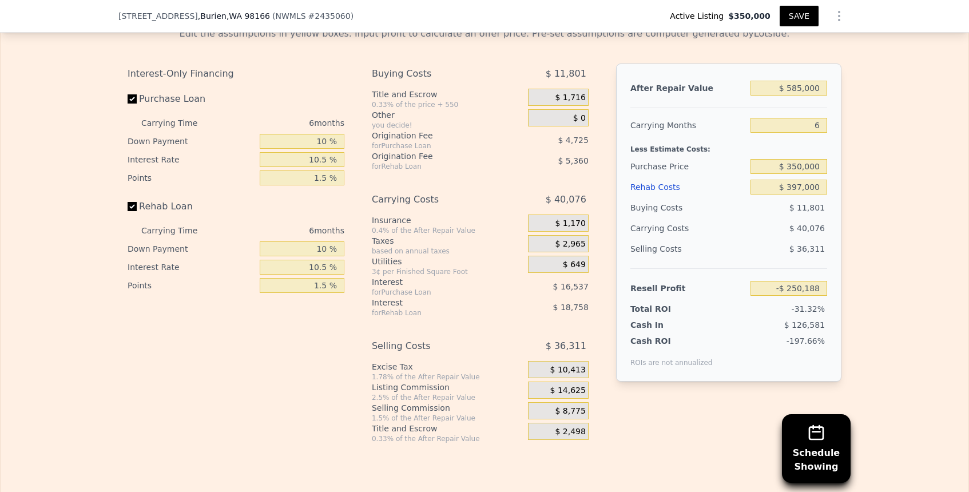
scroll to position [1722, 0]
click at [805, 188] on input "$ 397,000" at bounding box center [789, 185] width 77 height 15
type input "$ 1"
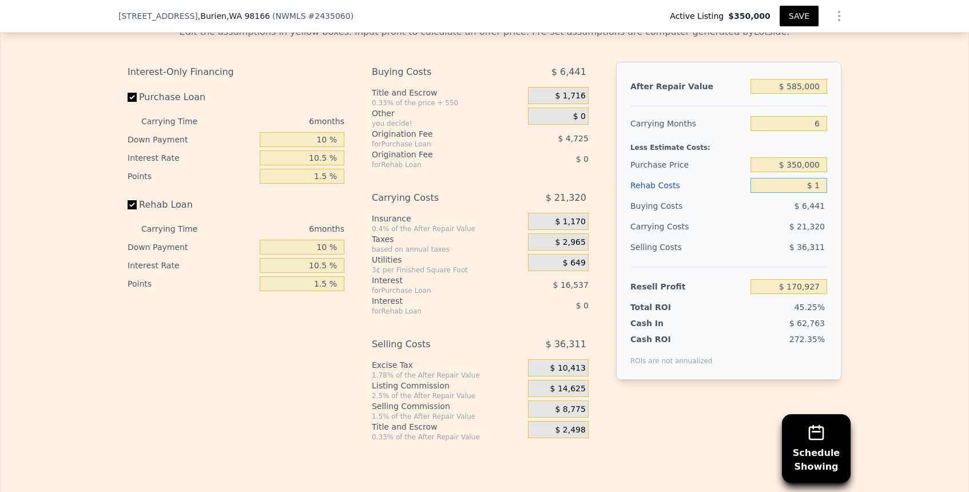
type input "$ 170,927"
type input "$ 11"
type input "$ 170,917"
type input "$ 110"
type input "$ 170,811"
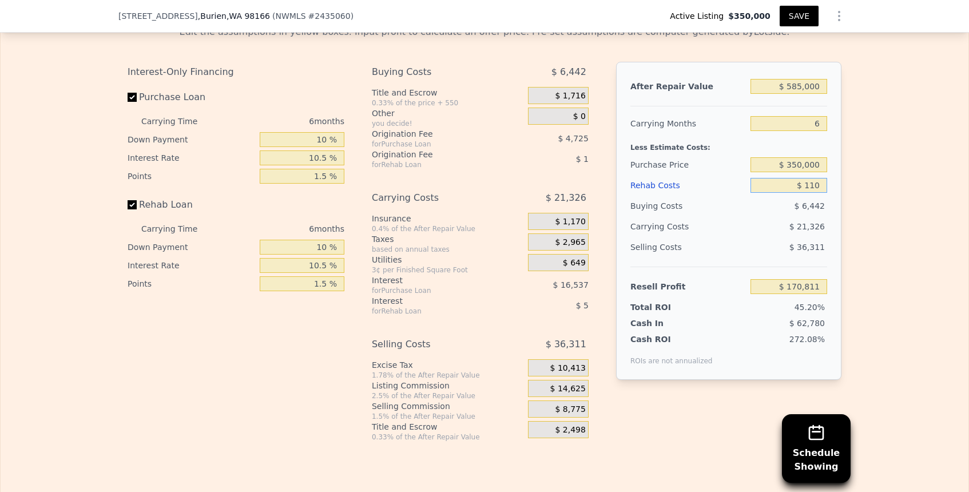
type input "$ 1,100"
type input "$ 169,759"
type input "$ 11,000"
type input "$ 159,257"
type input "$ 110,000"
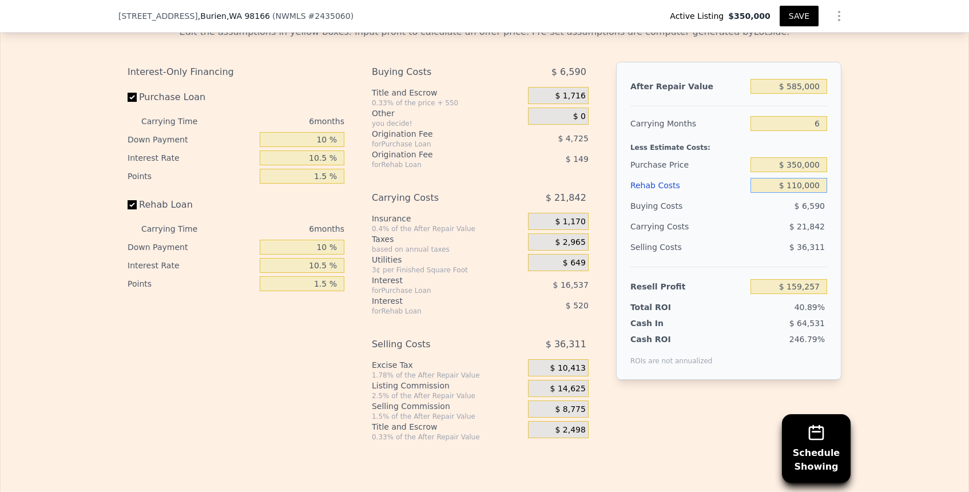
type input "$ 54,247"
click at [798, 184] on input "$ 110,000" at bounding box center [789, 185] width 77 height 15
type input "$ 10,000"
type input "$ 160,319"
type input "$ 100,000"
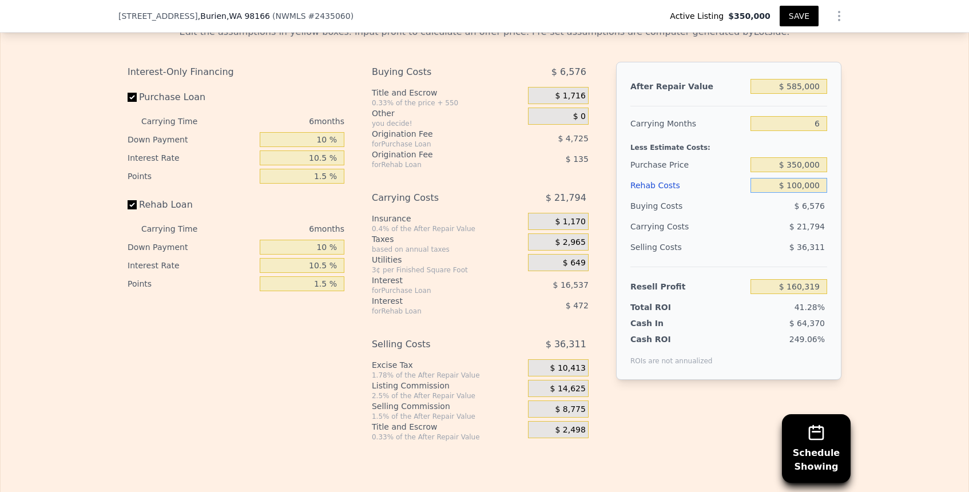
type input "$ 64,856"
type input "$ 100,000"
click at [799, 80] on input "$ 585,000" at bounding box center [789, 86] width 77 height 15
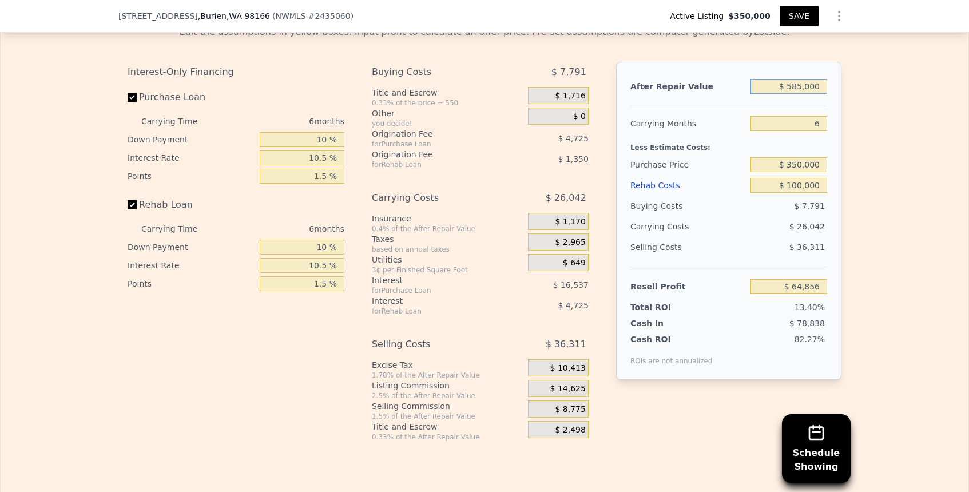
type input "$ 6"
type input "-$ 483,207"
type input "$ 60"
type input "-$ 483,157"
type input "$ 600"
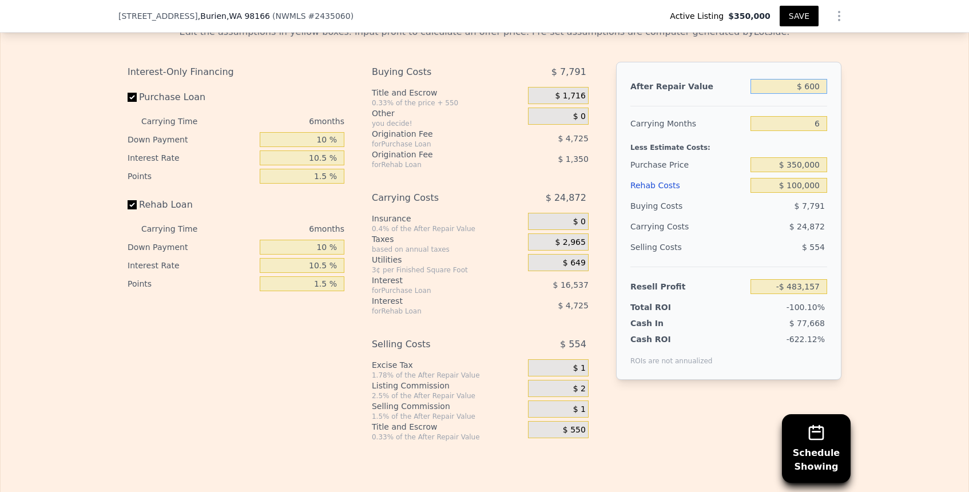
type input "-$ 482,651"
type input "$ 6,000"
type input "-$ 477,592"
type input "$ 60,000"
type input "-$ 427,001"
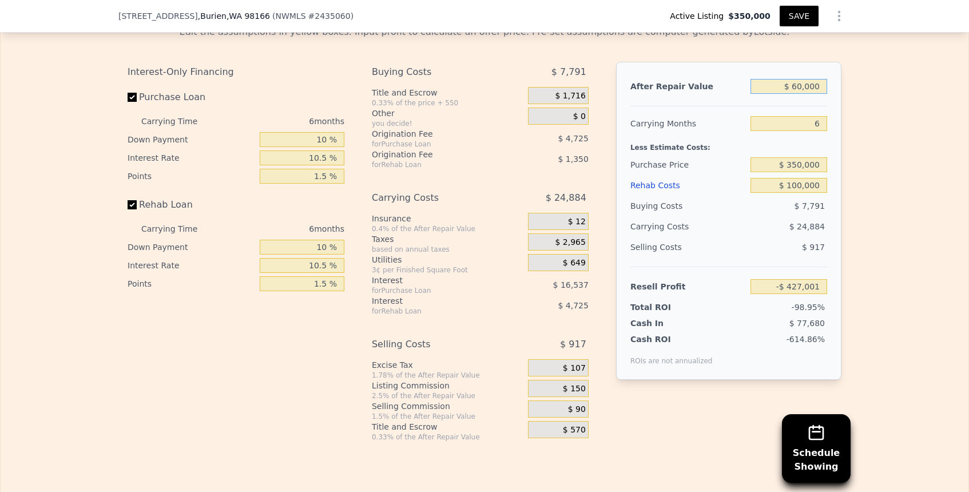
type input "$ 600,000"
type input "$ 78,909"
type input "$ 600,000"
click at [797, 169] on input "$ 350,000" at bounding box center [789, 164] width 77 height 15
type input "$ 370,000"
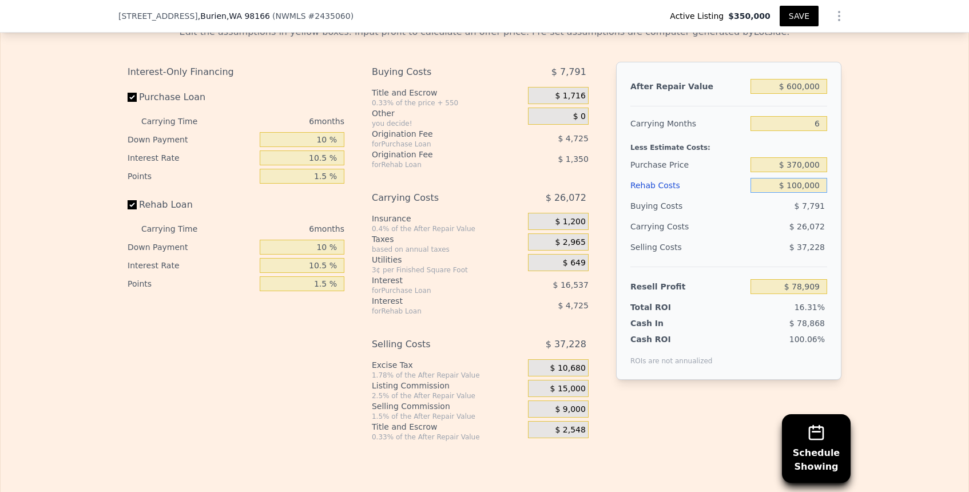
type input "$ 57,625"
click at [801, 163] on input "$ 370,000" at bounding box center [789, 164] width 77 height 15
click at [576, 409] on span "$ 9,000" at bounding box center [570, 410] width 30 height 10
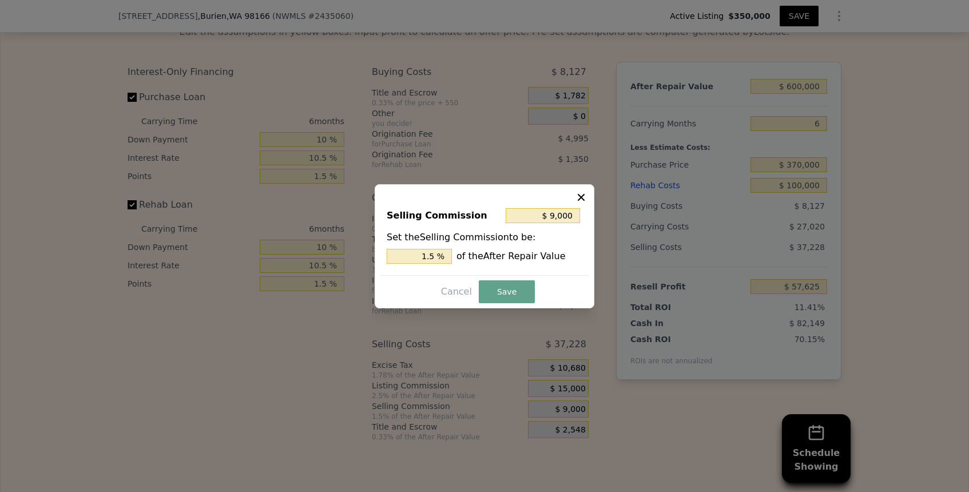
click at [528, 339] on div at bounding box center [484, 246] width 969 height 492
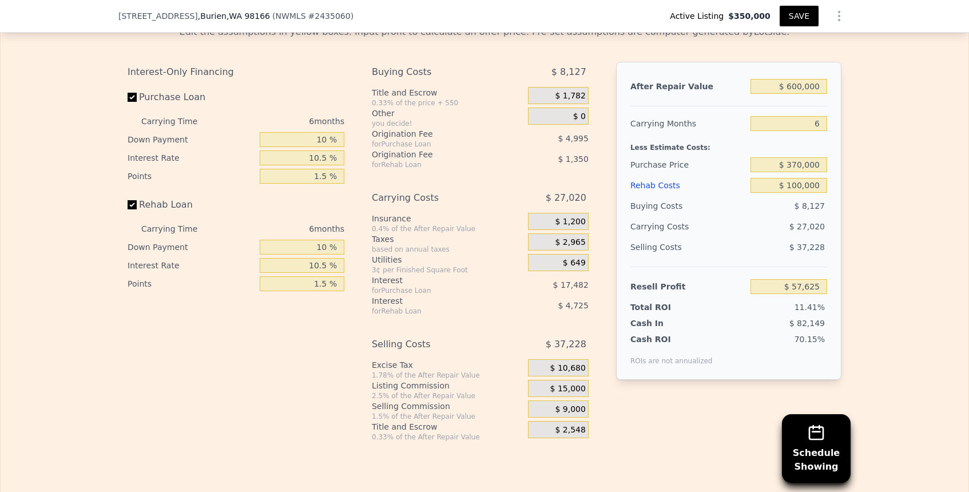
click at [560, 407] on span "$ 9,000" at bounding box center [570, 410] width 30 height 10
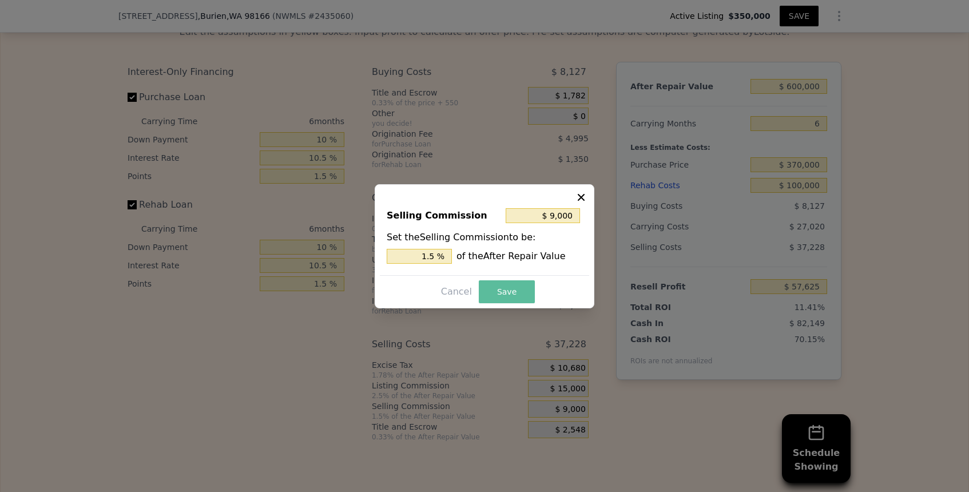
click at [513, 290] on button "Save" at bounding box center [507, 291] width 56 height 23
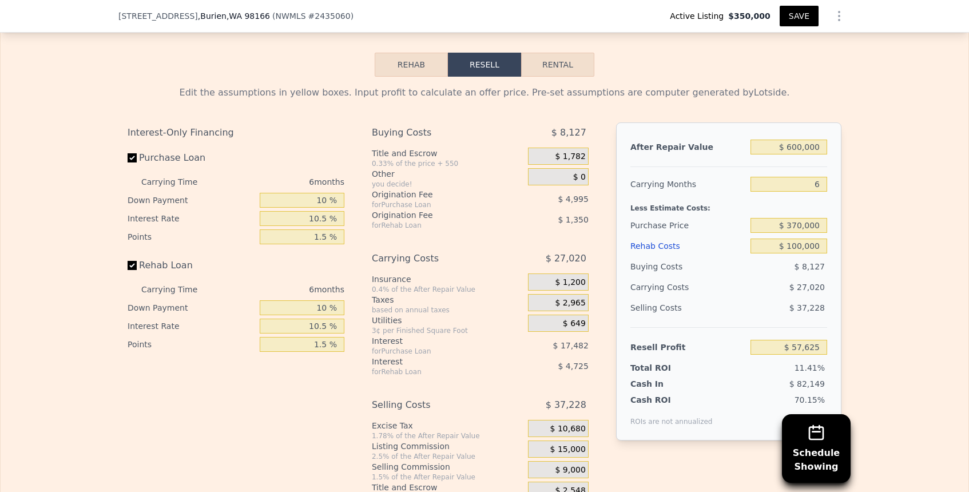
scroll to position [1661, 0]
click at [799, 149] on input "$ 600,000" at bounding box center [789, 148] width 77 height 15
click at [722, 217] on div "Purchase Price" at bounding box center [689, 226] width 116 height 21
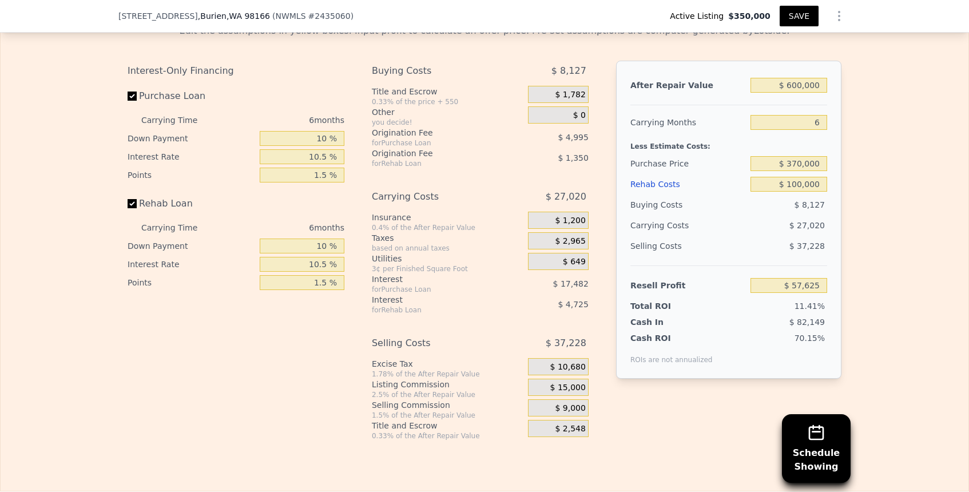
scroll to position [1722, 0]
type input "$ 577,500"
type input "17"
type input "$ 397,000"
type input "-$ 331,436"
